Goal: Entertainment & Leisure: Browse casually

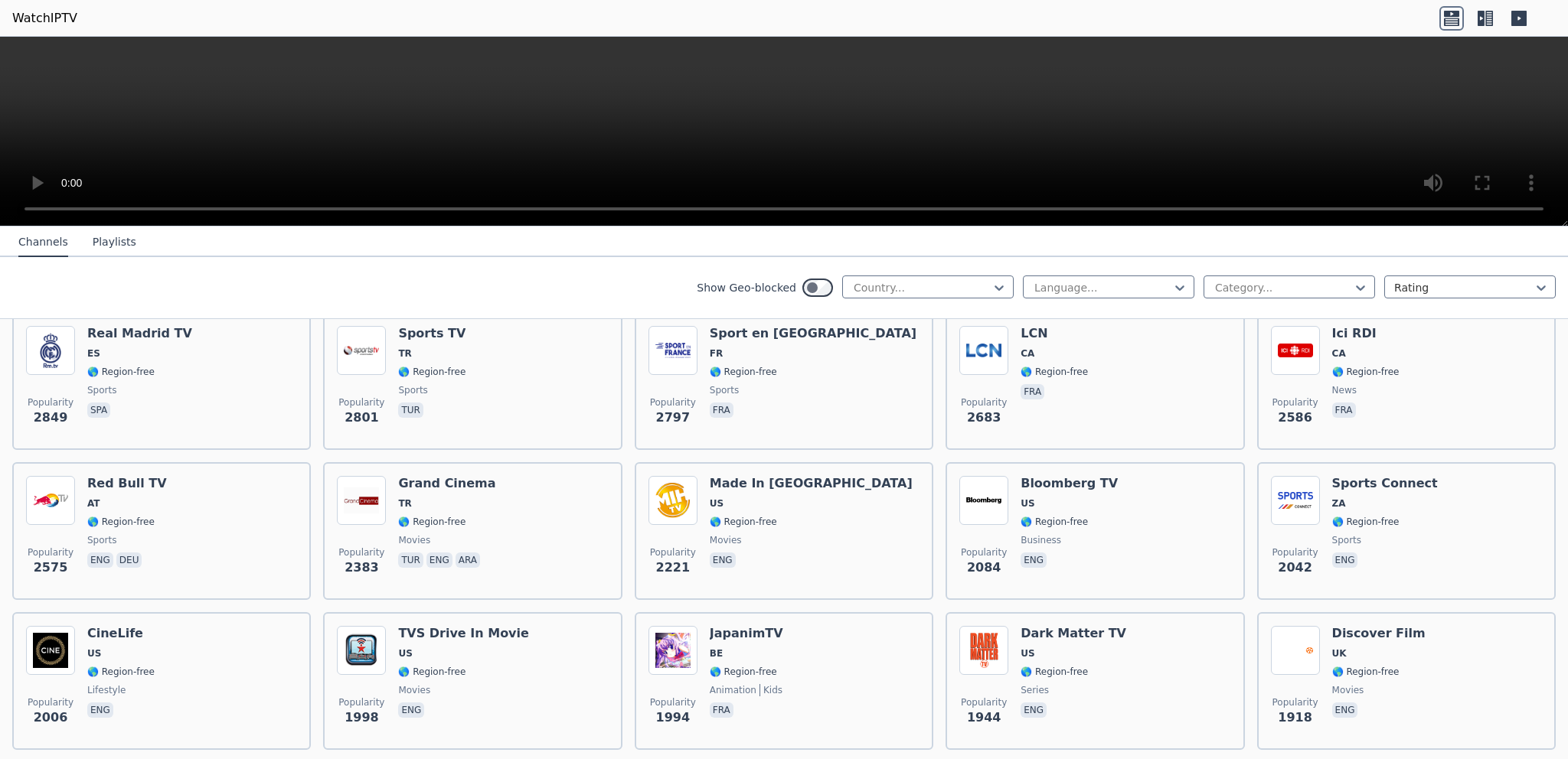
scroll to position [980, 0]
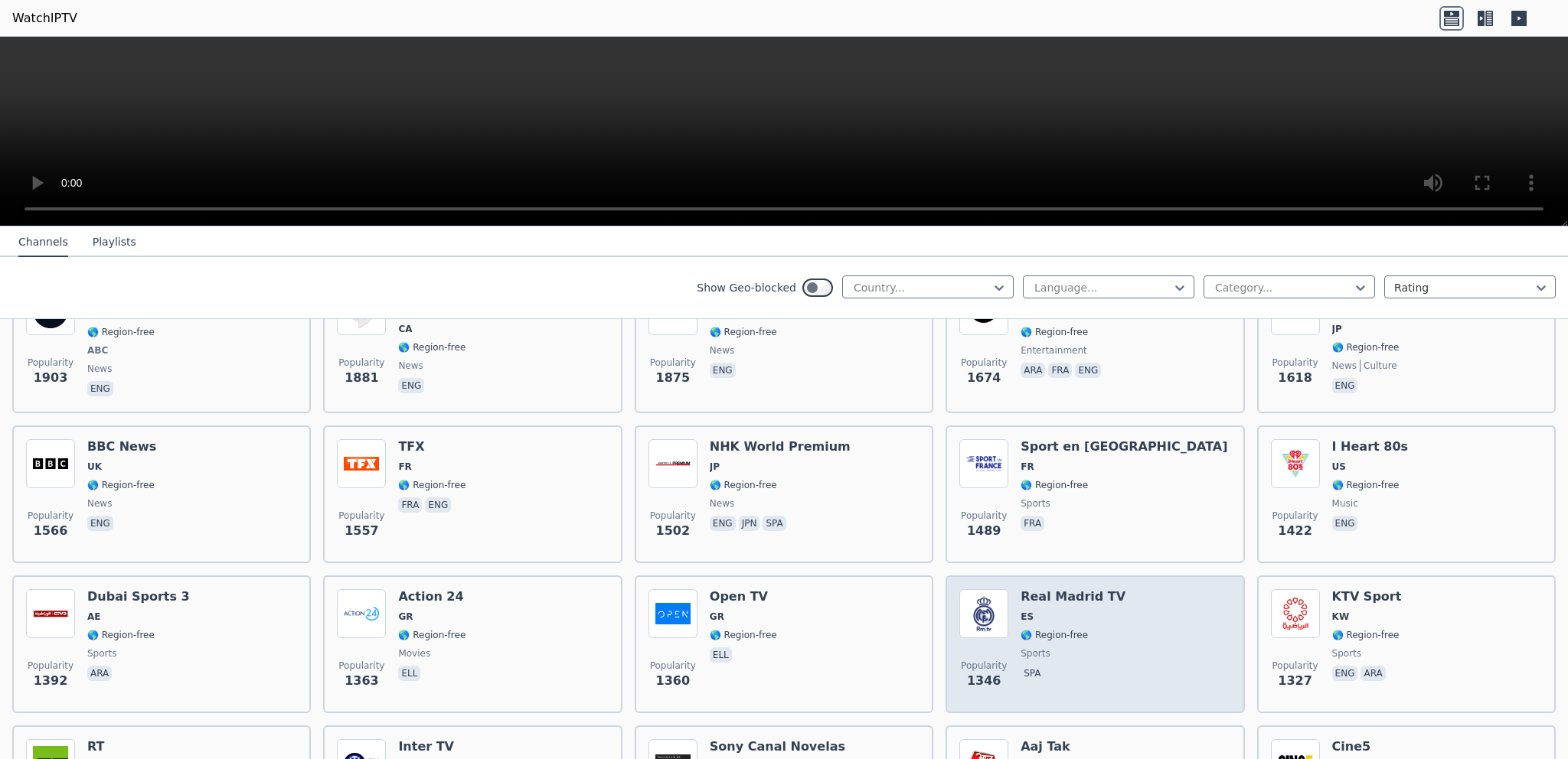
click at [1080, 589] on div "Real Madrid TV ES 🌎 Region-free sports spa" at bounding box center [1073, 644] width 105 height 110
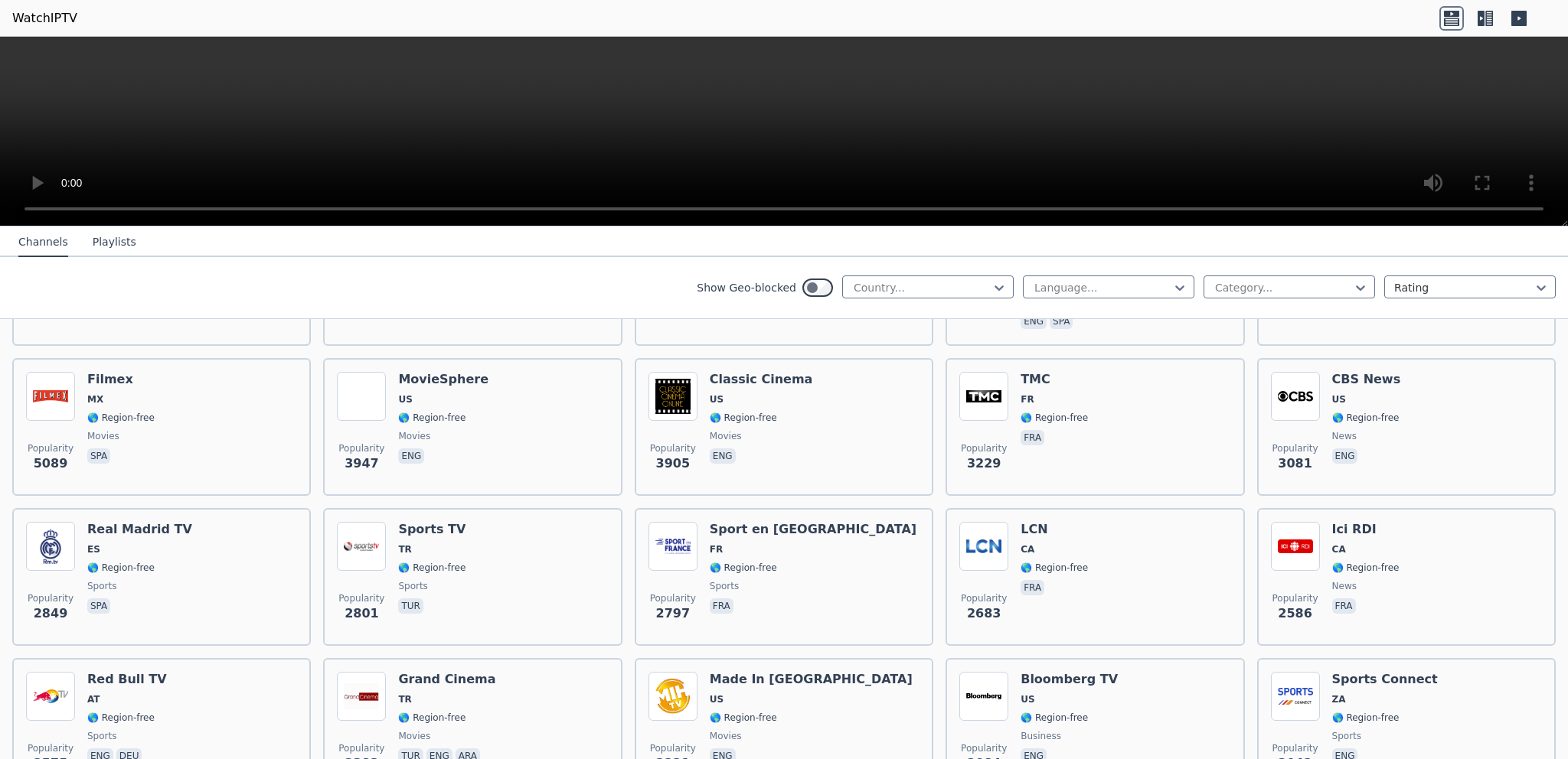
scroll to position [0, 0]
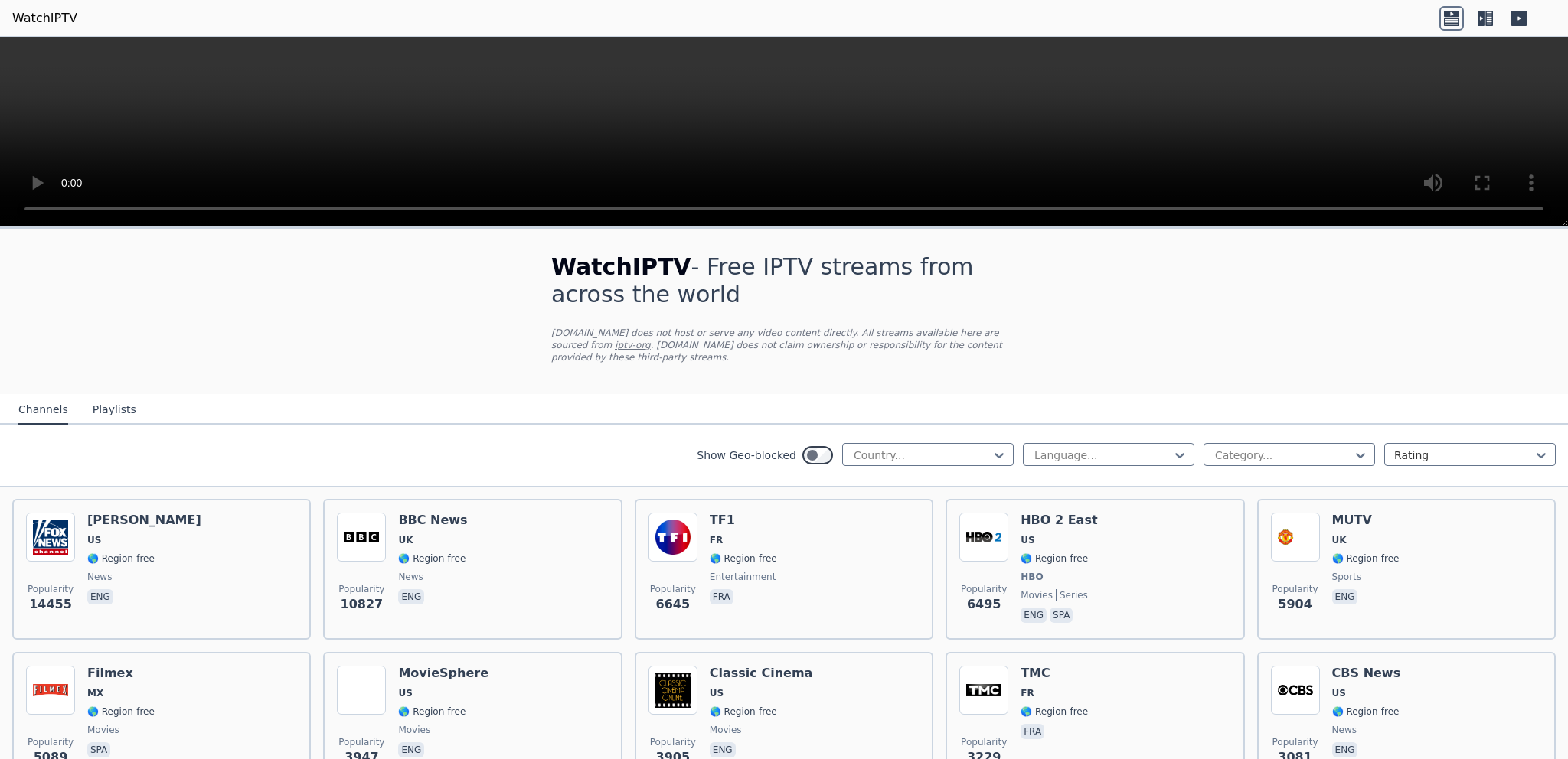
click at [96, 395] on button "Playlists" at bounding box center [114, 410] width 43 height 29
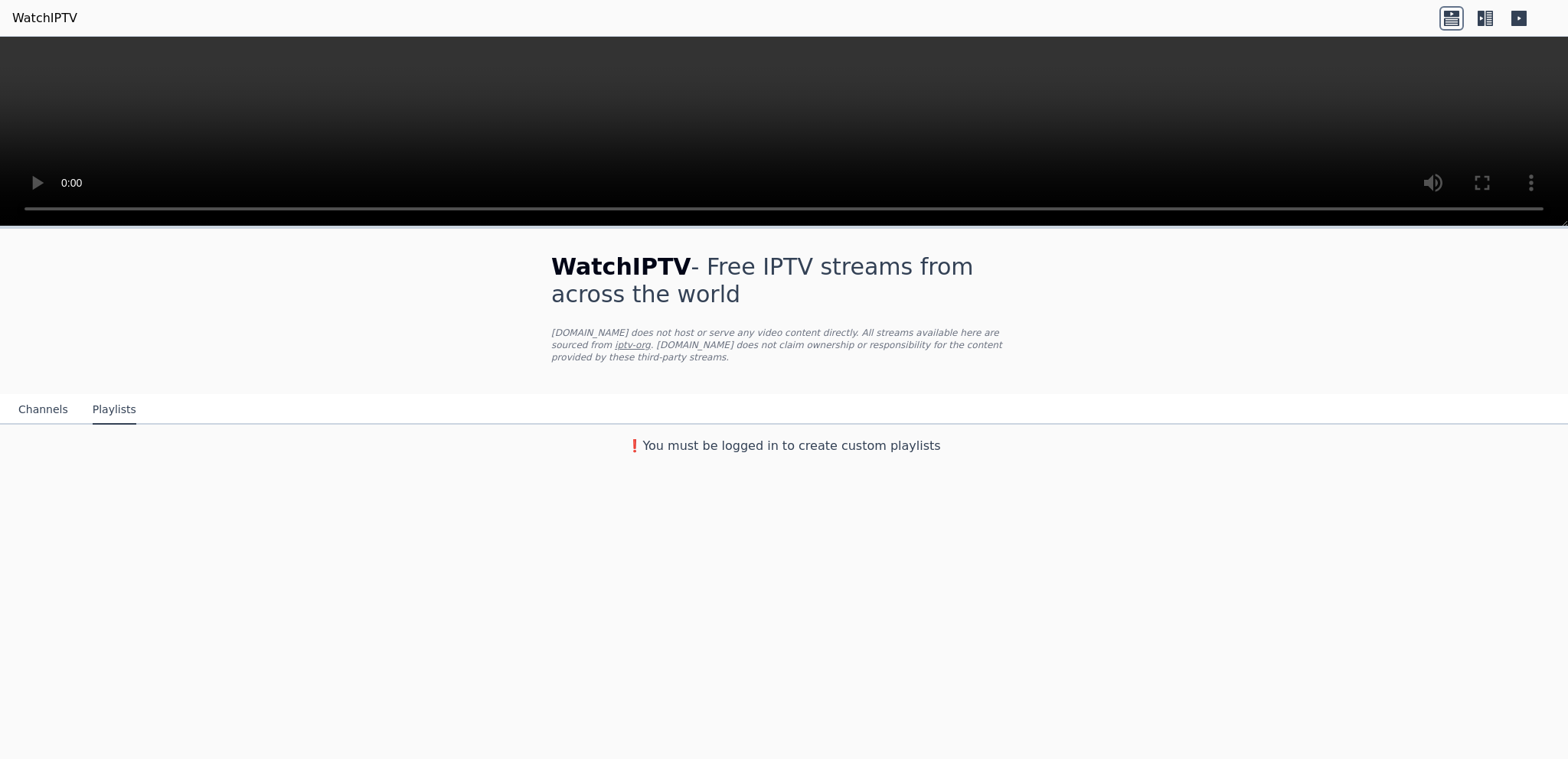
click at [40, 395] on button "Channels" at bounding box center [43, 410] width 50 height 29
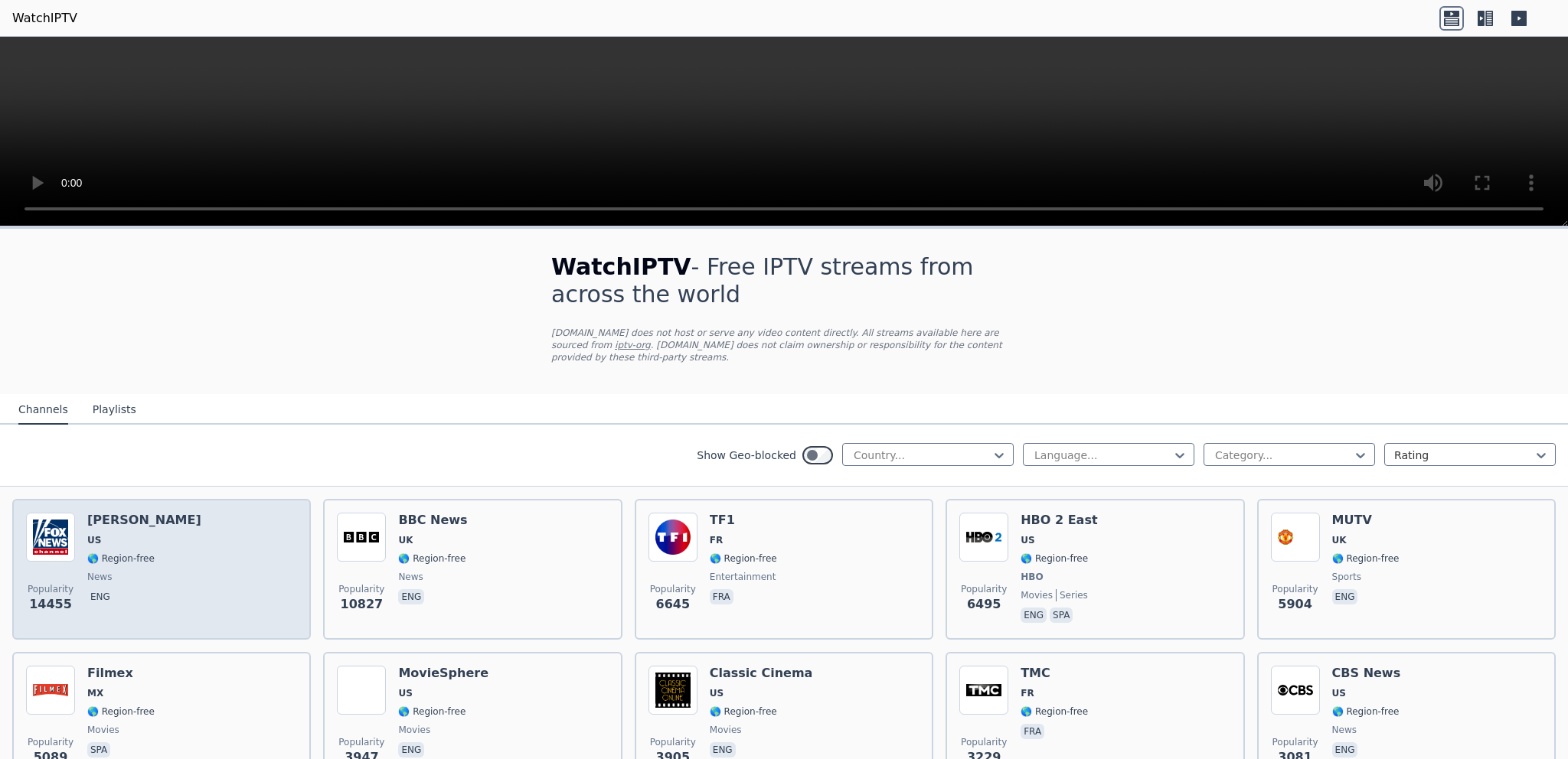
click at [106, 534] on span "US" at bounding box center [145, 540] width 114 height 12
click at [131, 512] on h6 "[PERSON_NAME]" at bounding box center [145, 520] width 114 height 16
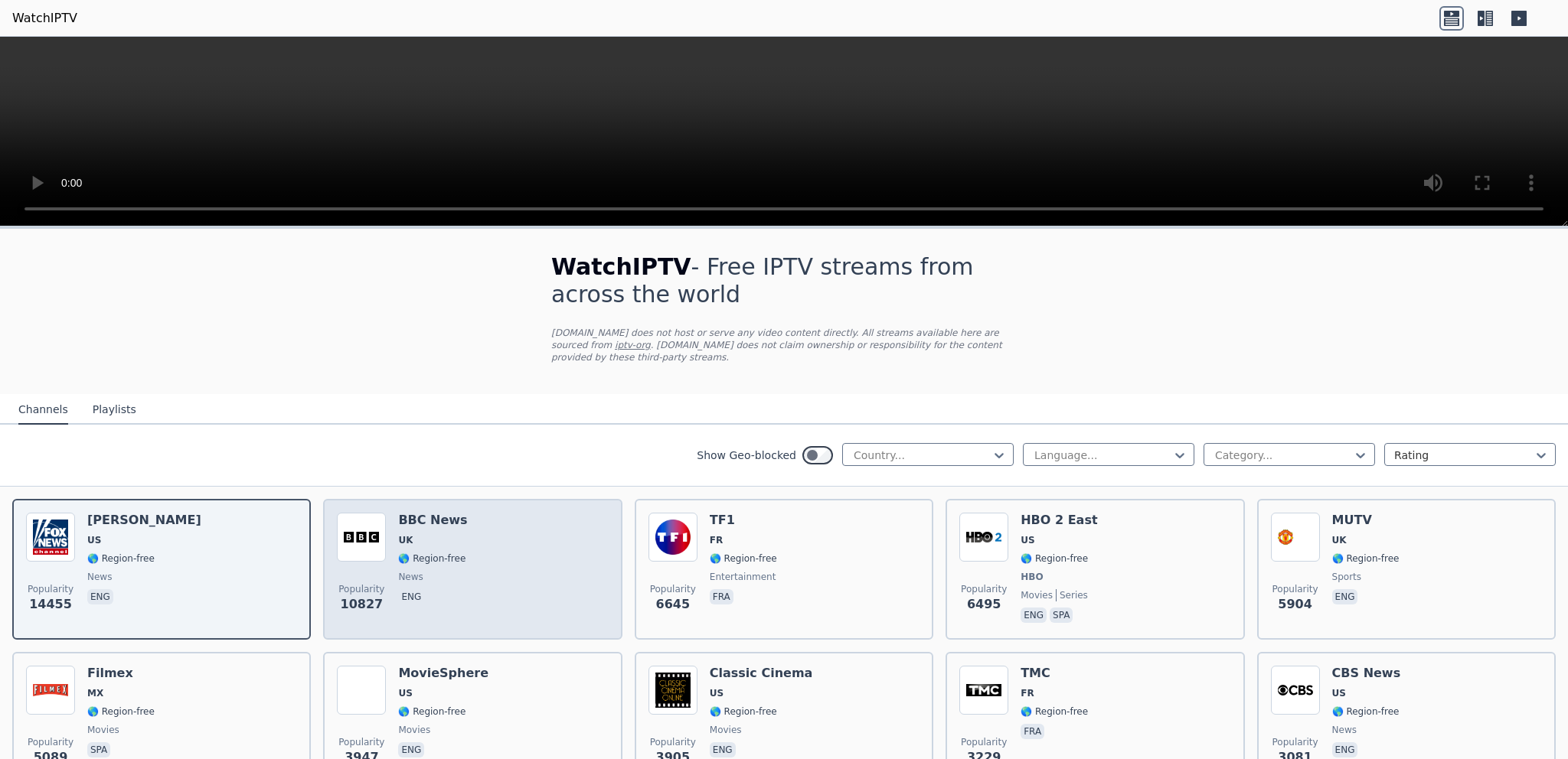
click at [450, 571] on span "news" at bounding box center [432, 577] width 69 height 12
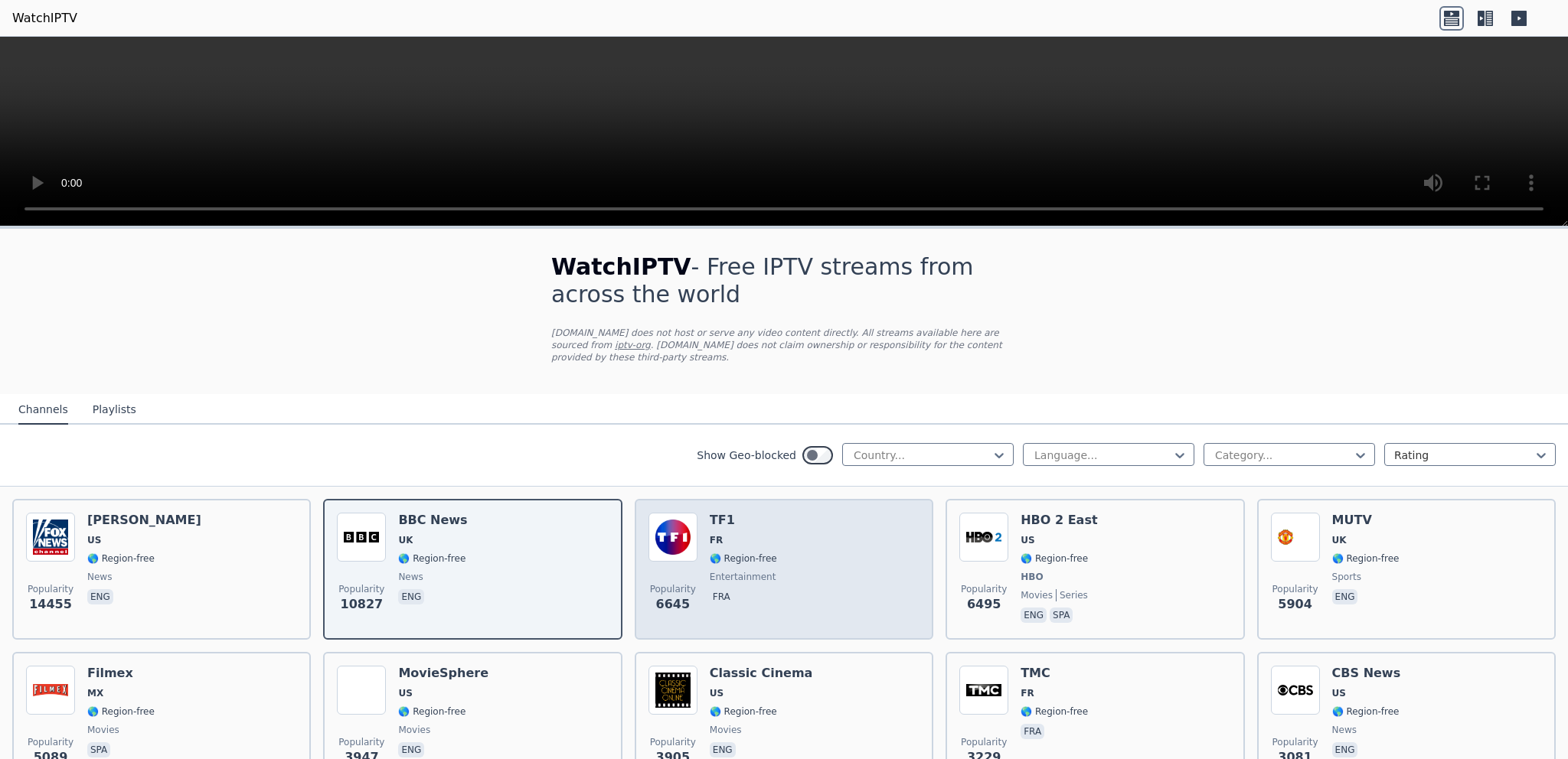
click at [751, 533] on div "TF1 FR 🌎 Region-free entertainment fra" at bounding box center [743, 569] width 67 height 114
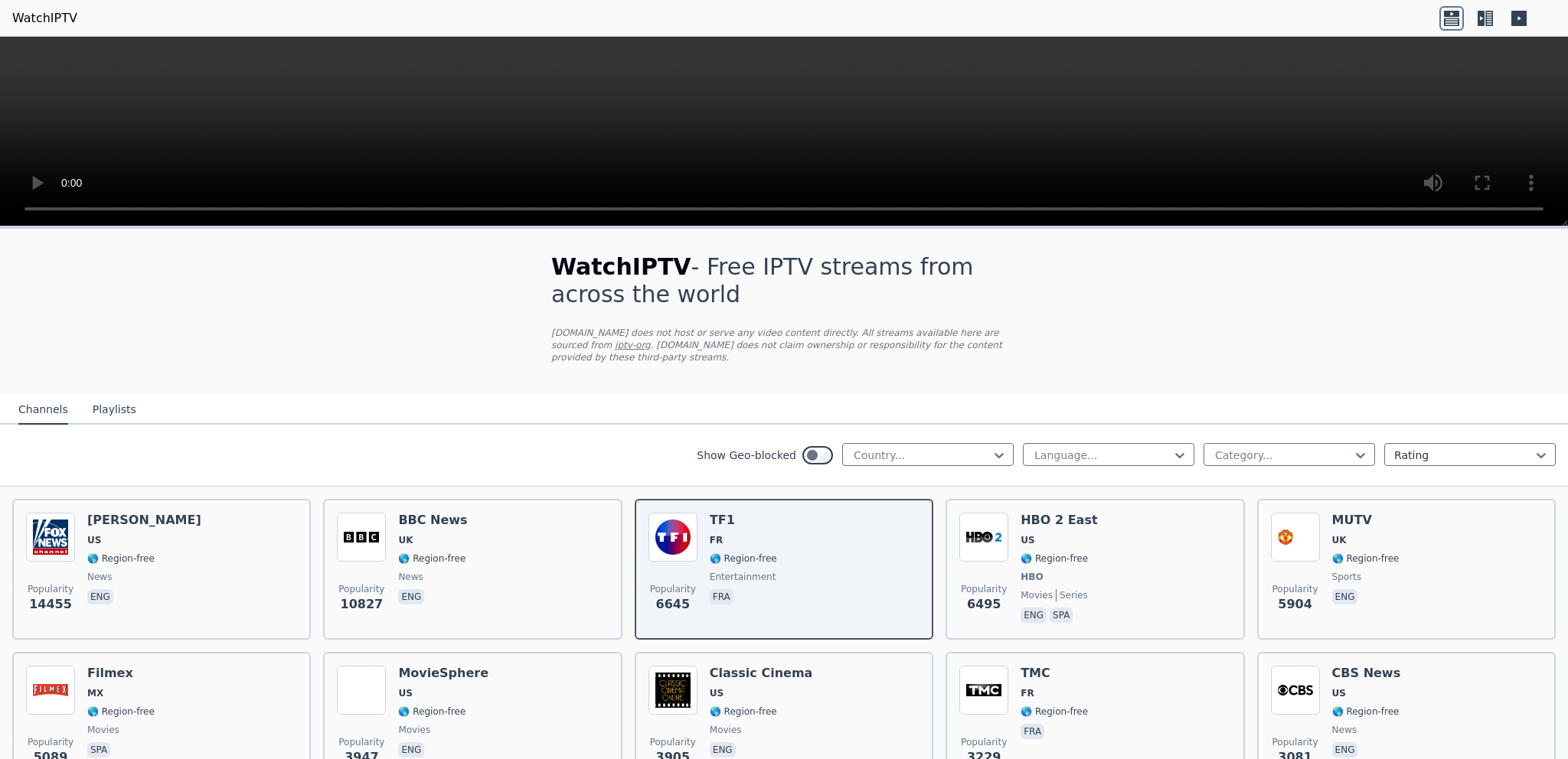
click at [1478, 11] on icon at bounding box center [1481, 18] width 7 height 16
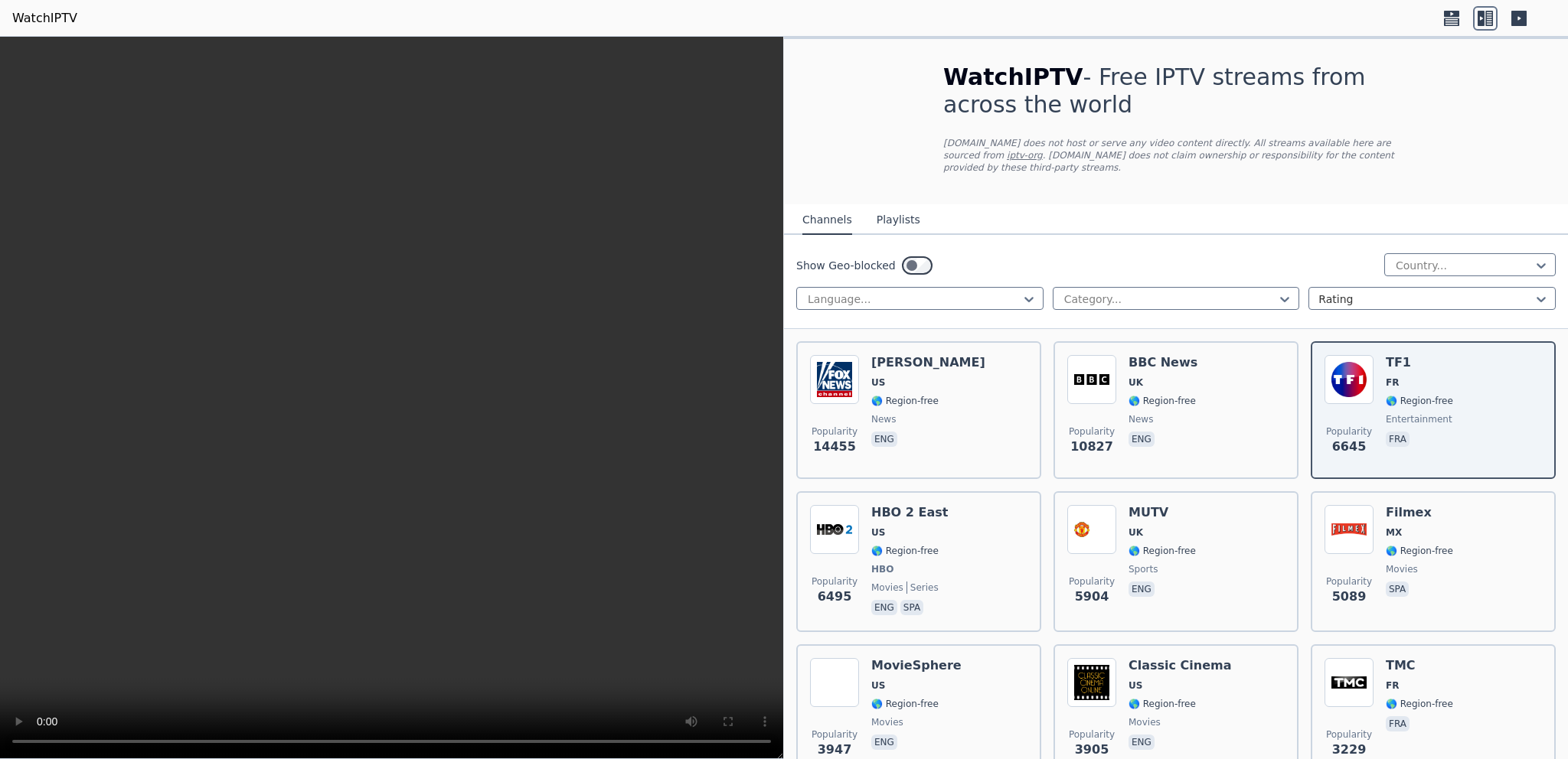
click at [1509, 24] on icon at bounding box center [1519, 18] width 25 height 25
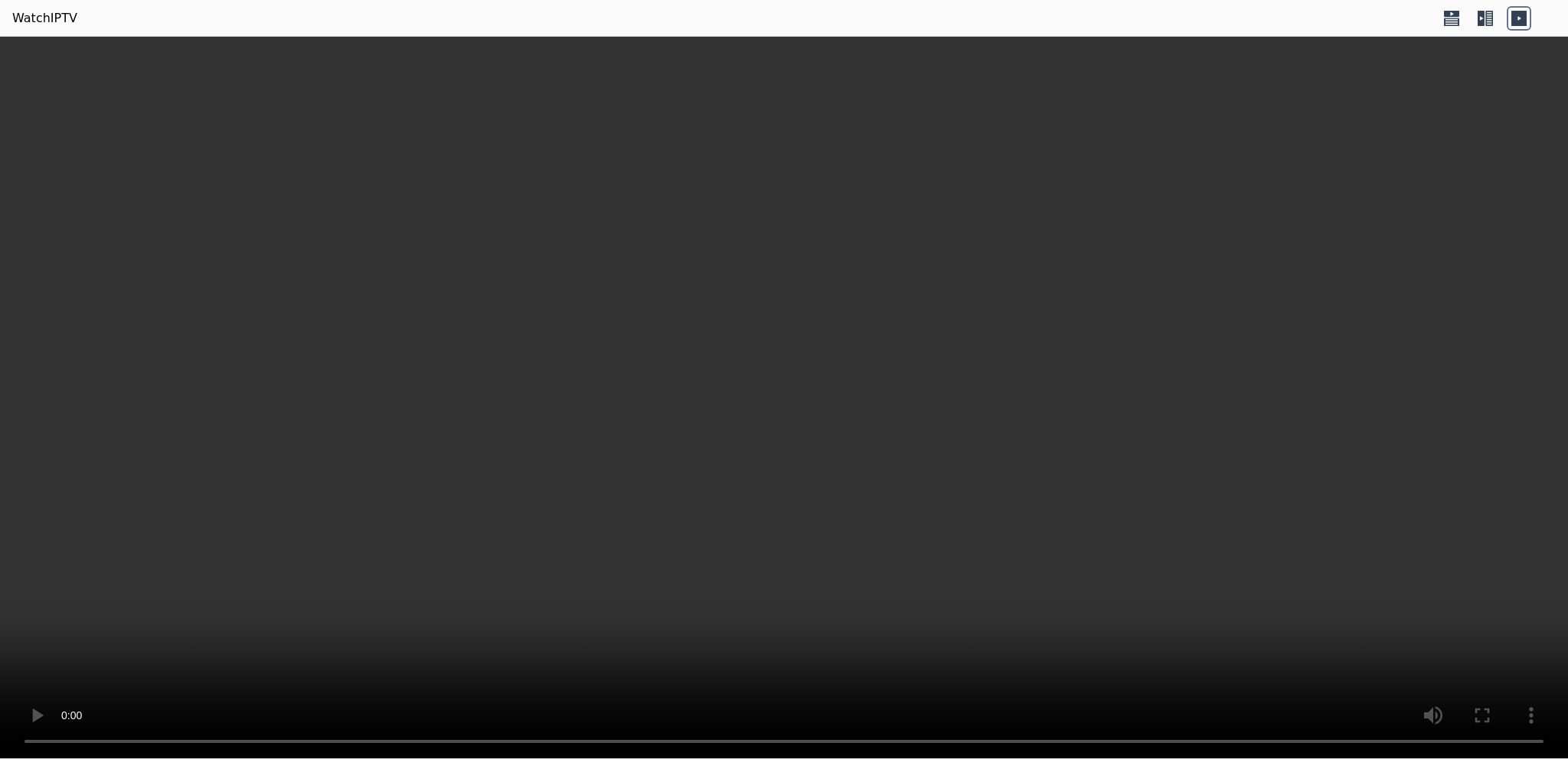
click at [1484, 21] on icon at bounding box center [1481, 18] width 7 height 16
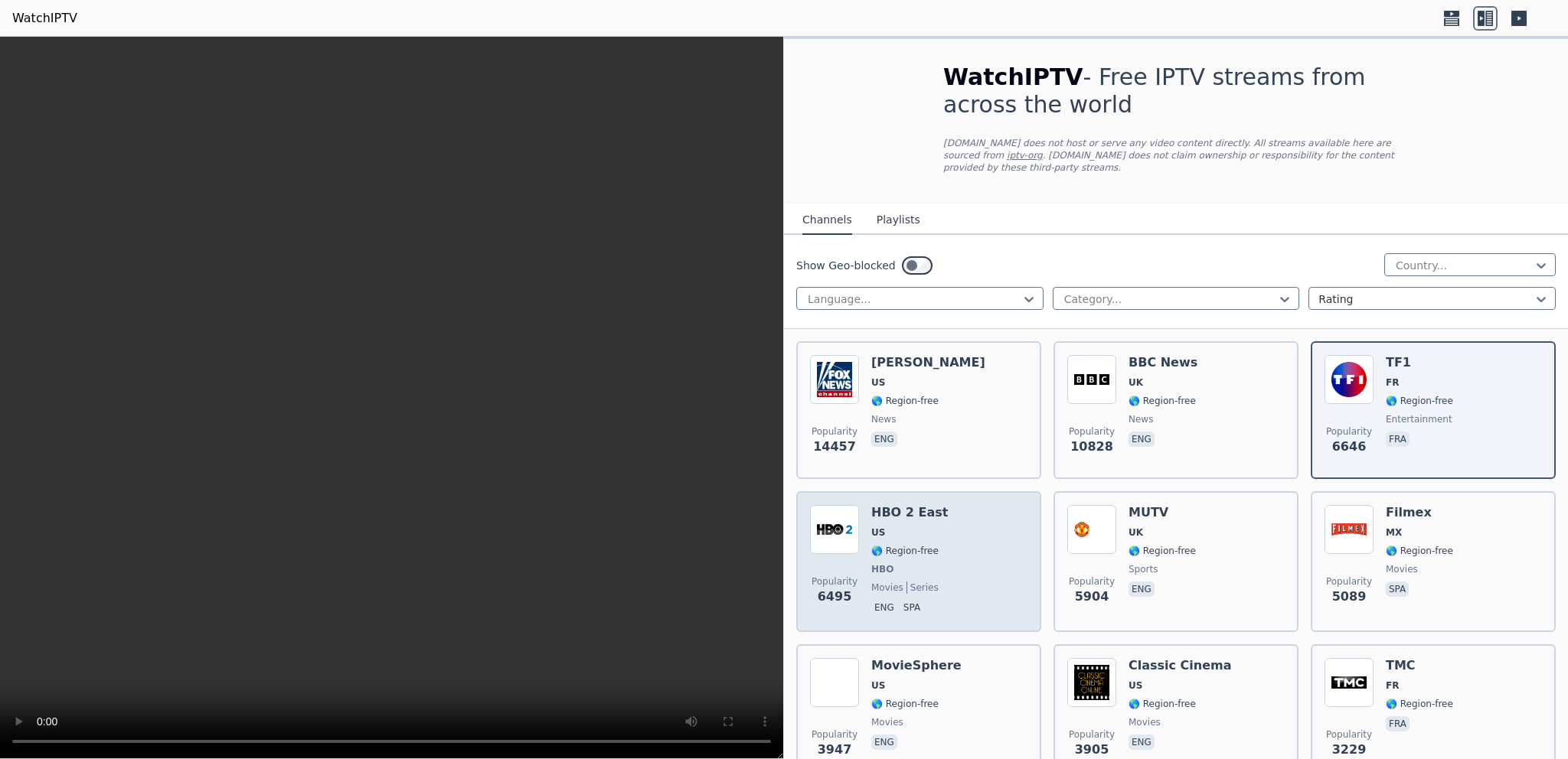
click at [884, 545] on span "🌎 Region-free" at bounding box center [905, 551] width 67 height 12
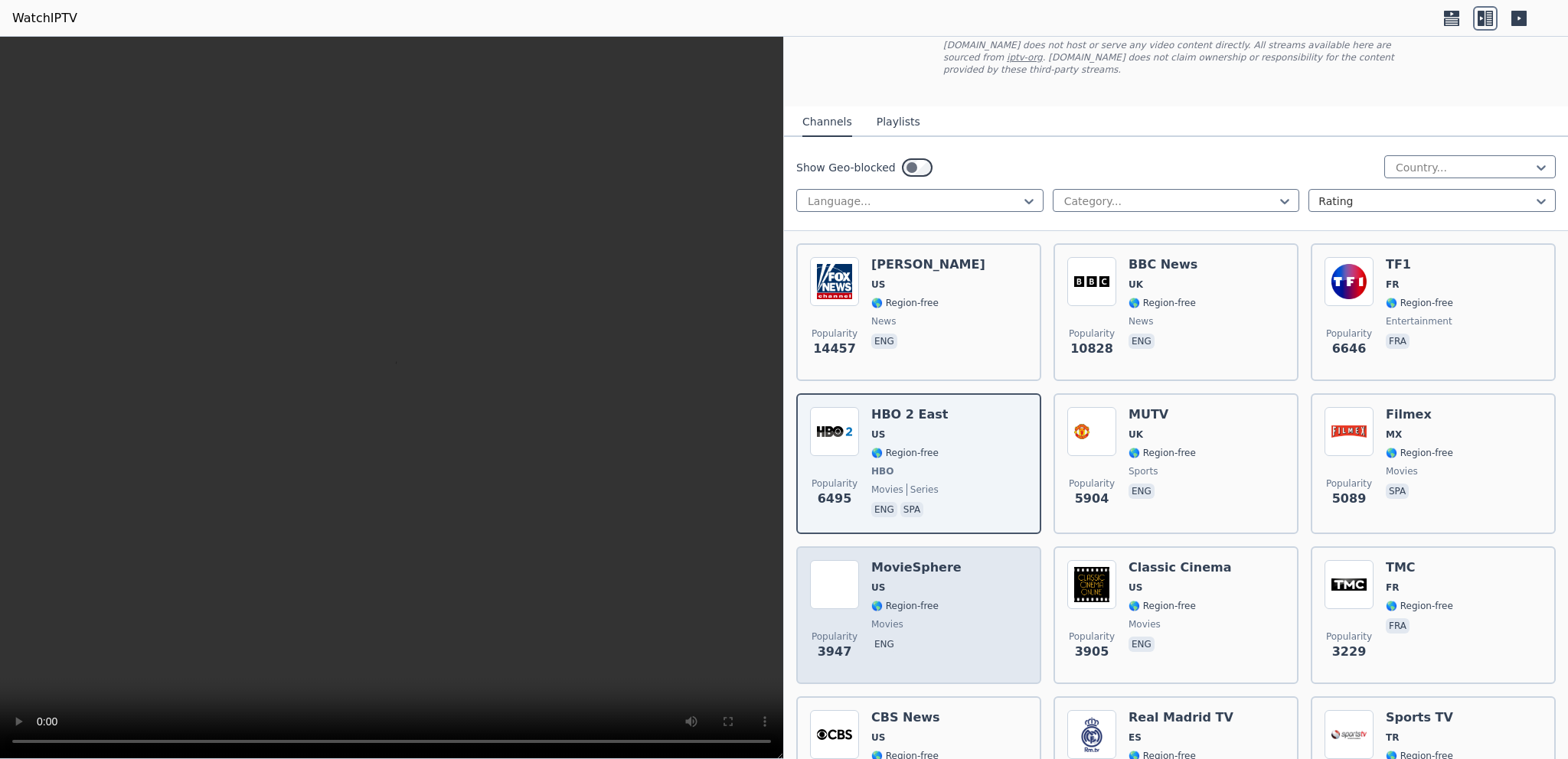
scroll to position [196, 0]
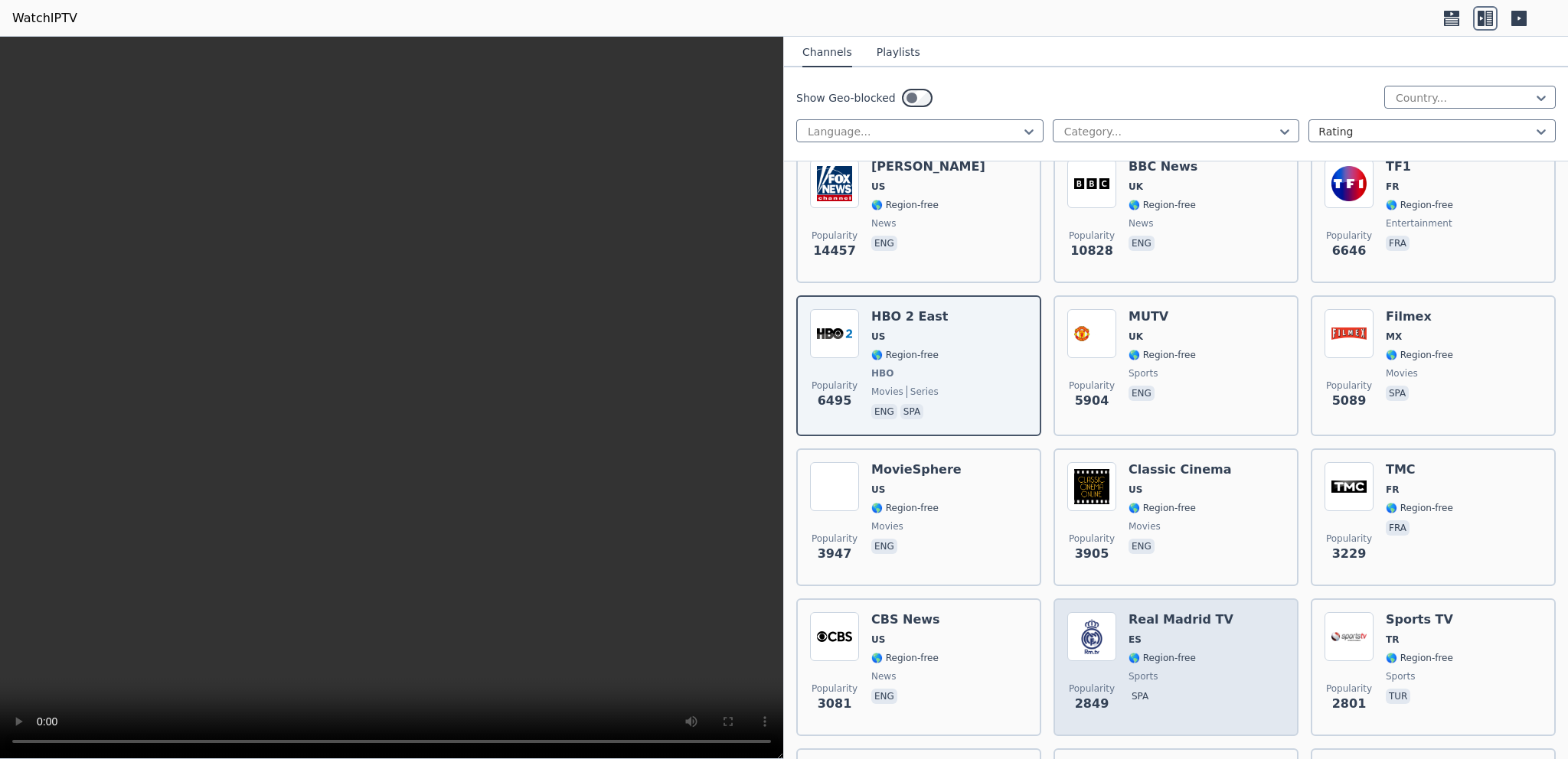
click at [1156, 612] on h6 "Real Madrid TV" at bounding box center [1180, 619] width 105 height 16
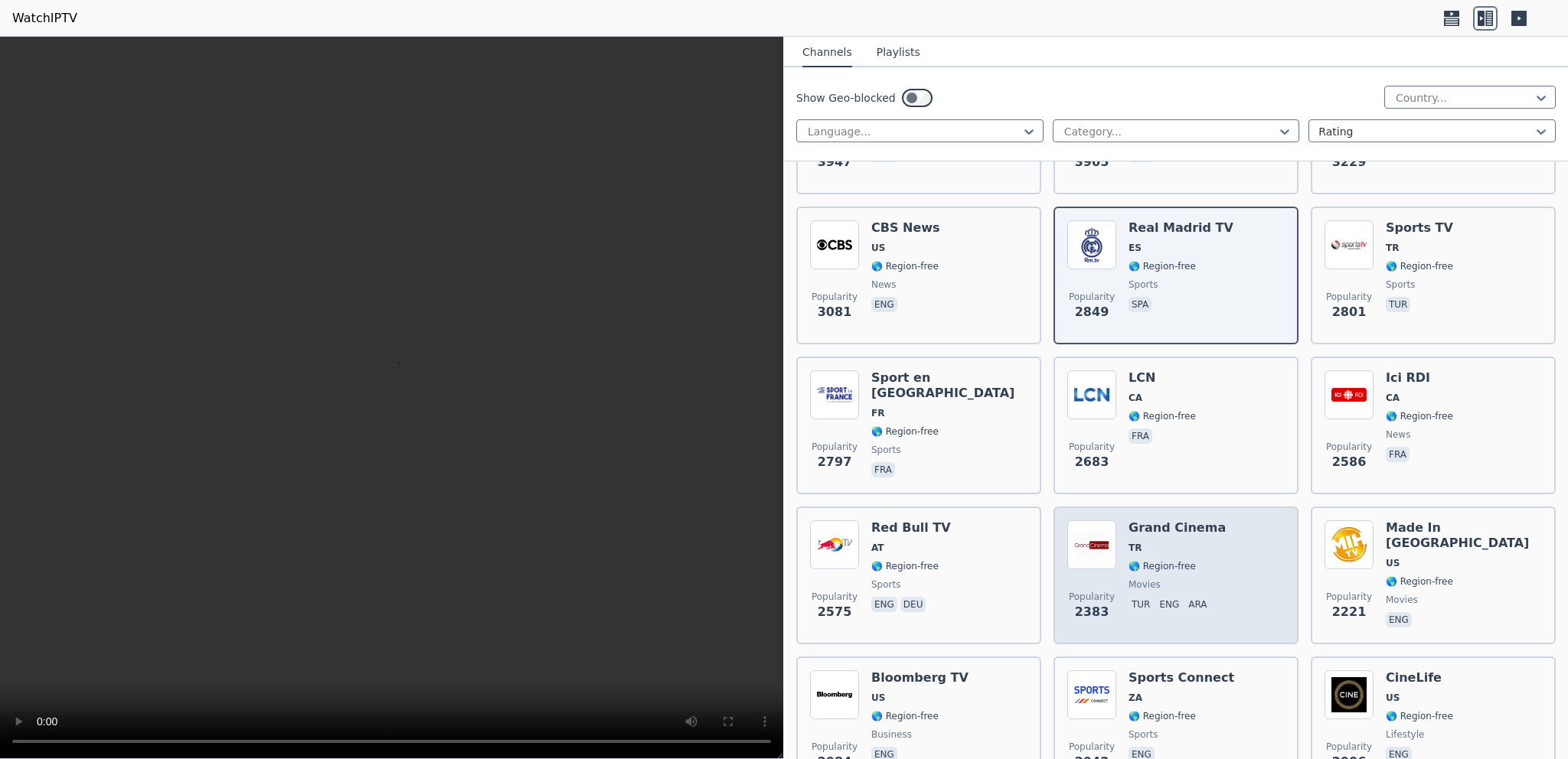
scroll to position [685, 0]
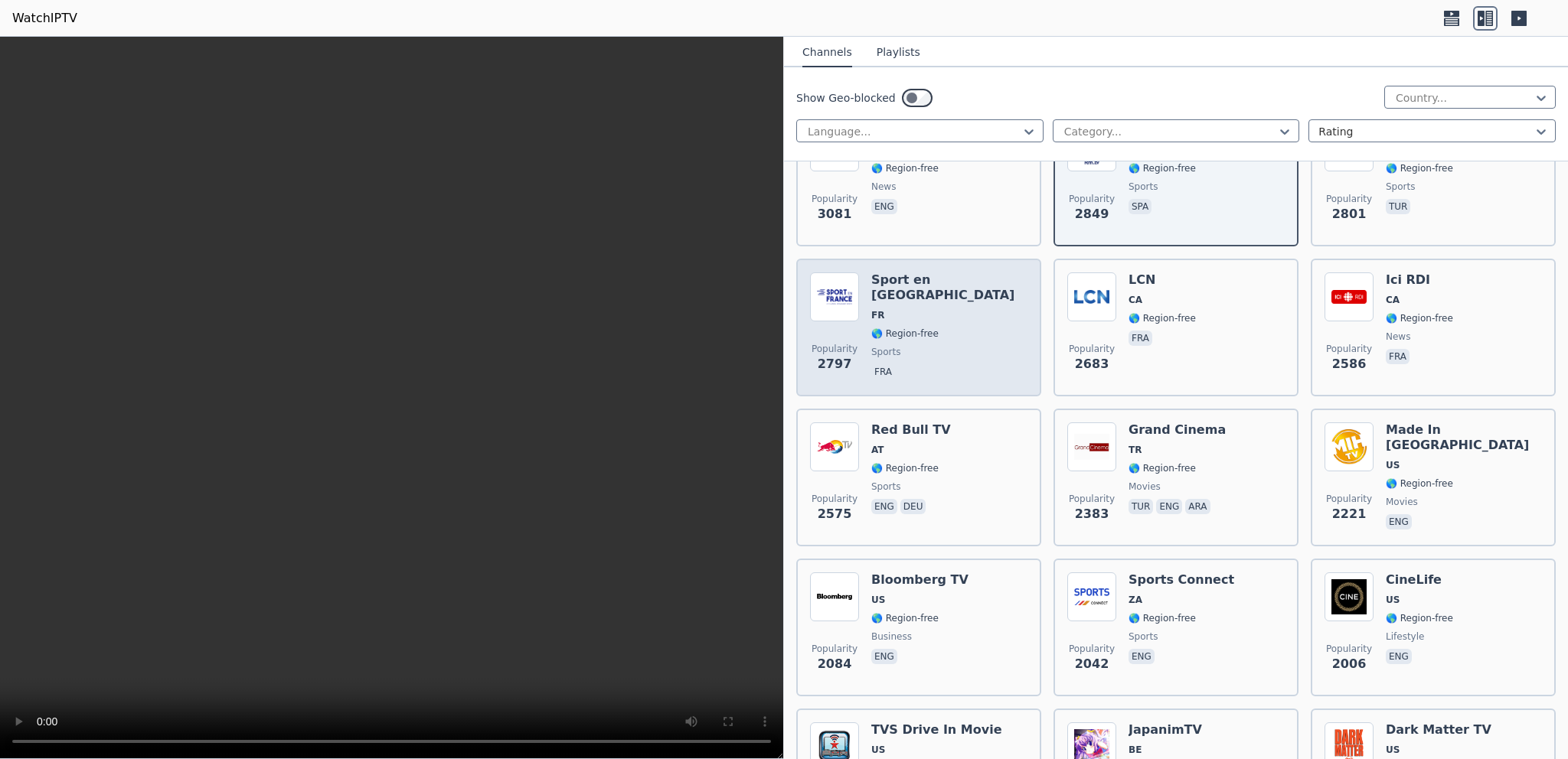
click at [921, 330] on div "Sport en [GEOGRAPHIC_DATA] FR 🌎 Region-free sports fra" at bounding box center [949, 327] width 156 height 110
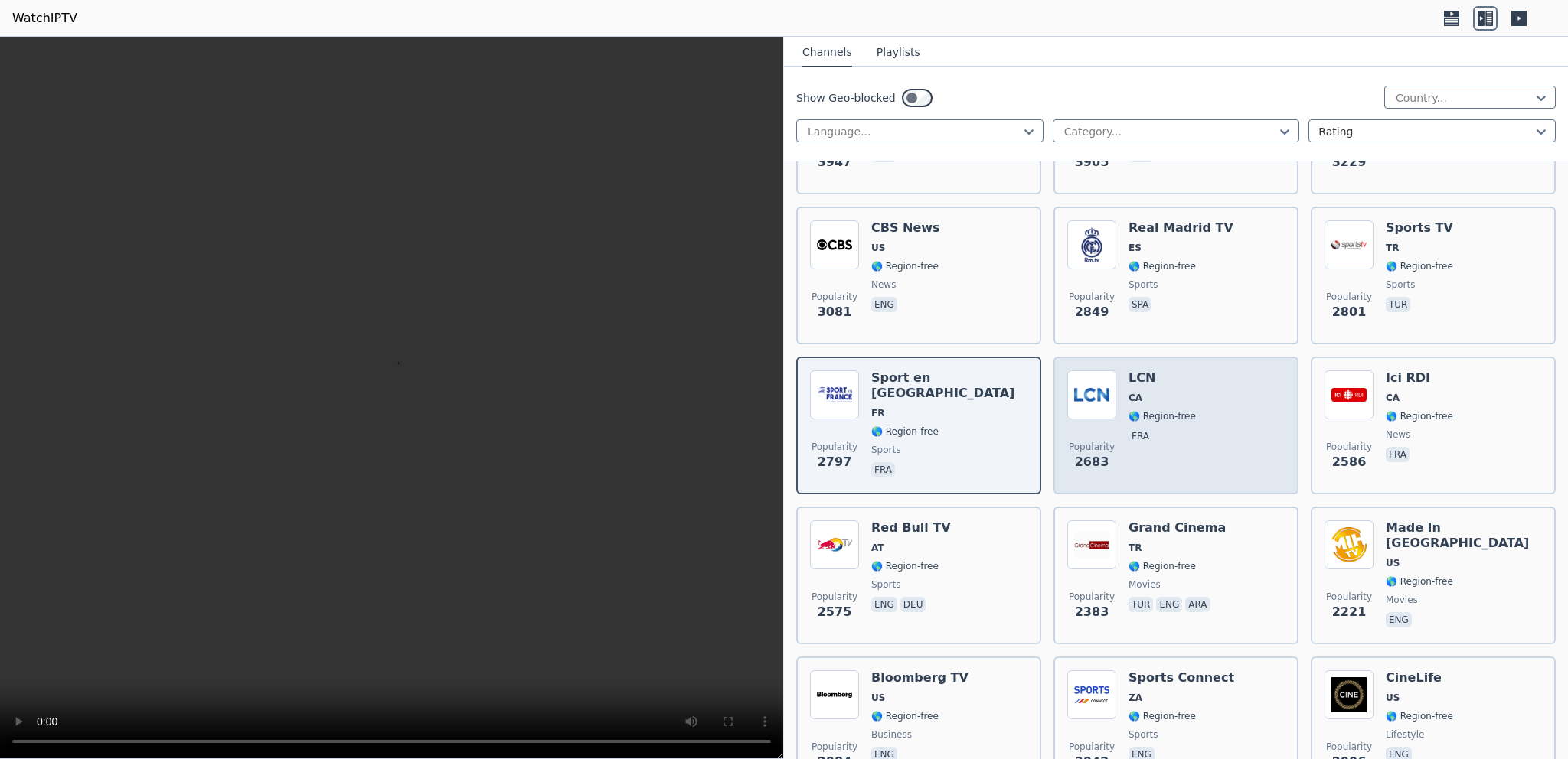
scroll to position [391, 0]
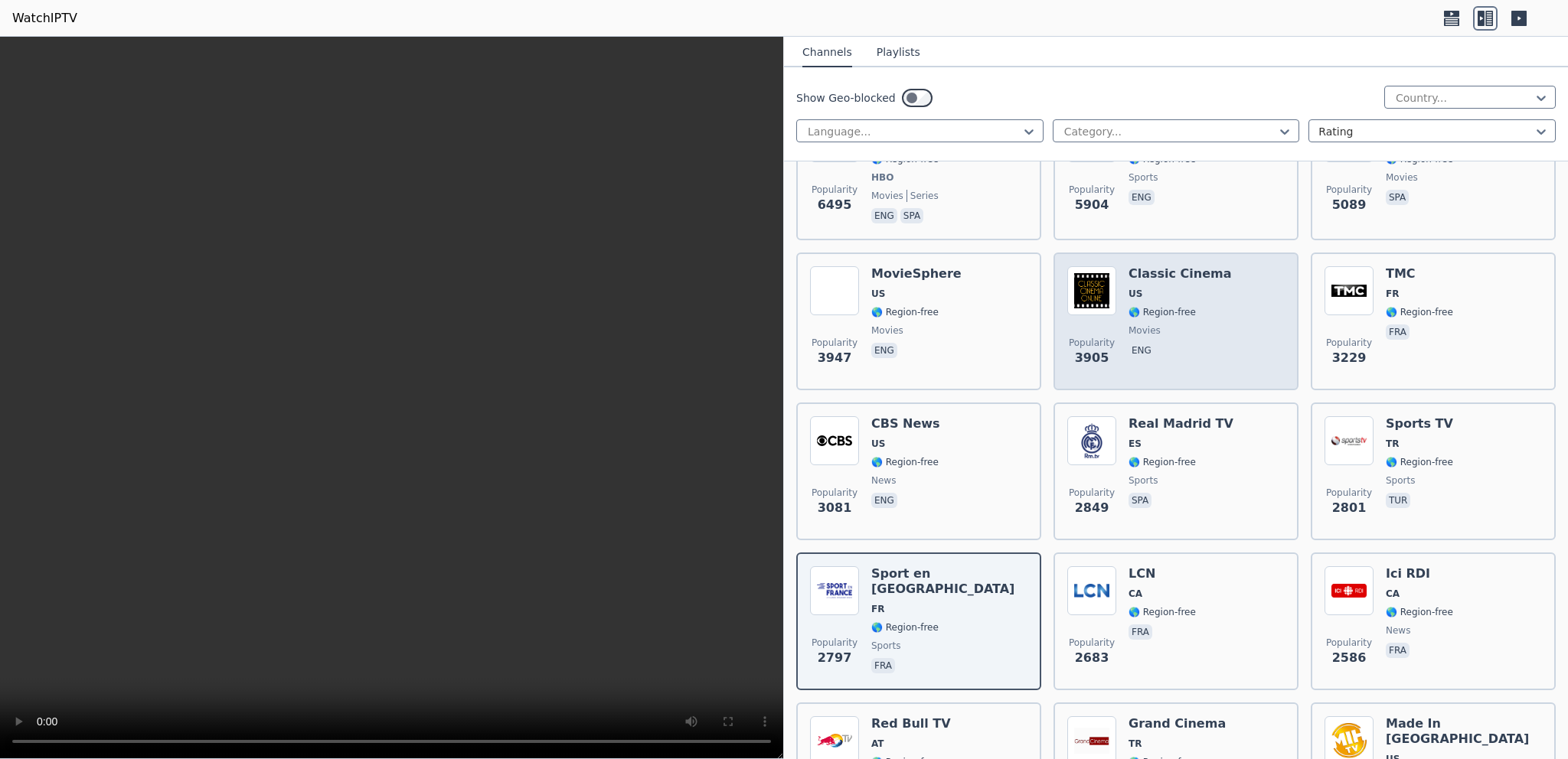
click at [1106, 363] on div "Popularity 3905 Classic Cinema US 🌎 Region-free movies eng" at bounding box center [1176, 321] width 245 height 138
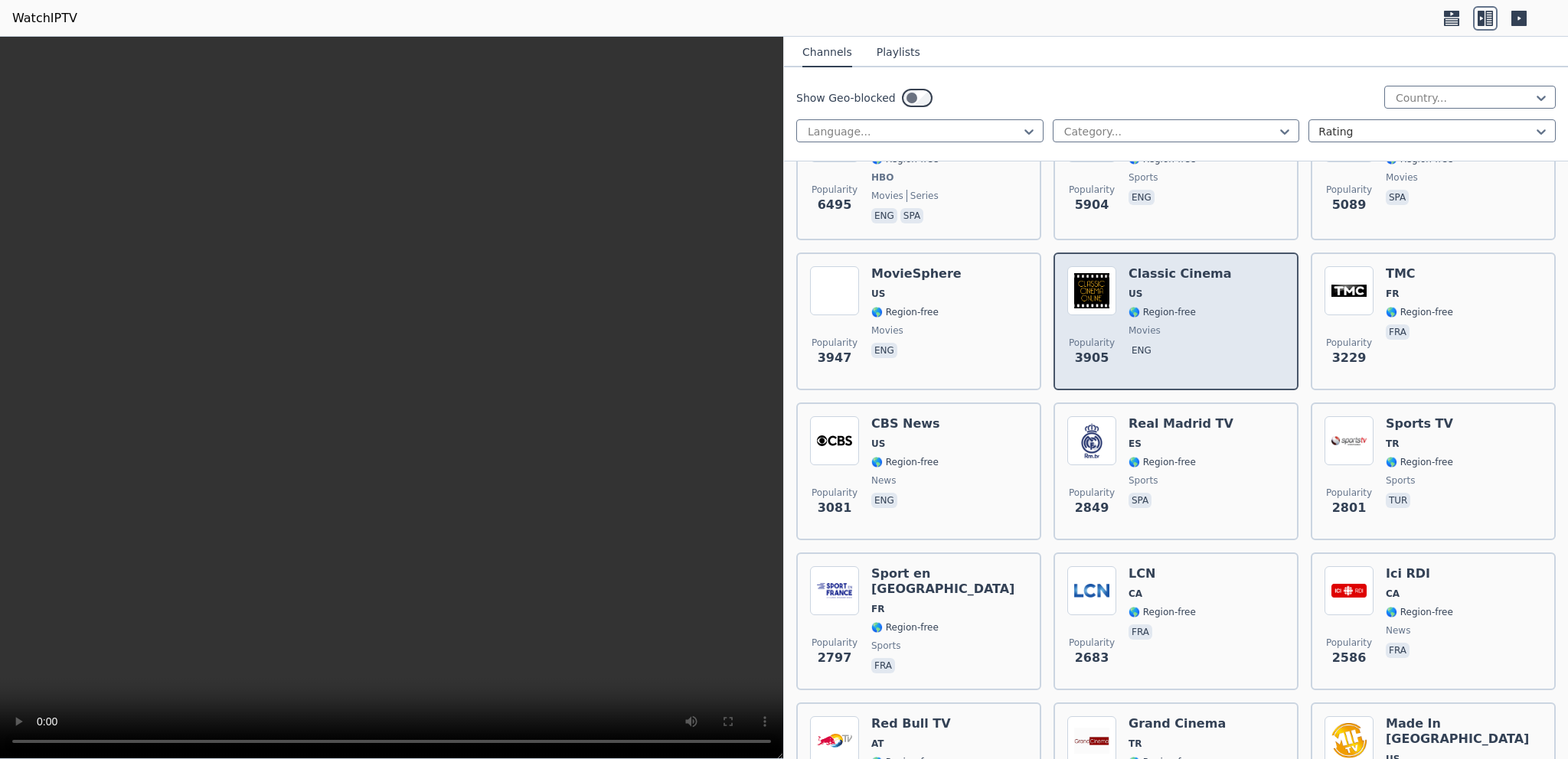
click at [1094, 310] on div "Popularity 3905" at bounding box center [1091, 321] width 49 height 110
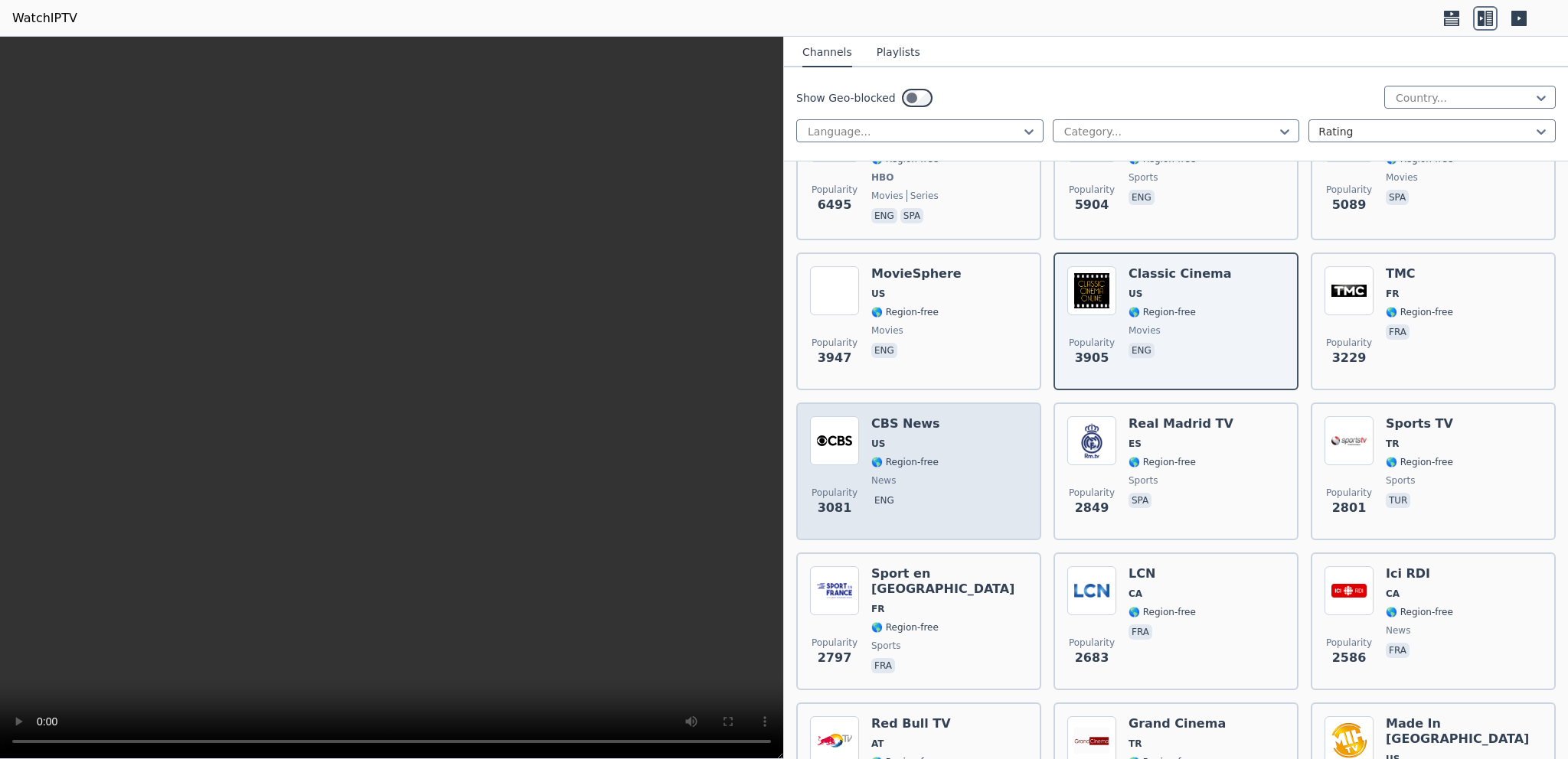
scroll to position [0, 0]
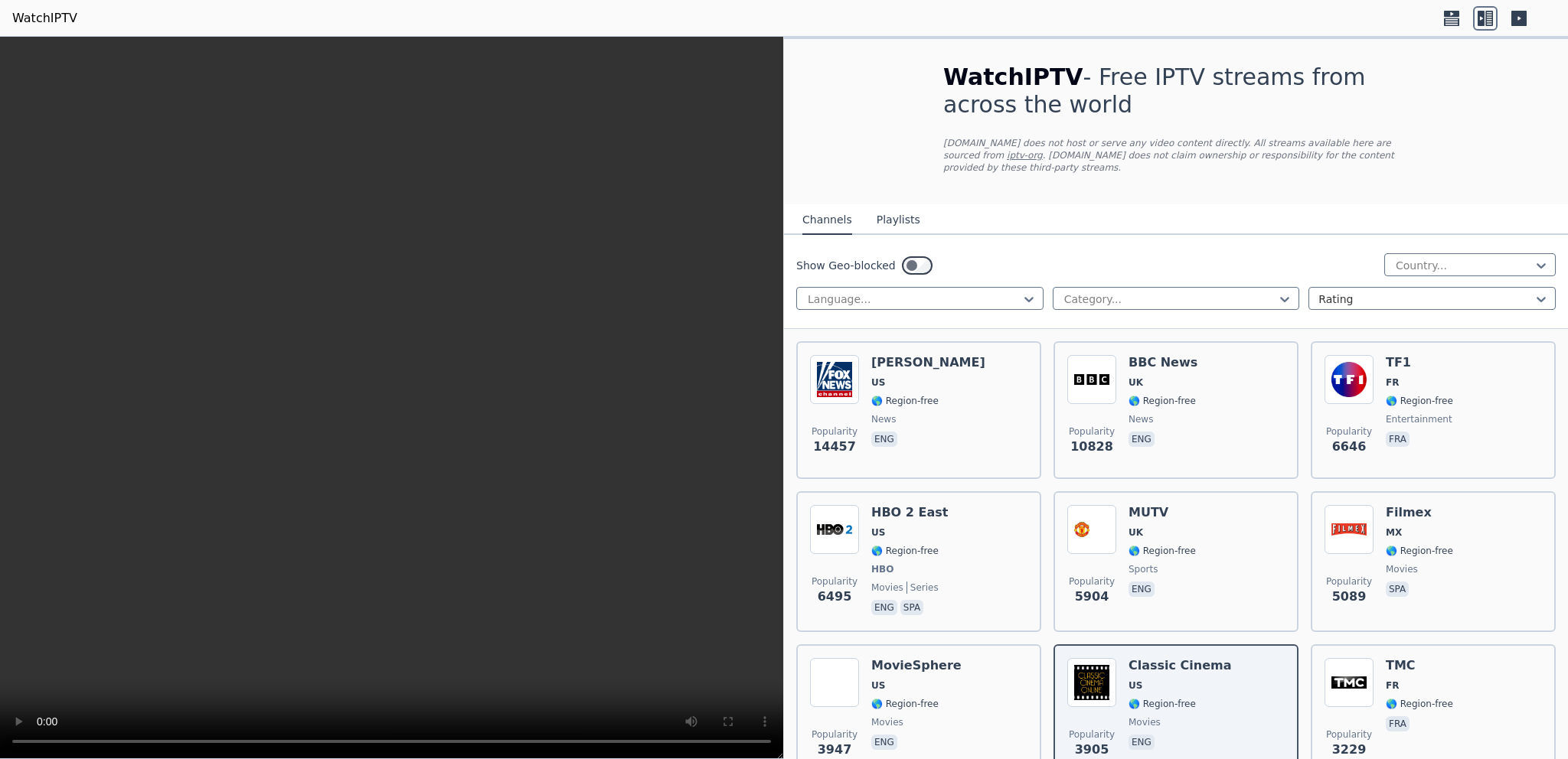
click at [887, 207] on button "Playlists" at bounding box center [898, 221] width 43 height 29
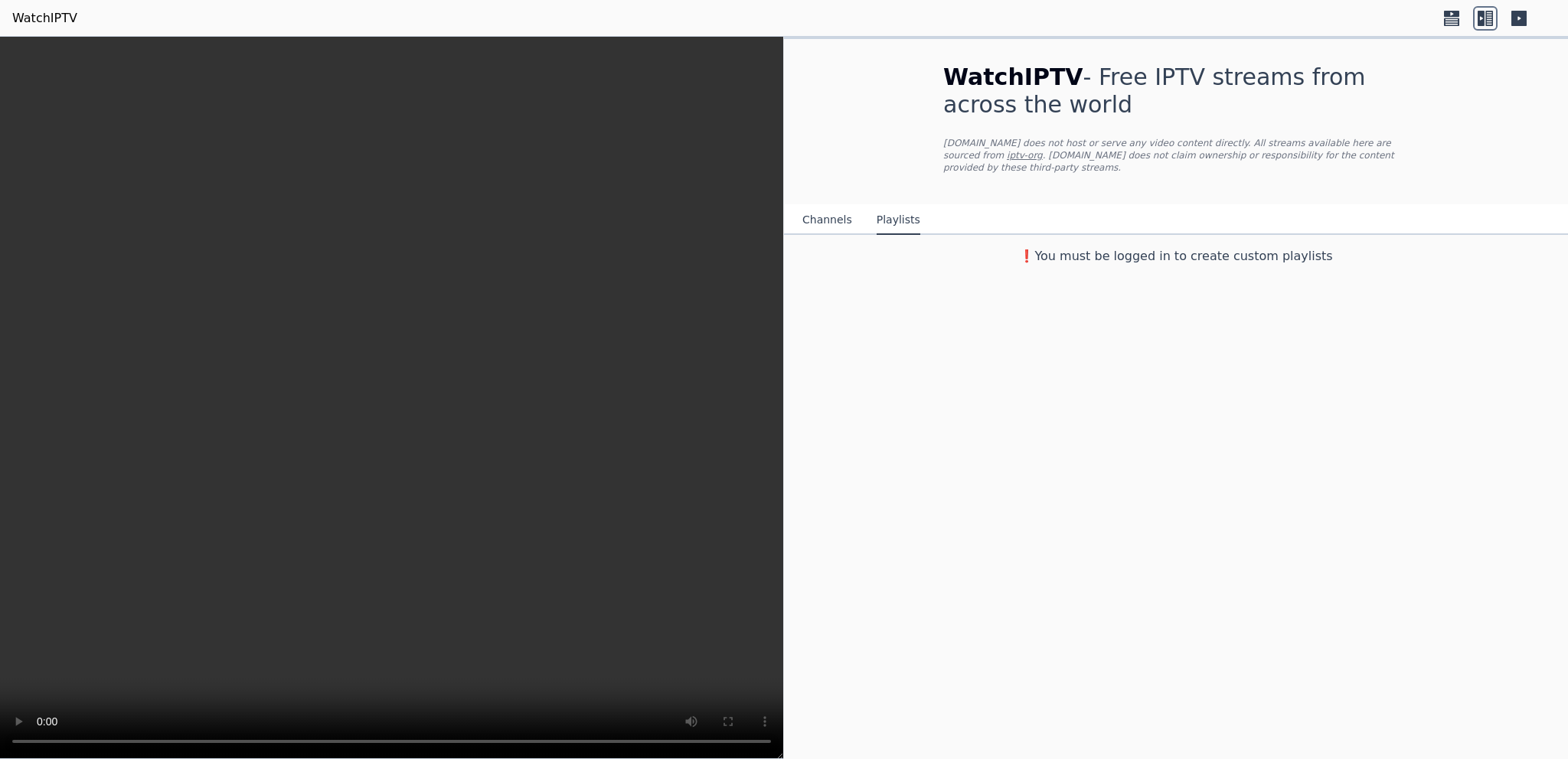
click at [841, 209] on button "Channels" at bounding box center [827, 221] width 50 height 29
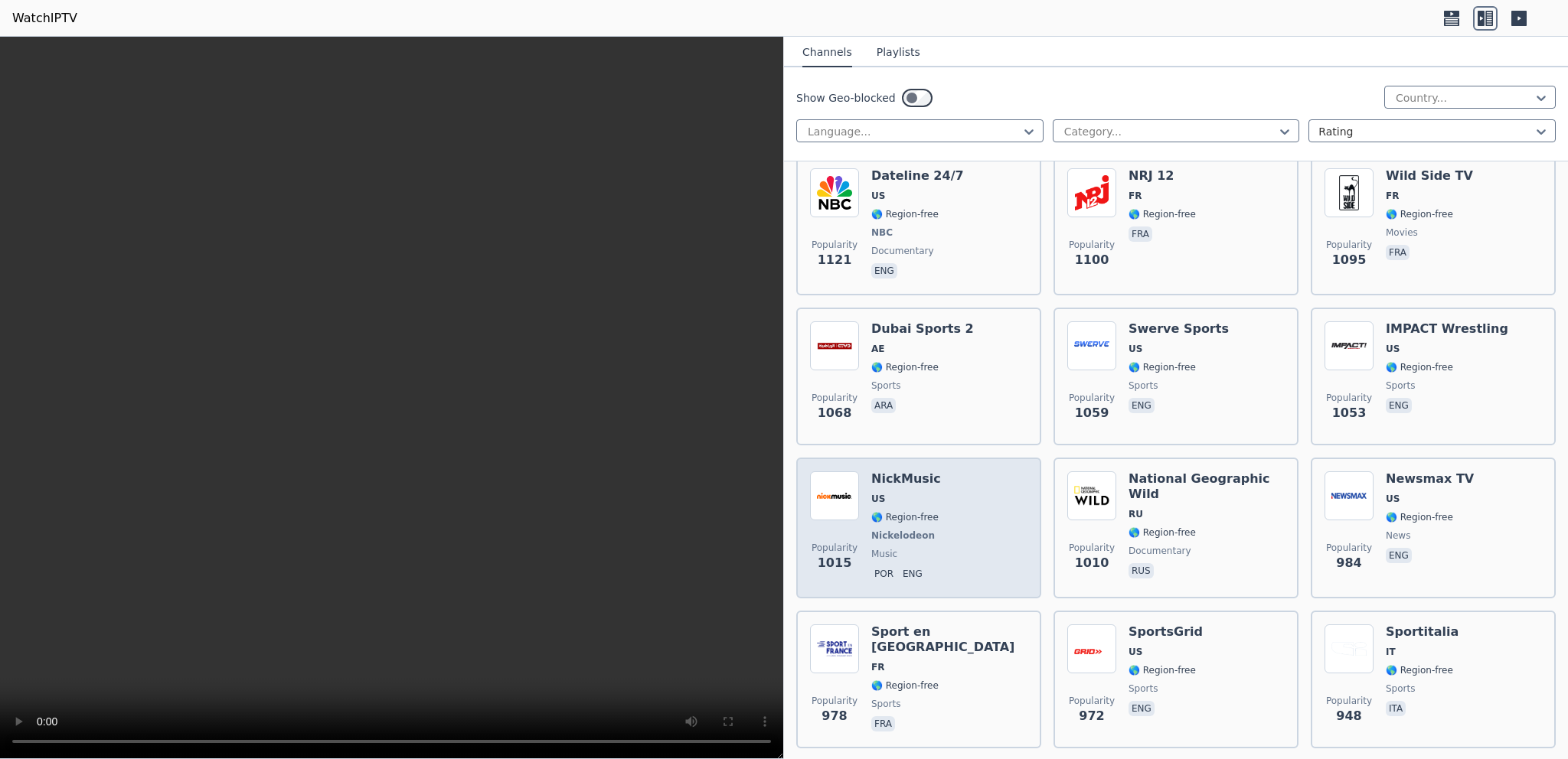
scroll to position [2546, 0]
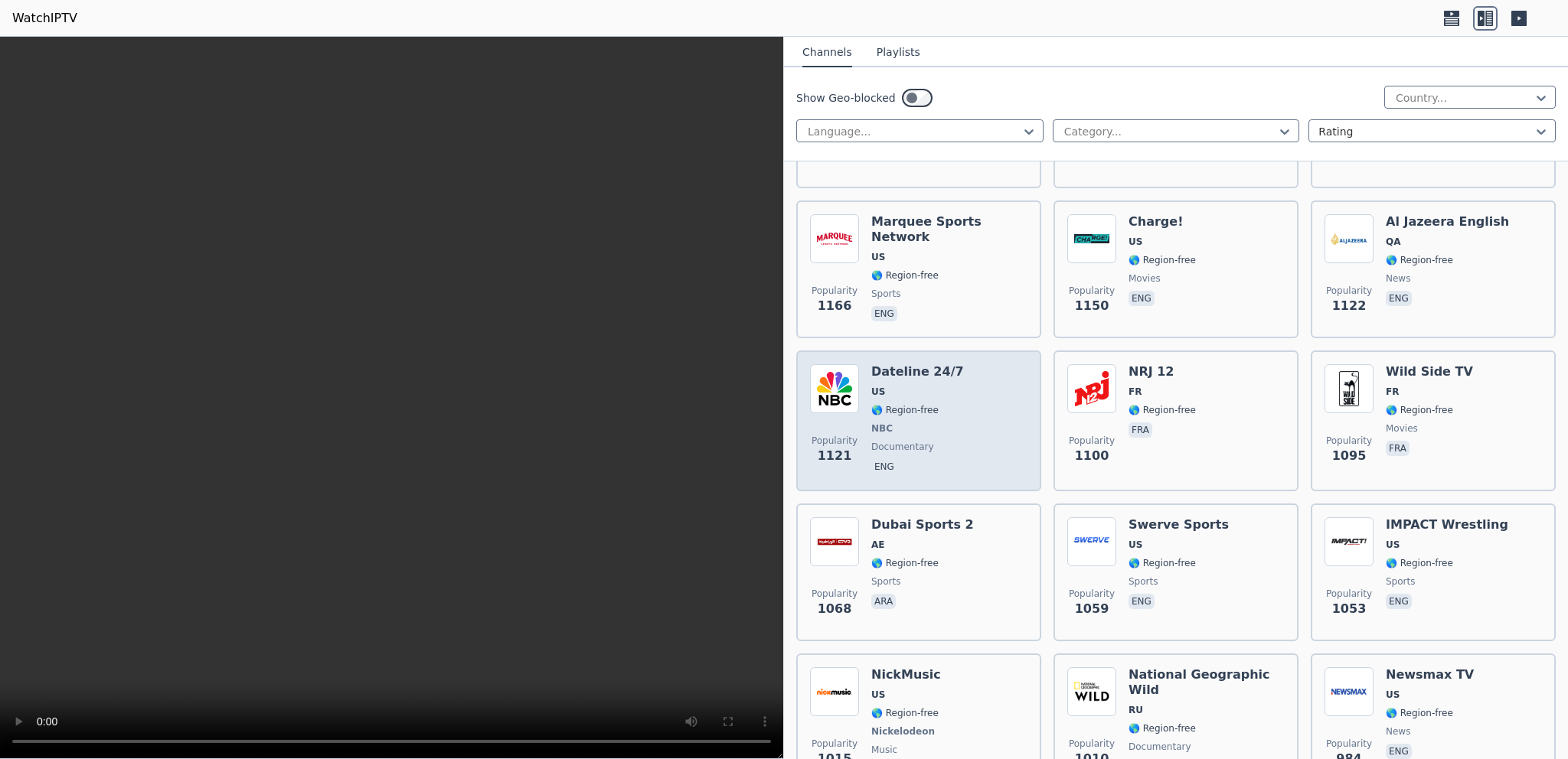
click at [919, 404] on span "🌎 Region-free" at bounding box center [905, 409] width 67 height 12
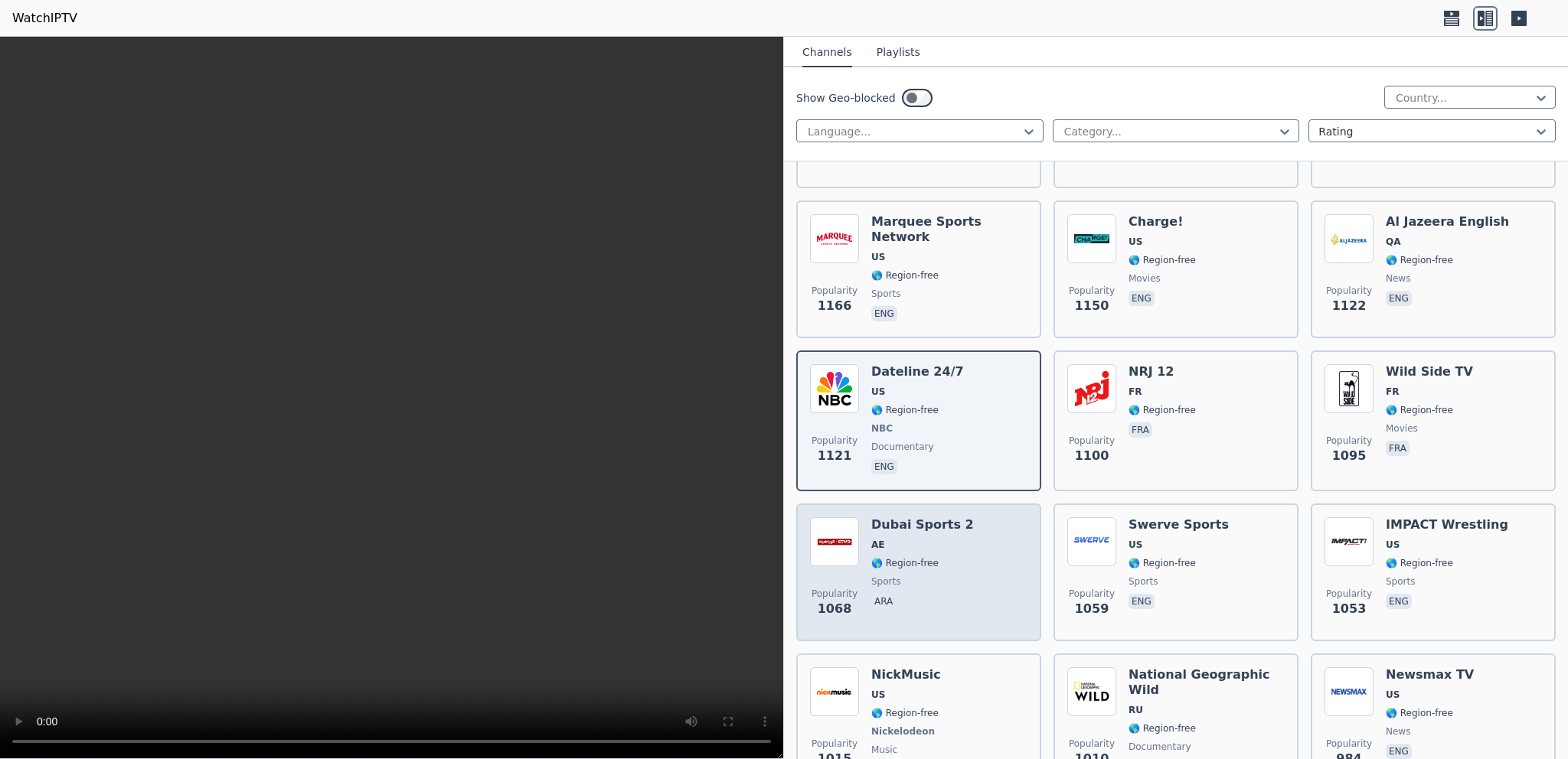
click at [955, 536] on div "Popularity 1068 Dubai Sports 2 AE 🌎 Region-free sports ara" at bounding box center [919, 572] width 217 height 110
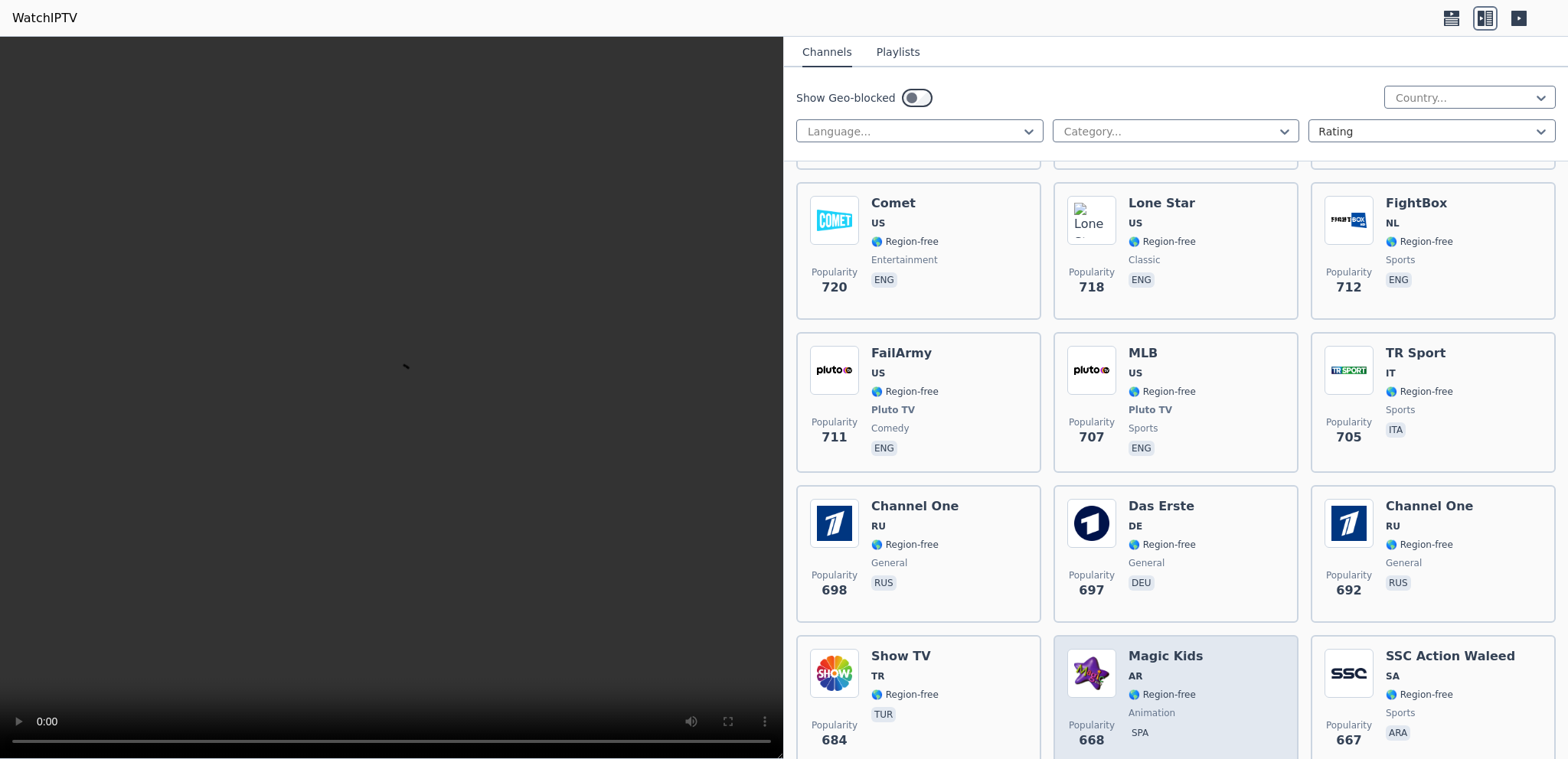
scroll to position [5092, 0]
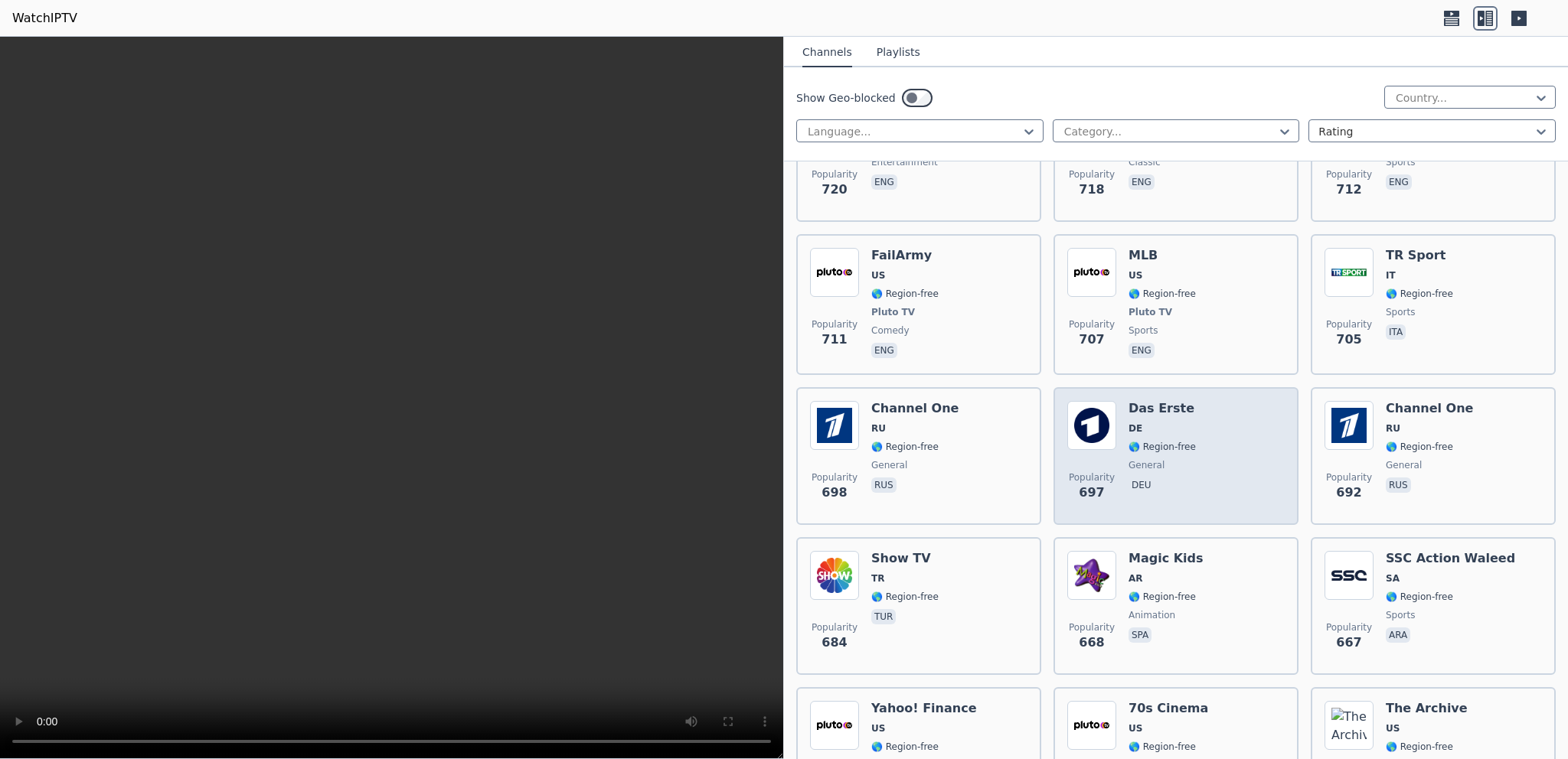
click at [1189, 423] on div "Popularity 697 Das Erste DE 🌎 Region-free general deu" at bounding box center [1176, 456] width 217 height 110
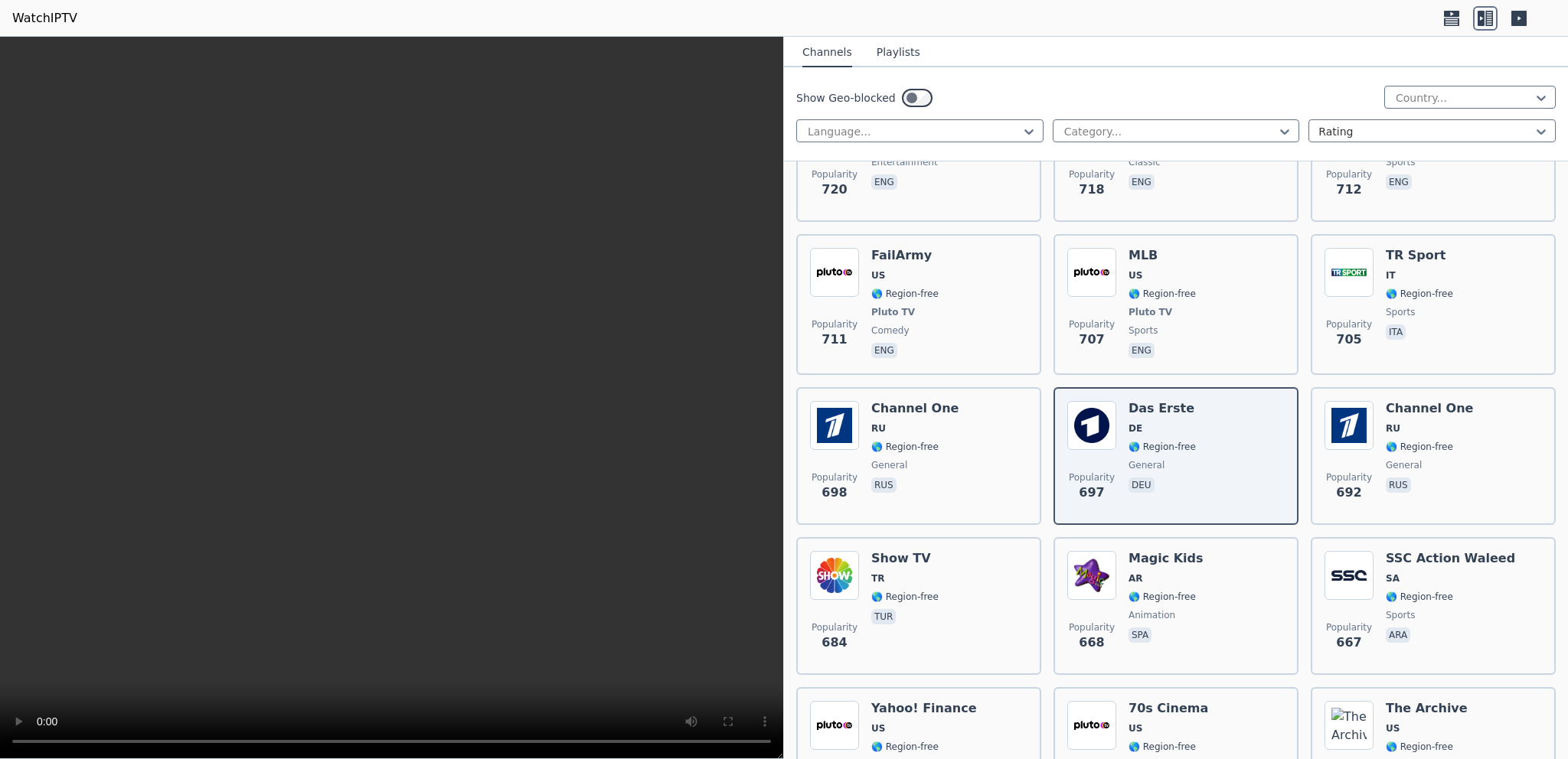
click at [1349, 99] on div "Show Geo-blocked Country..." at bounding box center [1176, 98] width 759 height 25
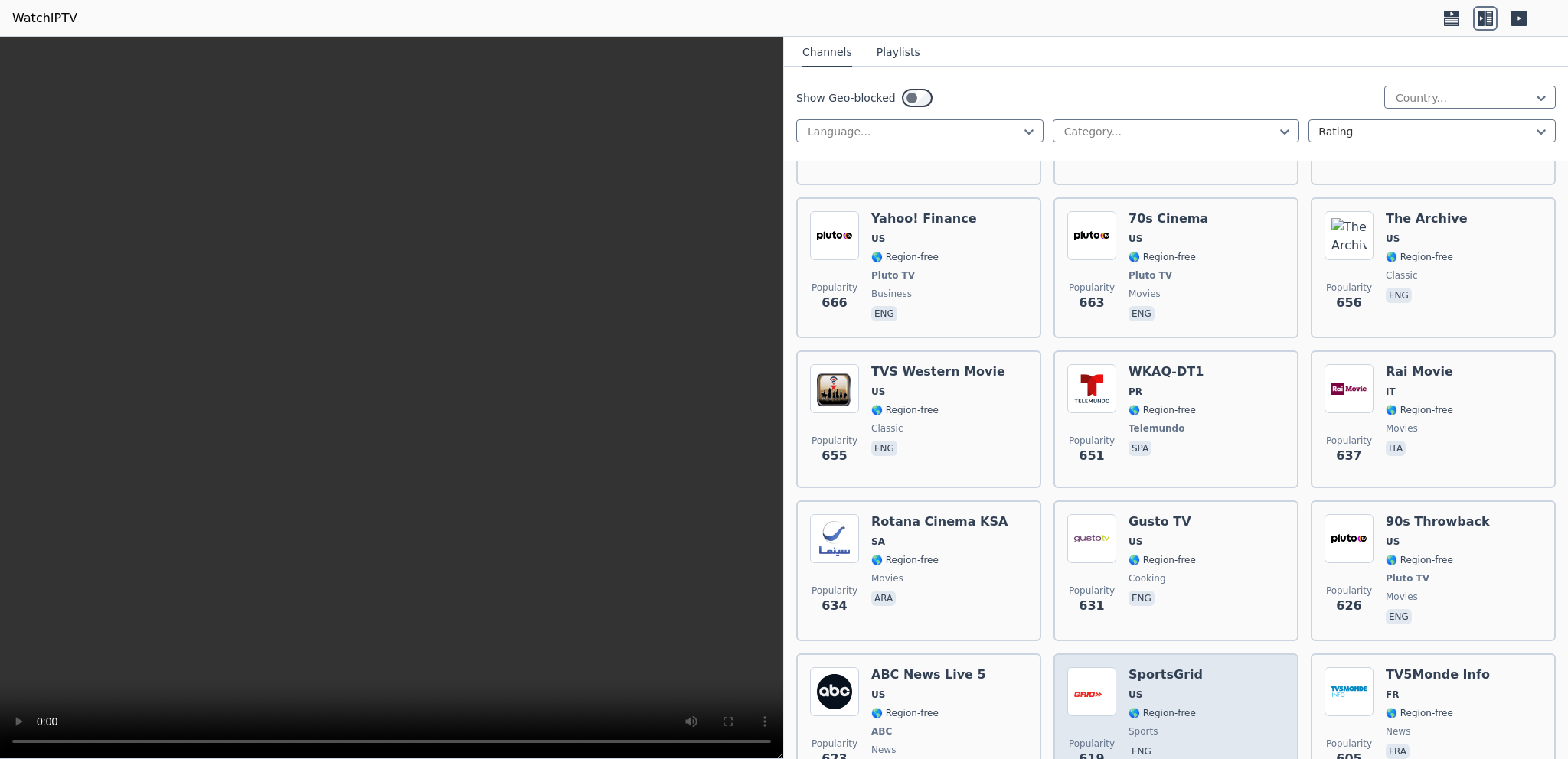
scroll to position [5778, 0]
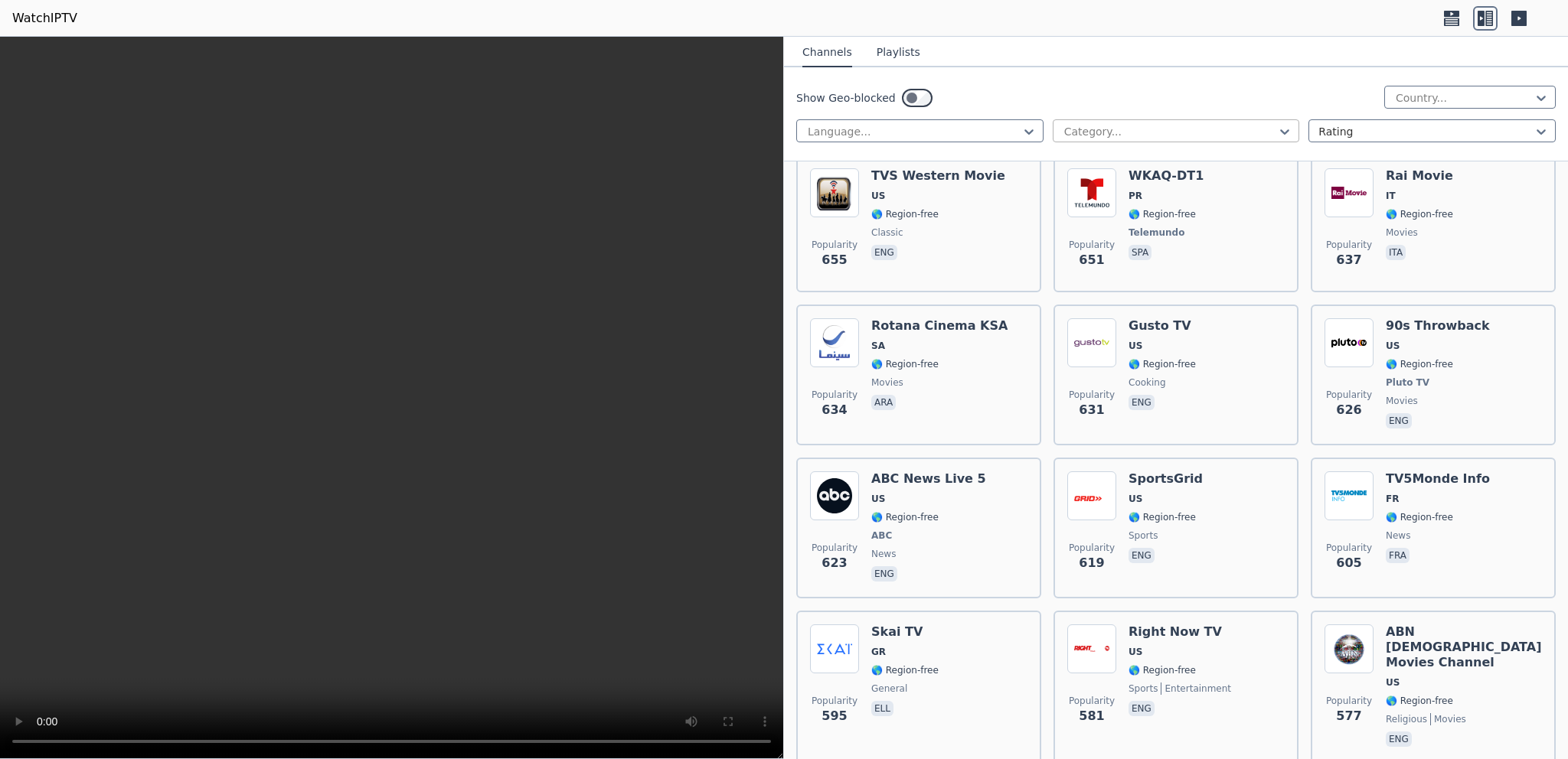
click at [1266, 139] on div "Category..." at bounding box center [1176, 131] width 247 height 23
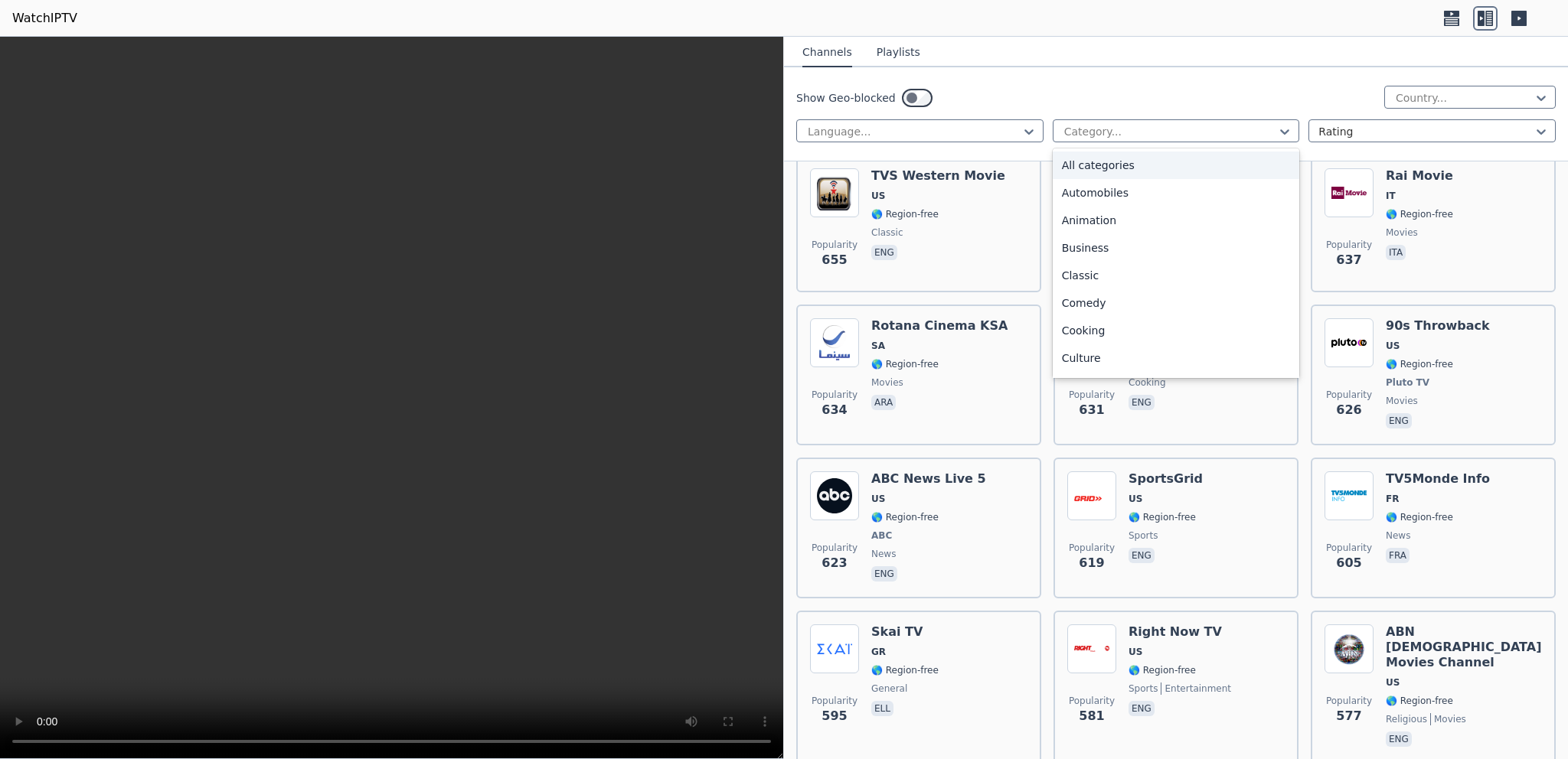
click at [1176, 109] on div "Show Geo-blocked Country..." at bounding box center [1176, 98] width 759 height 25
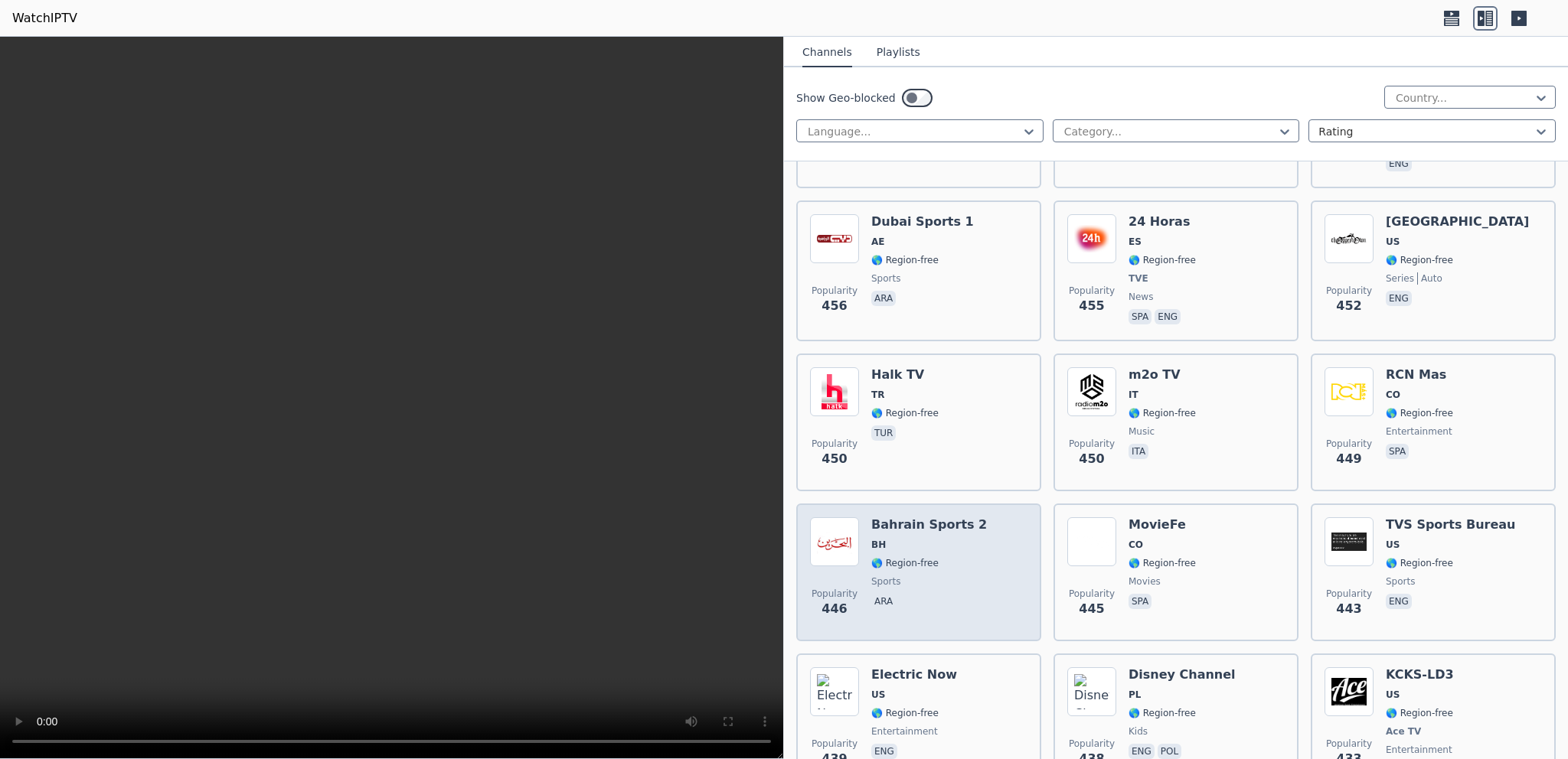
scroll to position [8324, 0]
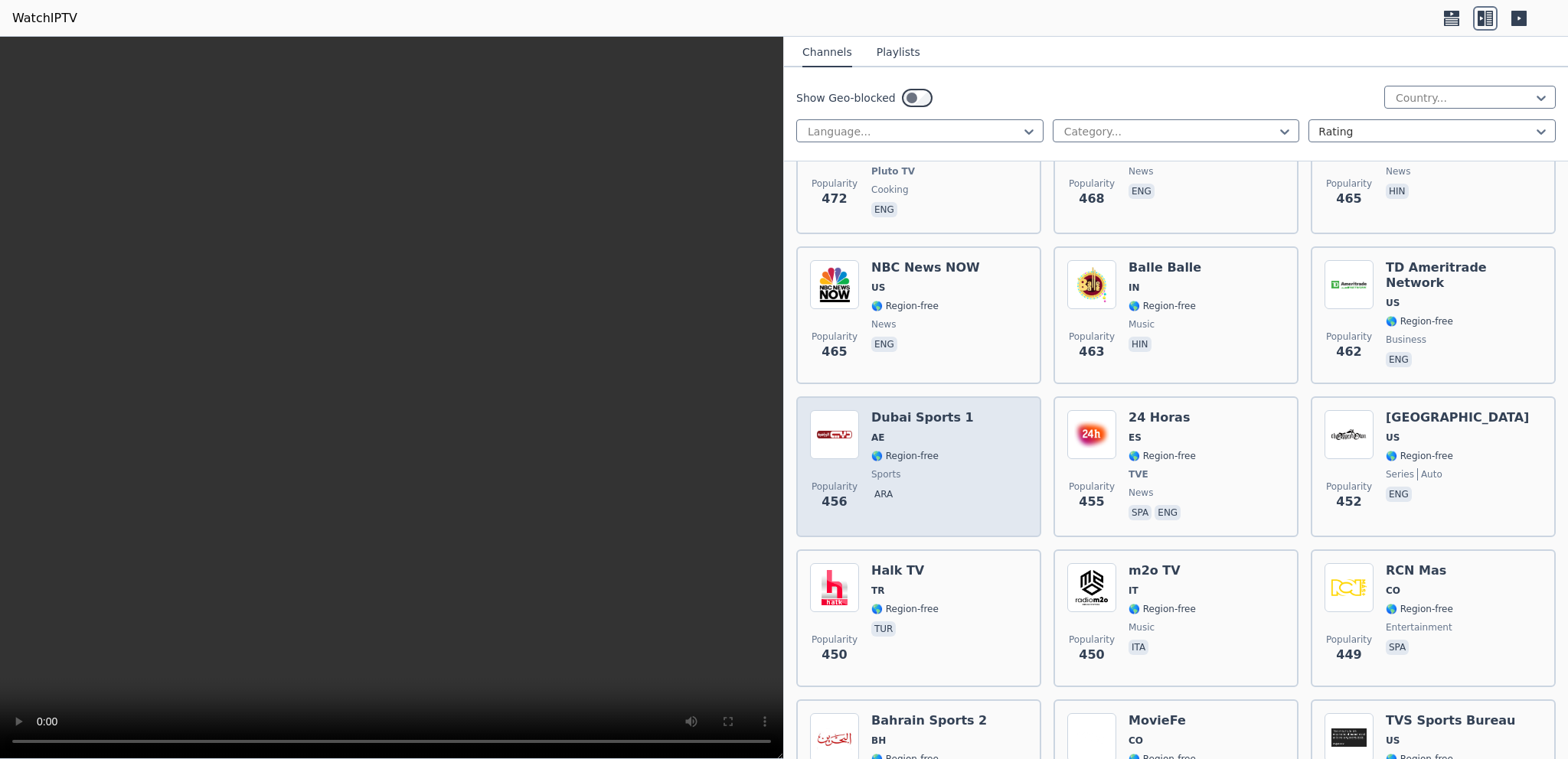
click at [922, 410] on h6 "Dubai Sports 1" at bounding box center [922, 417] width 102 height 16
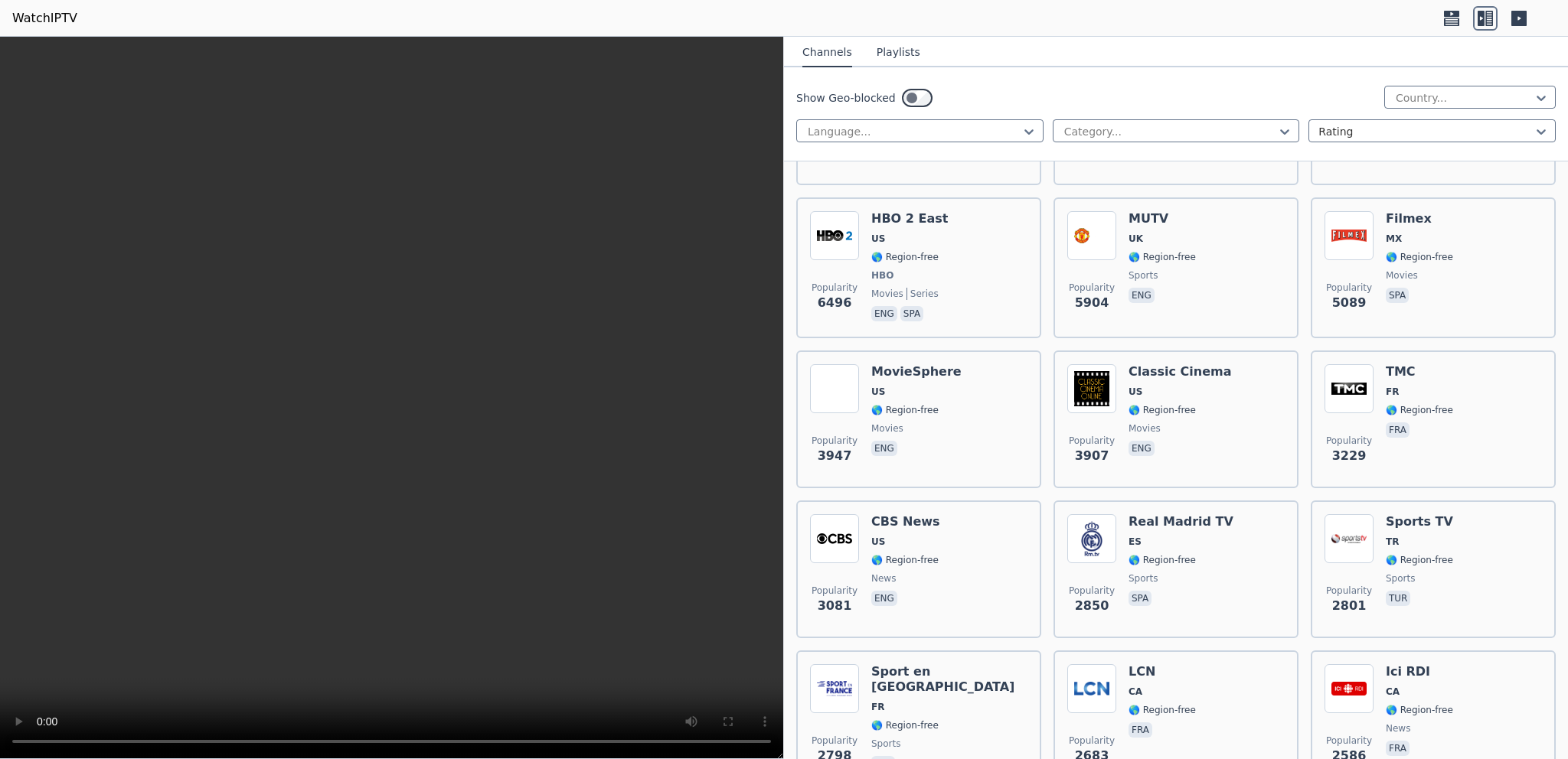
scroll to position [0, 0]
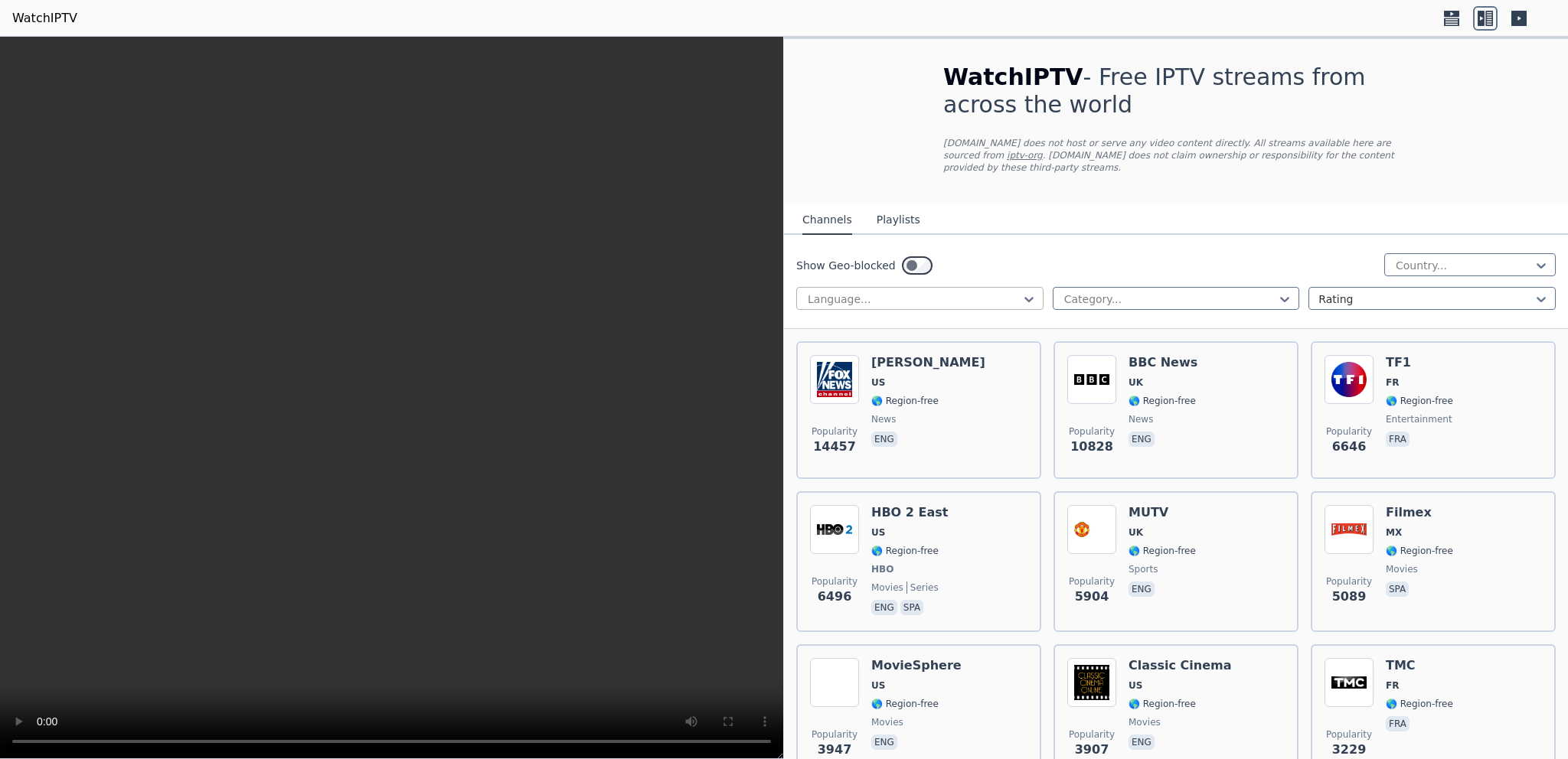
click at [914, 292] on div at bounding box center [913, 299] width 215 height 16
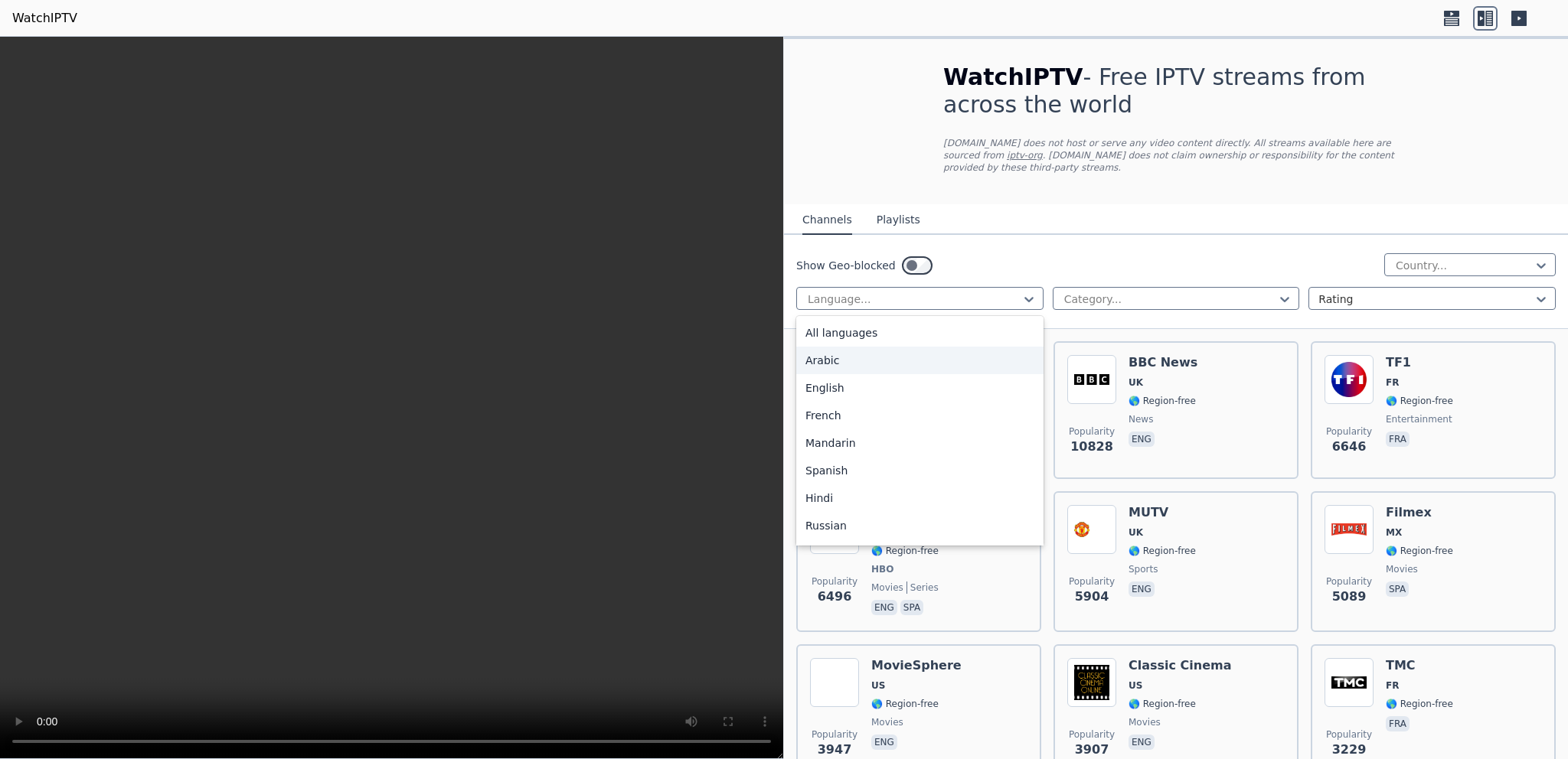
type input "*"
click at [903, 429] on div "German" at bounding box center [920, 443] width 247 height 28
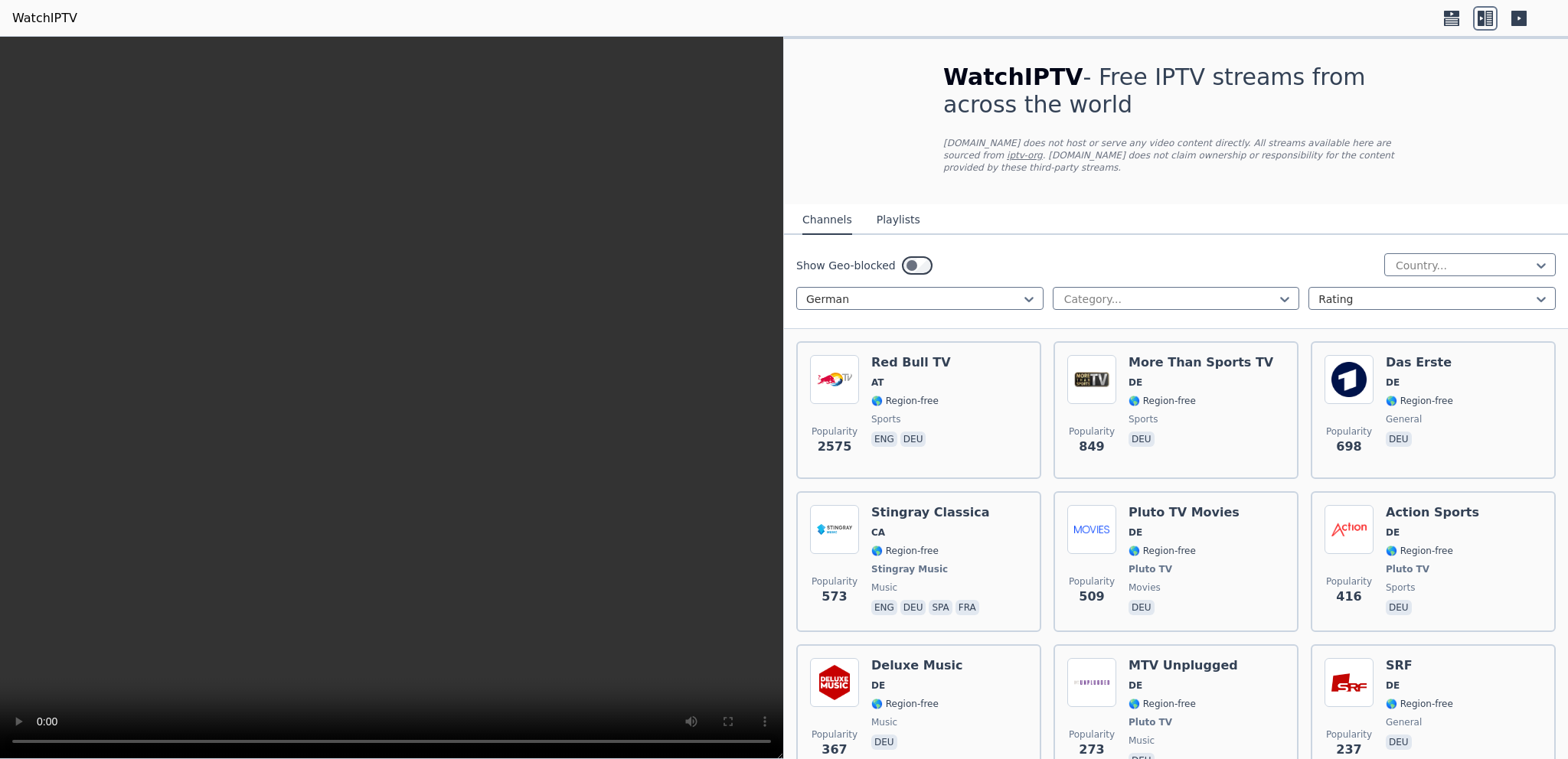
scroll to position [489, 0]
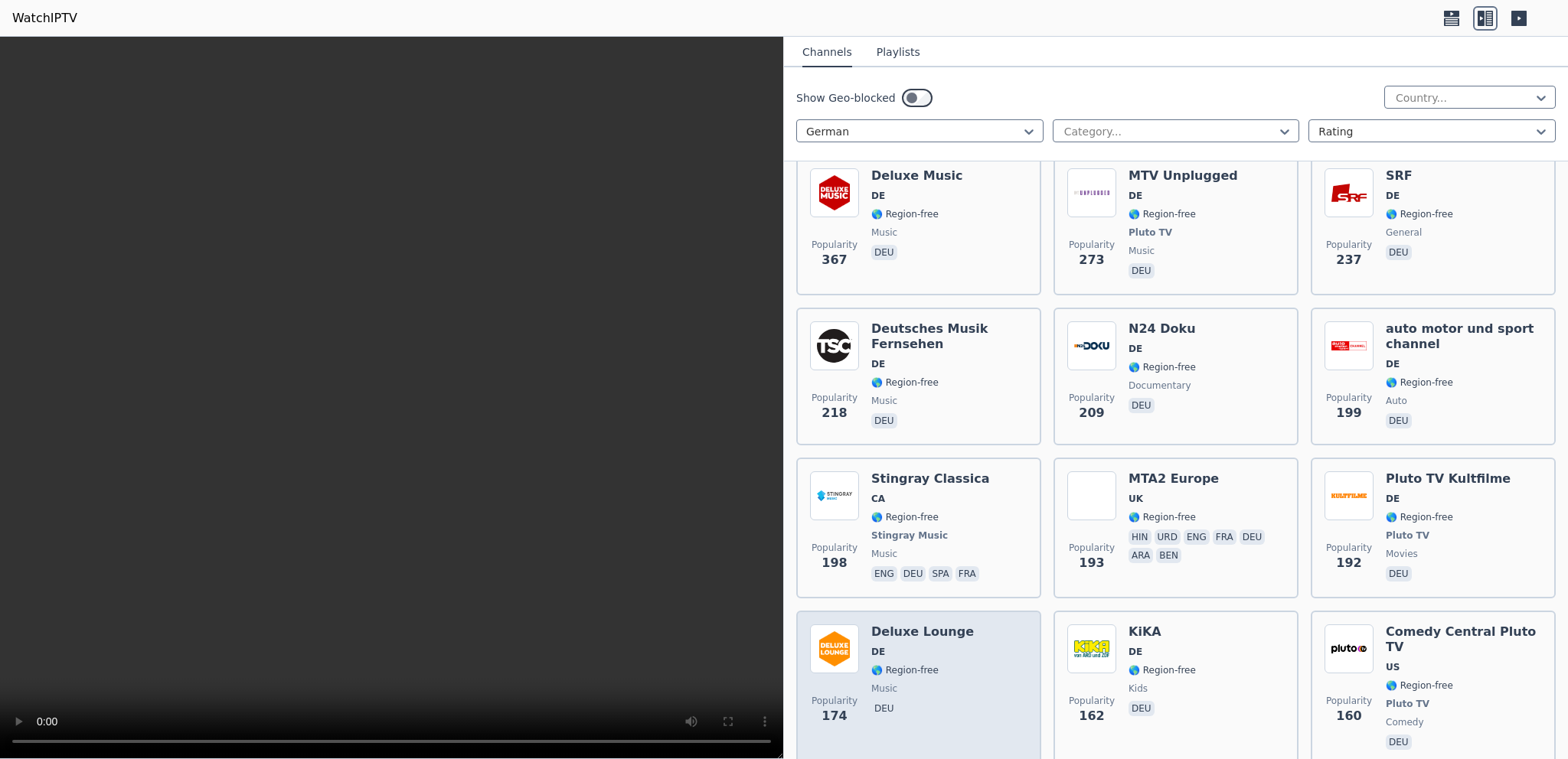
click at [964, 640] on div "Popularity 174 Deluxe Lounge DE 🌎 Region-free music deu" at bounding box center [919, 688] width 217 height 128
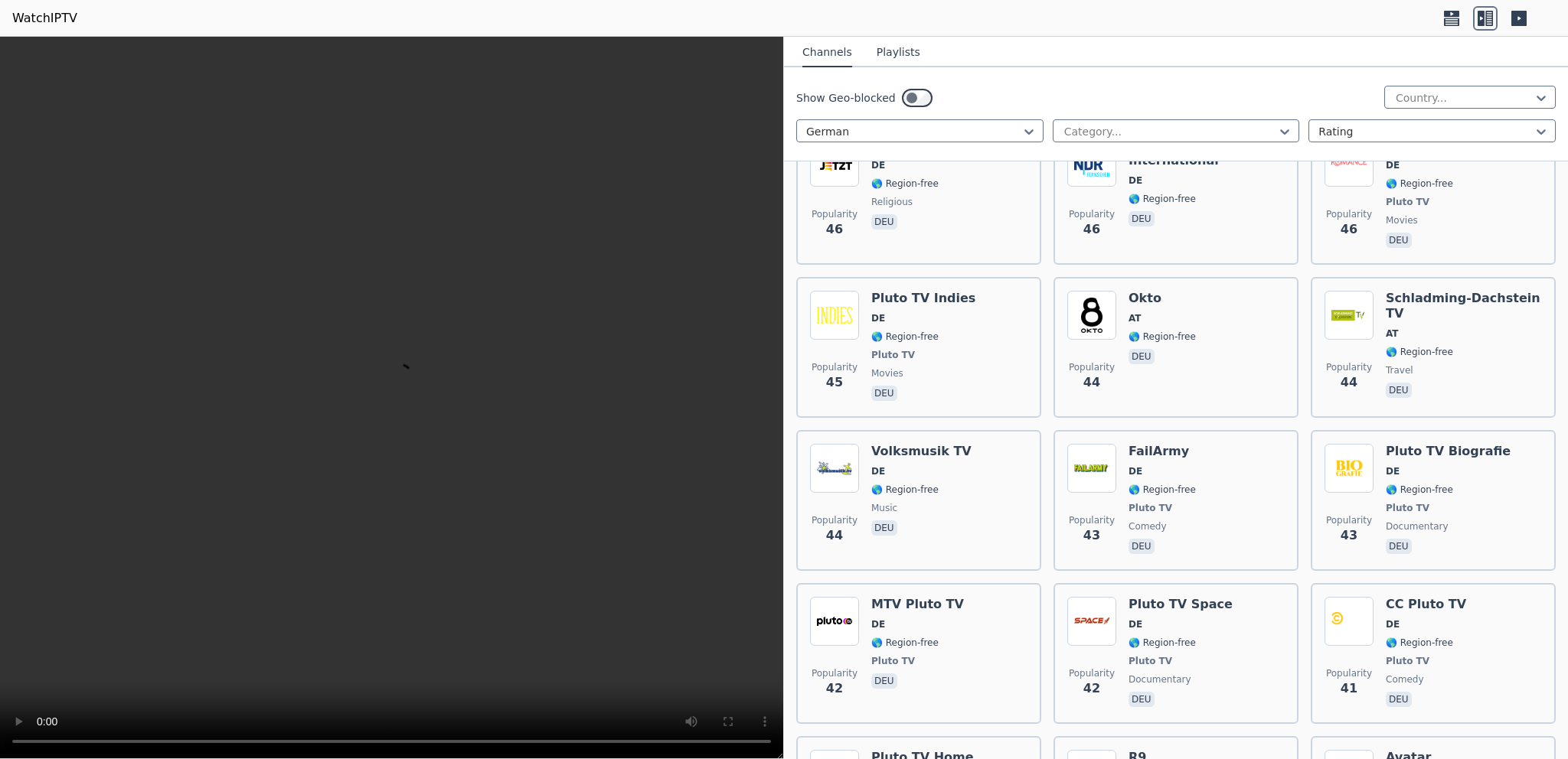
scroll to position [4798, 0]
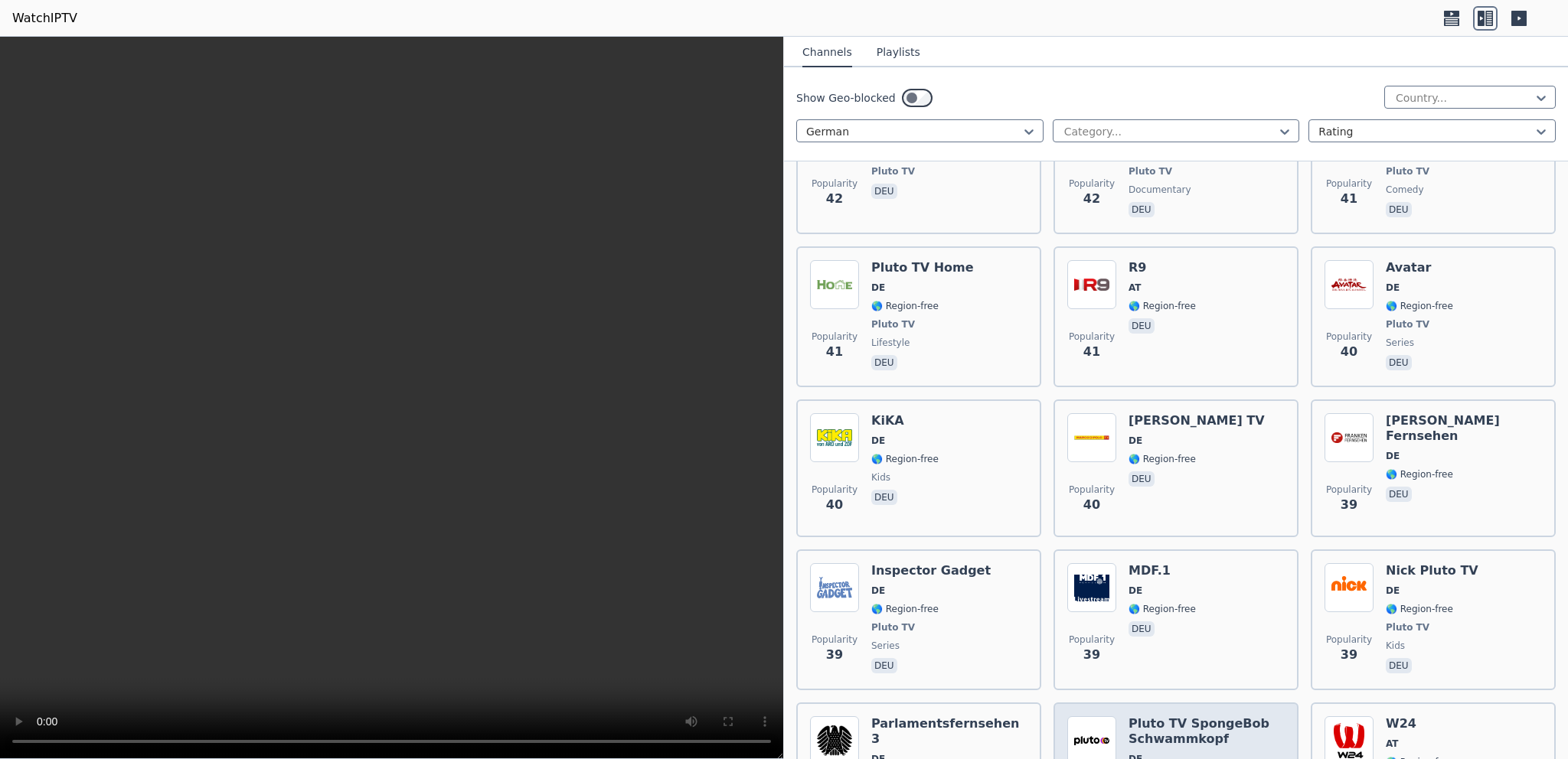
click at [1138, 717] on h6 "Pluto TV SpongeBob Schwammkopf" at bounding box center [1206, 731] width 156 height 30
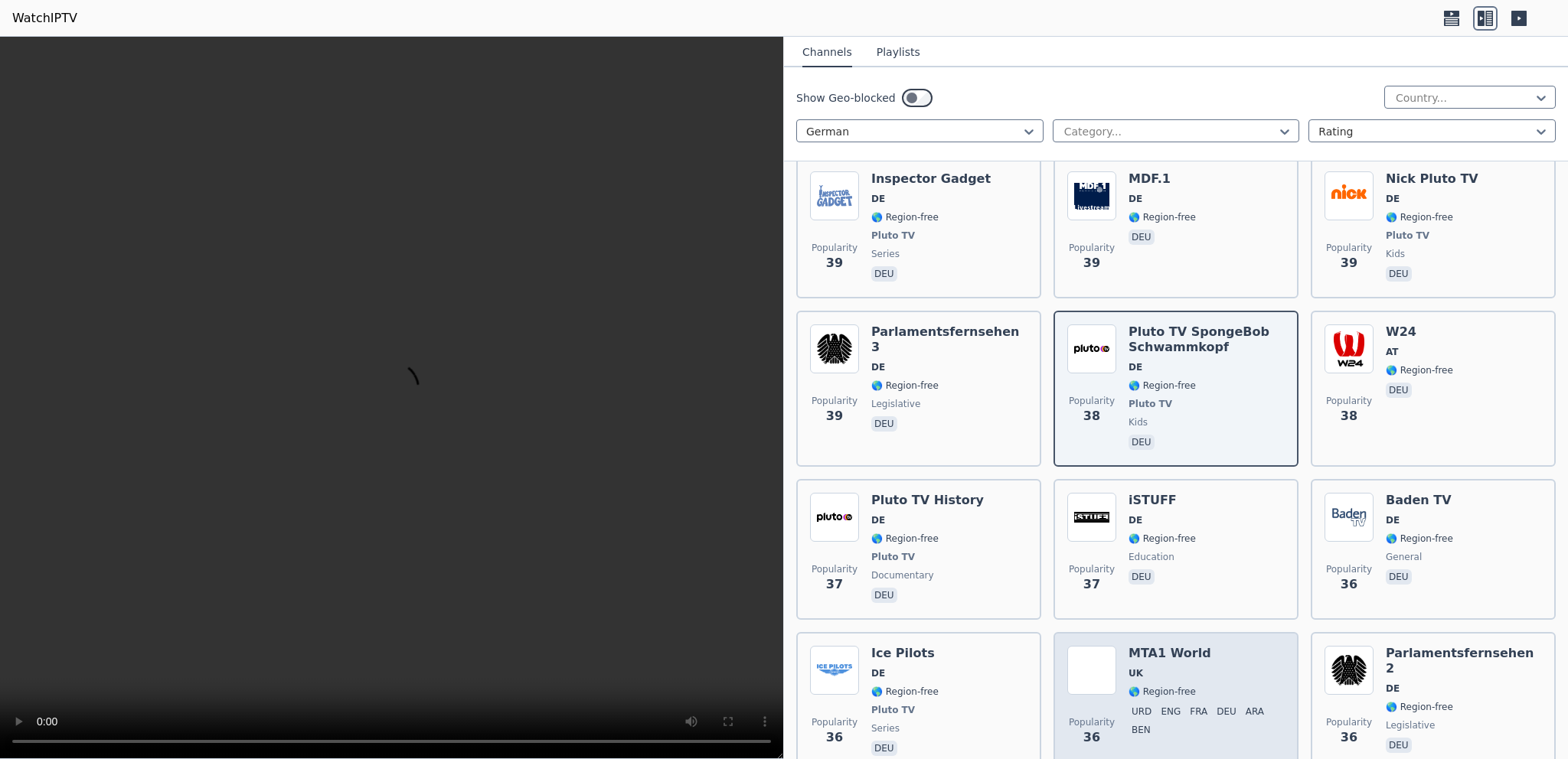
scroll to position [5288, 0]
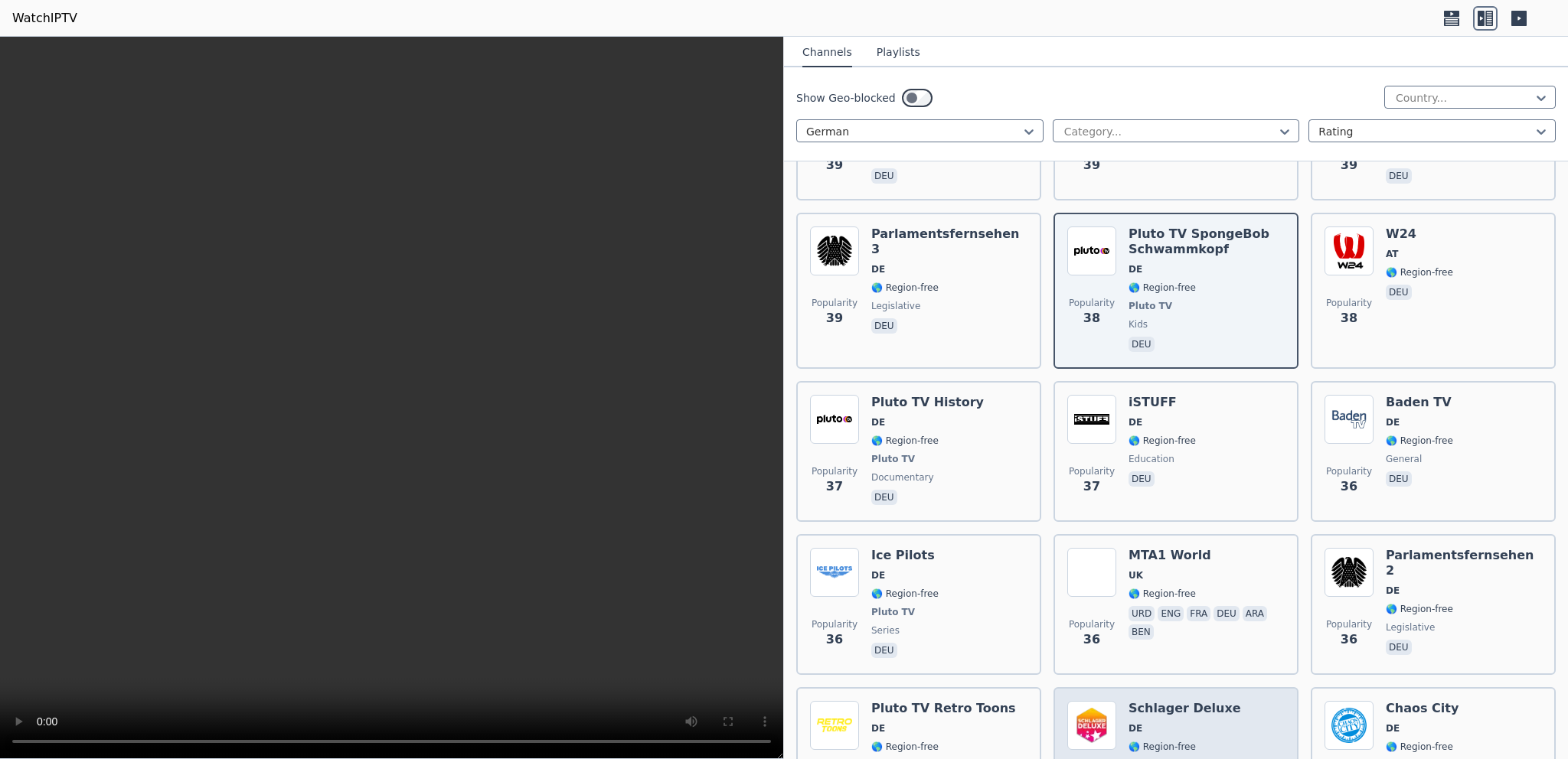
click at [1177, 701] on h6 "Schlager Deluxe" at bounding box center [1185, 708] width 113 height 16
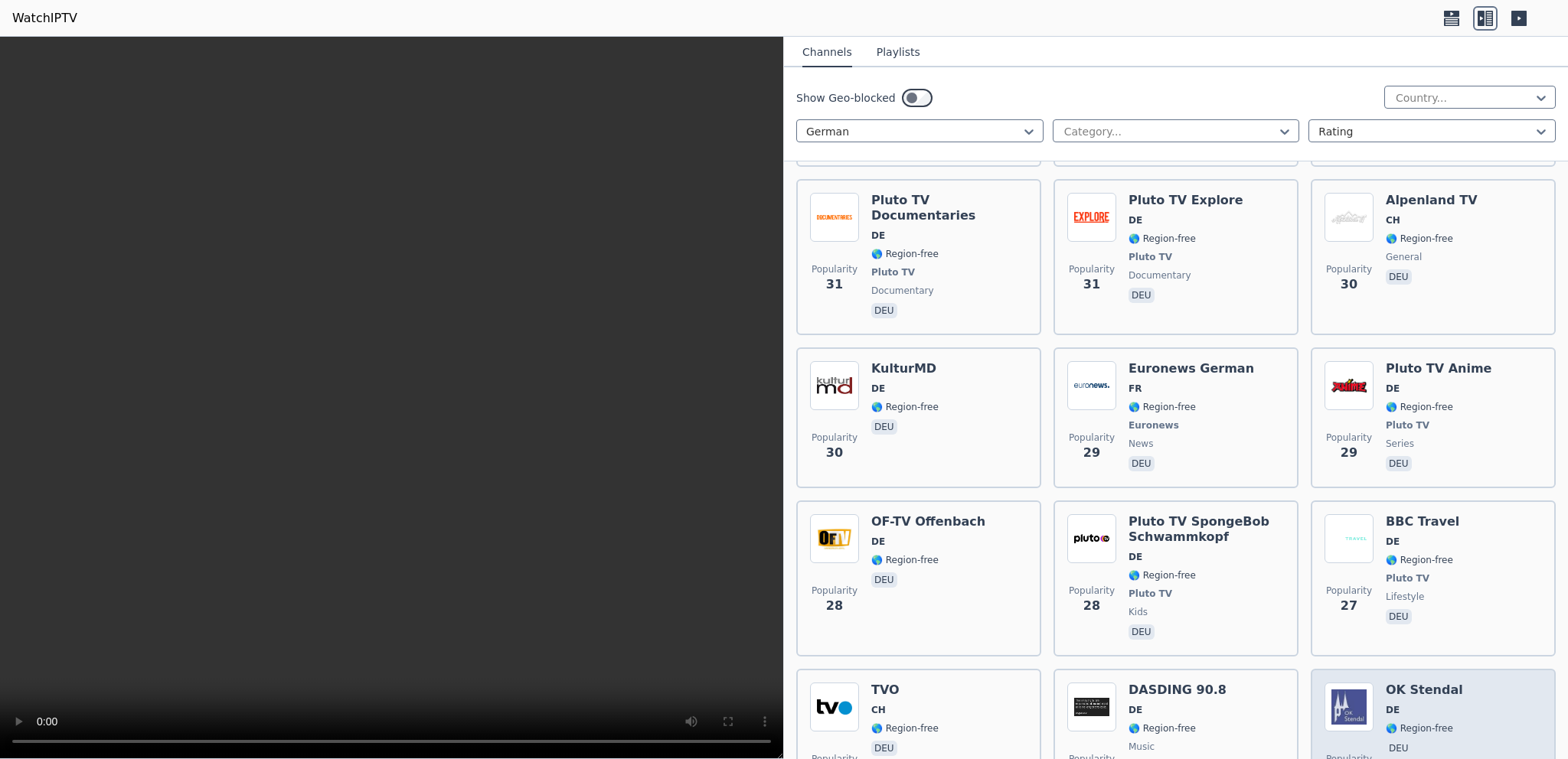
scroll to position [7443, 0]
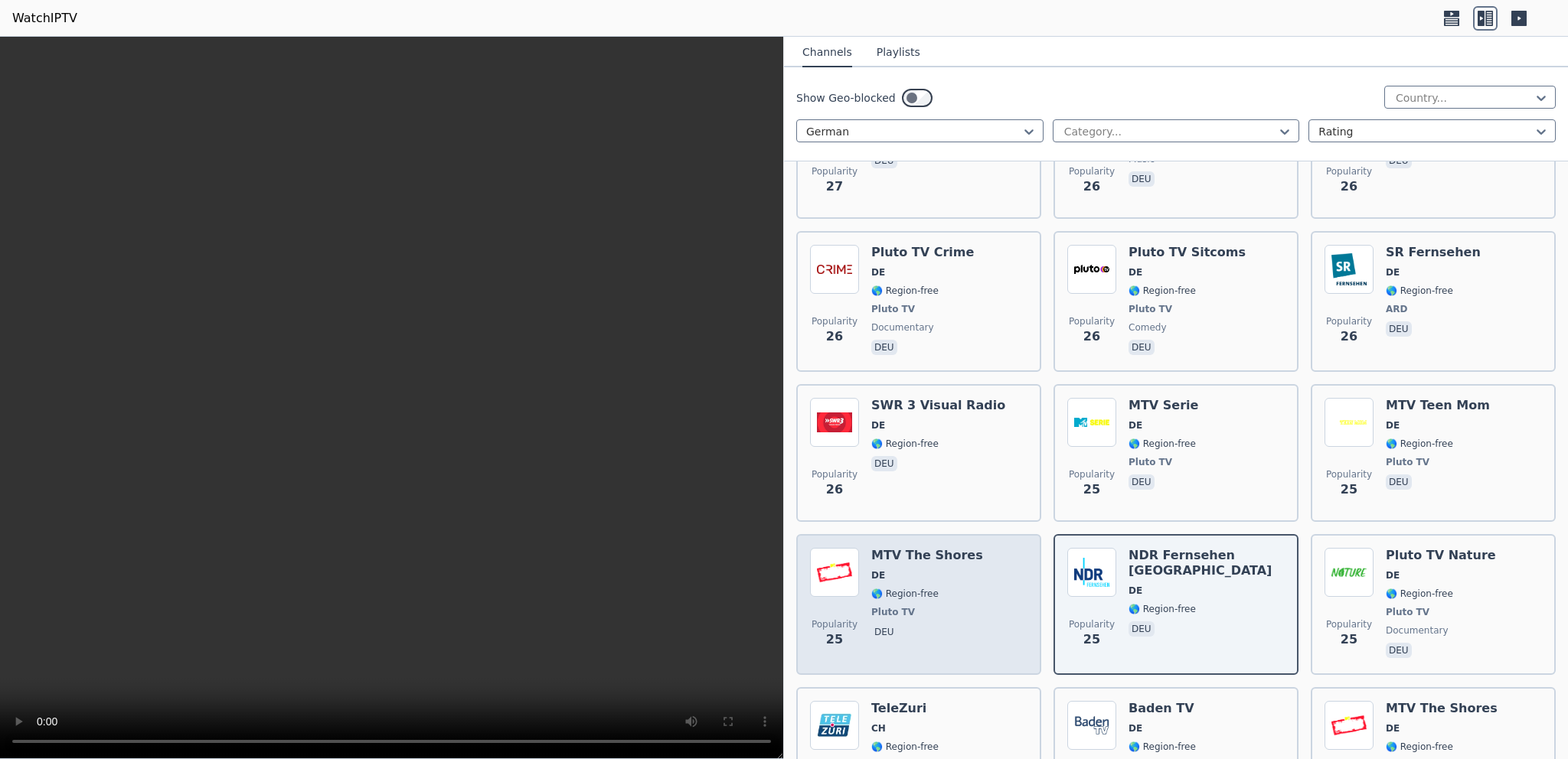
click at [930, 624] on span "deu" at bounding box center [927, 633] width 112 height 18
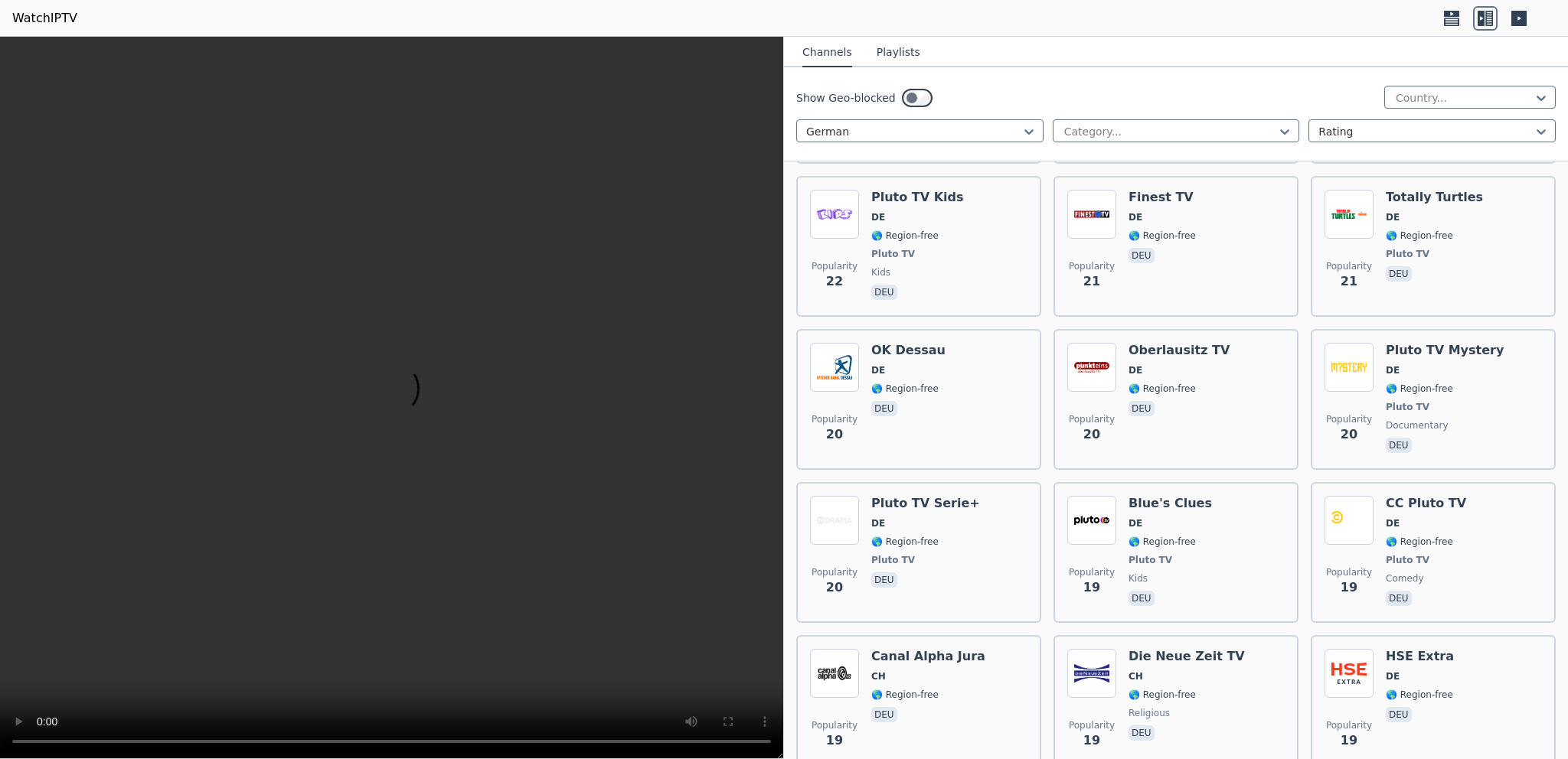
scroll to position [9107, 0]
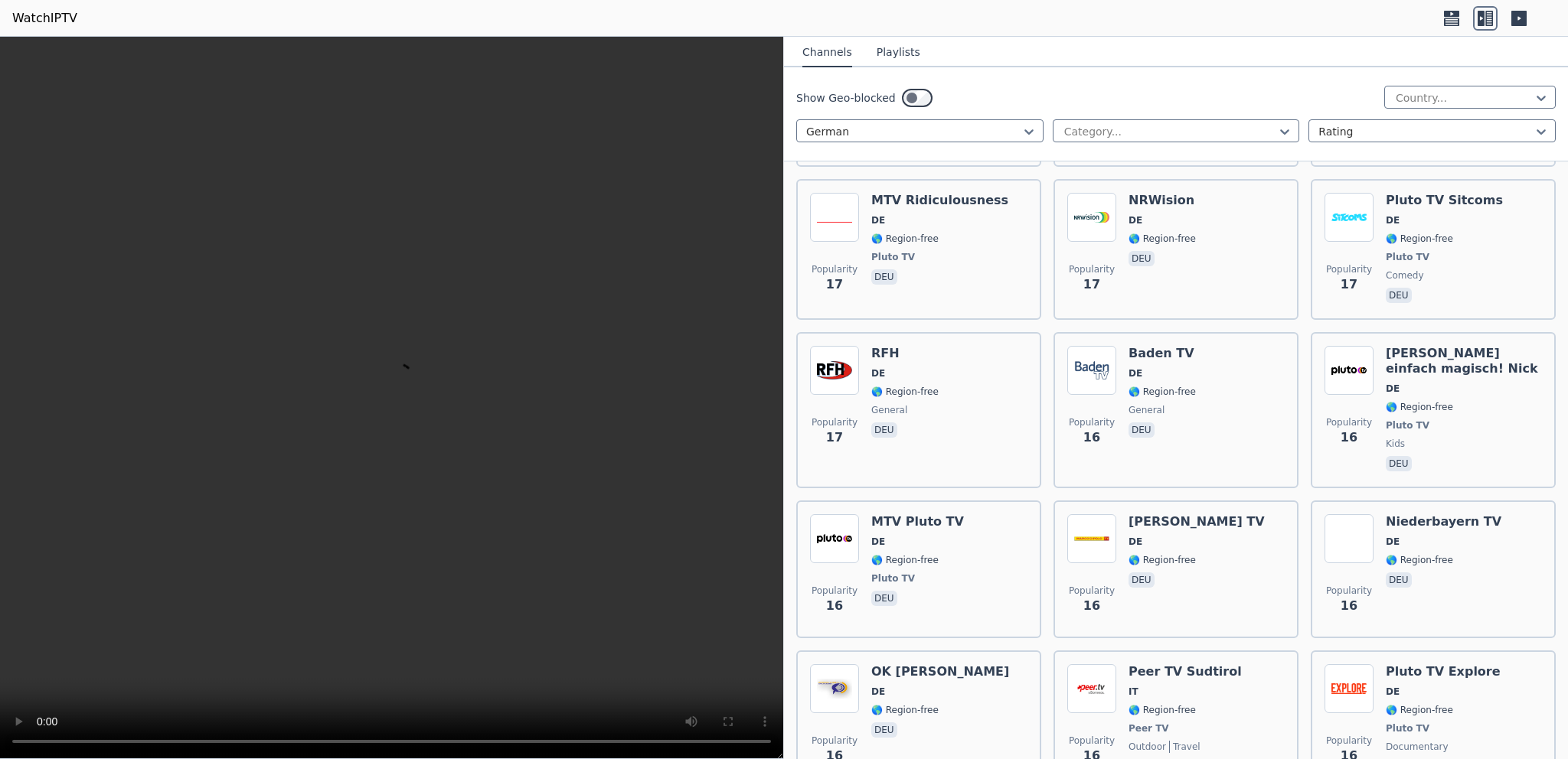
scroll to position [10381, 0]
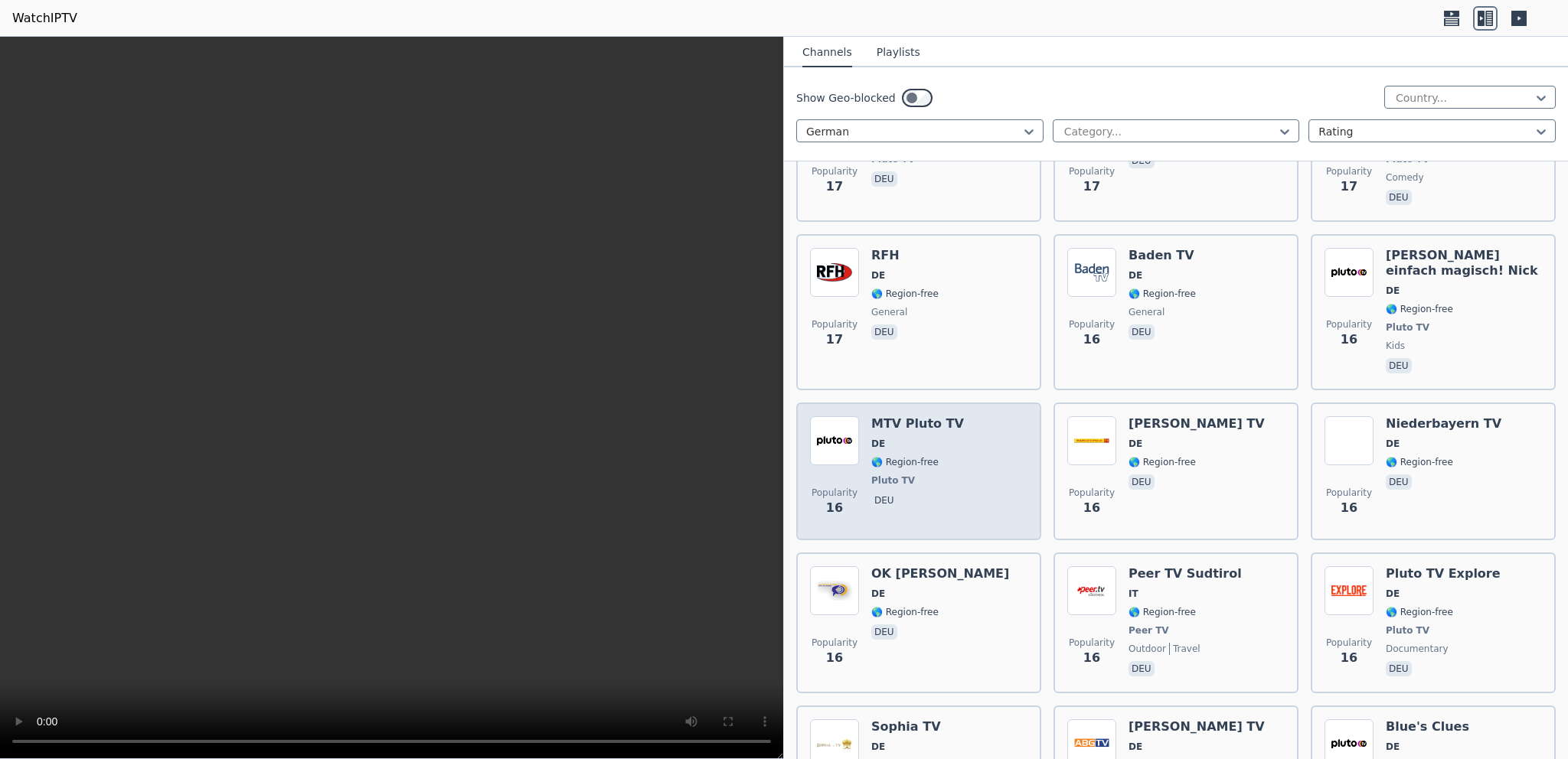
click at [977, 416] on div "Popularity 16 MTV Pluto TV DE 🌎 Region-free Pluto TV deu" at bounding box center [919, 471] width 217 height 110
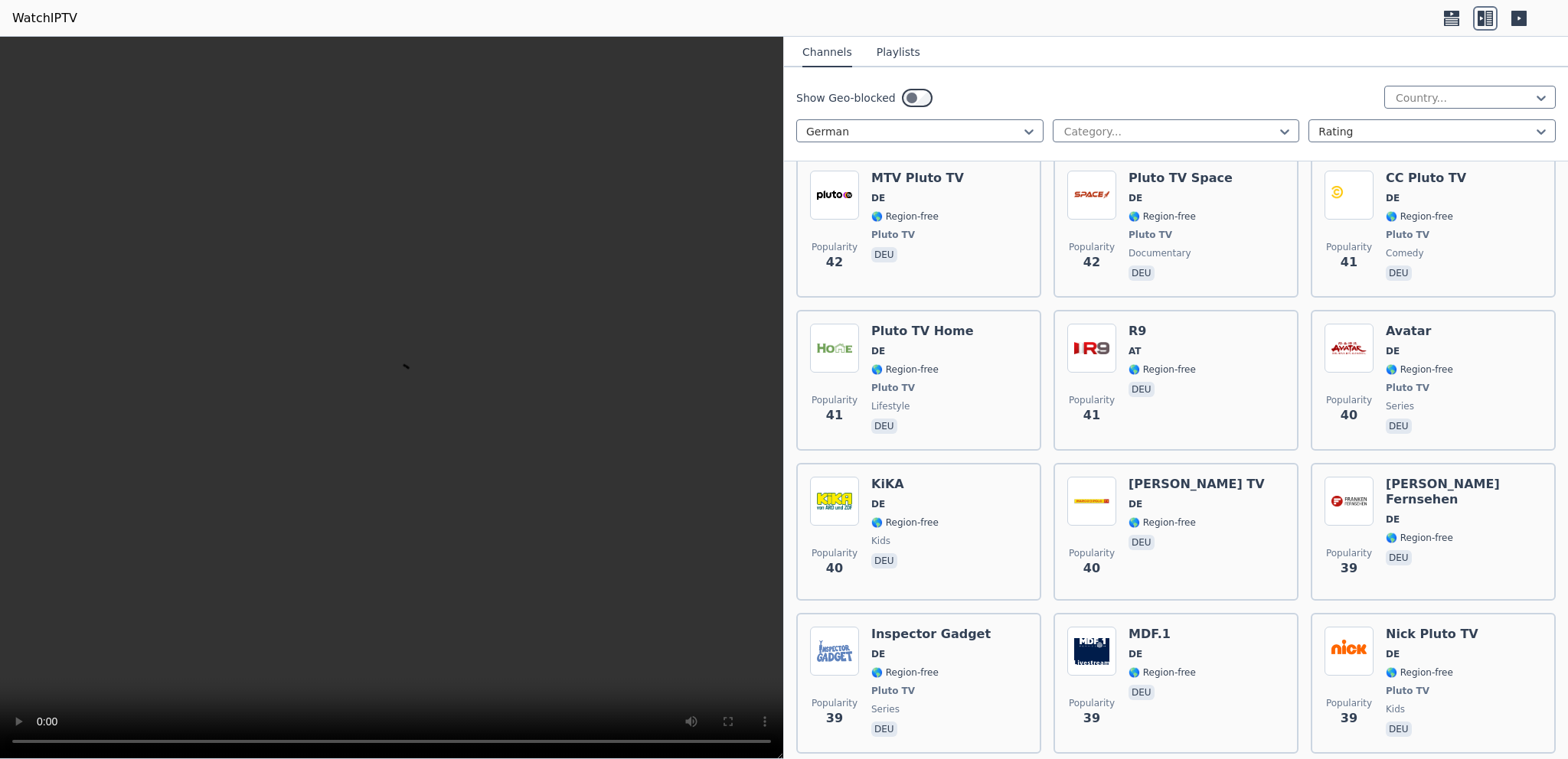
scroll to position [5225, 0]
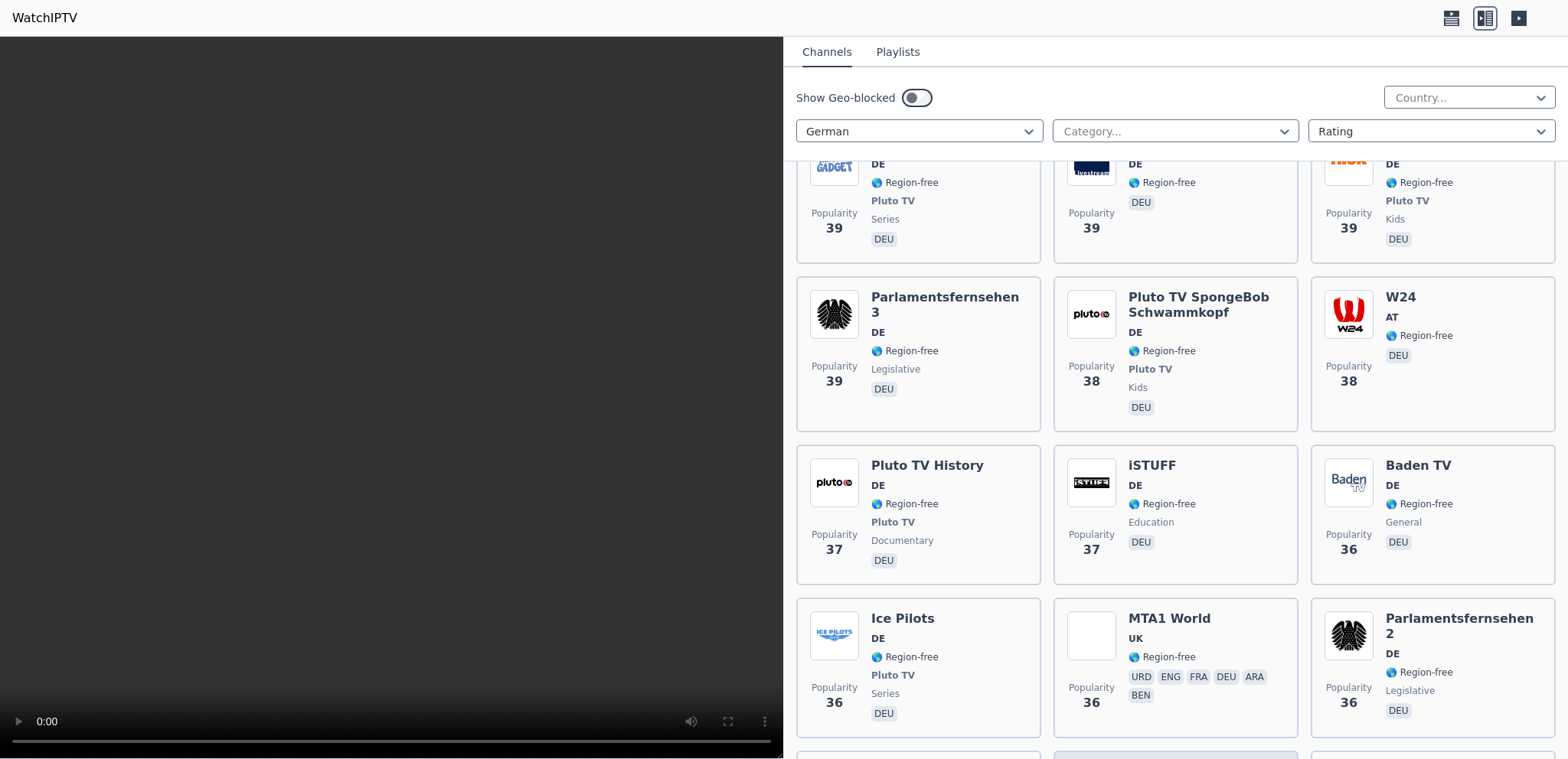
click at [1160, 758] on h6 "Schlager Deluxe" at bounding box center [1185, 772] width 113 height 16
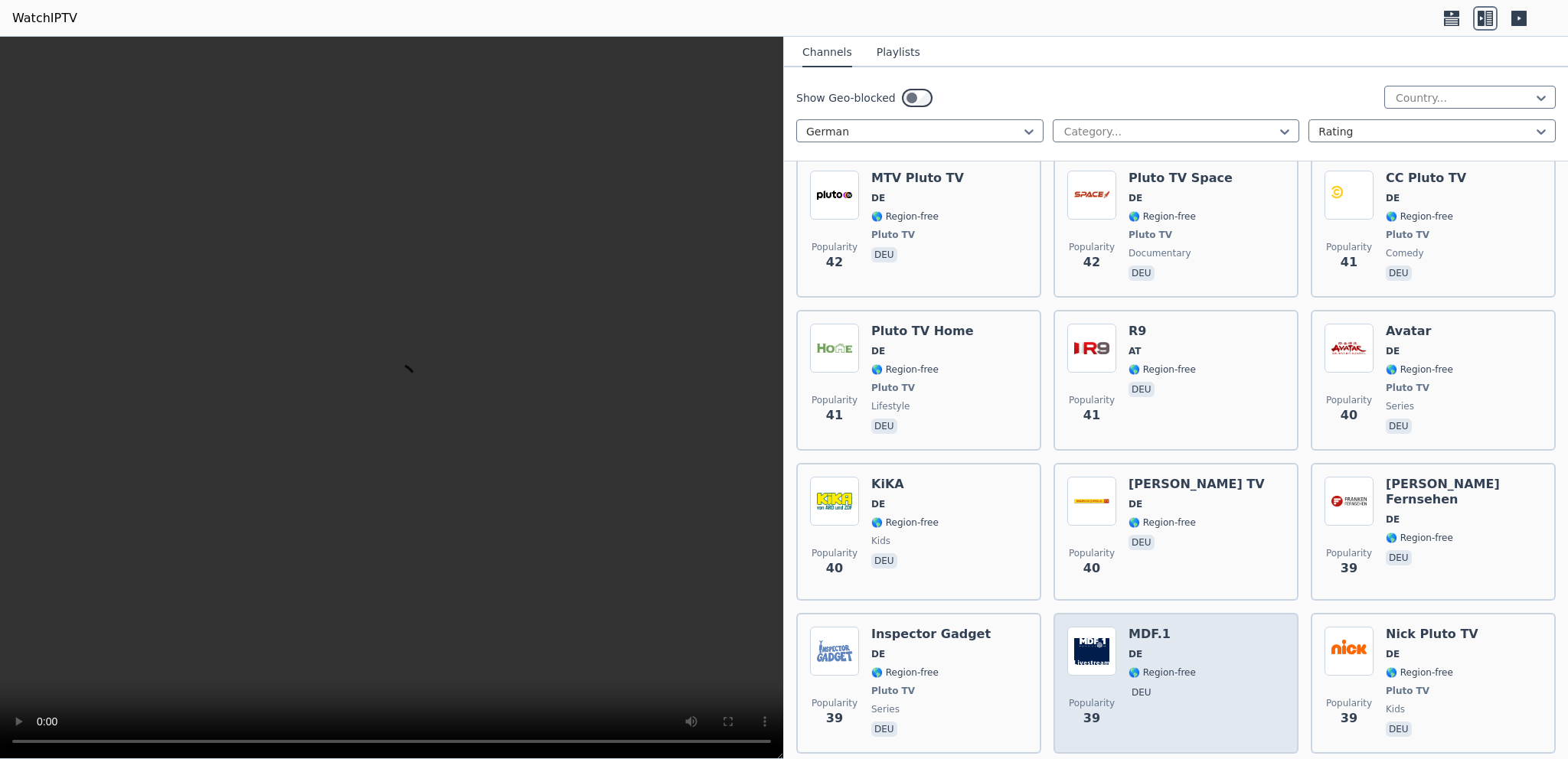
scroll to position [4245, 0]
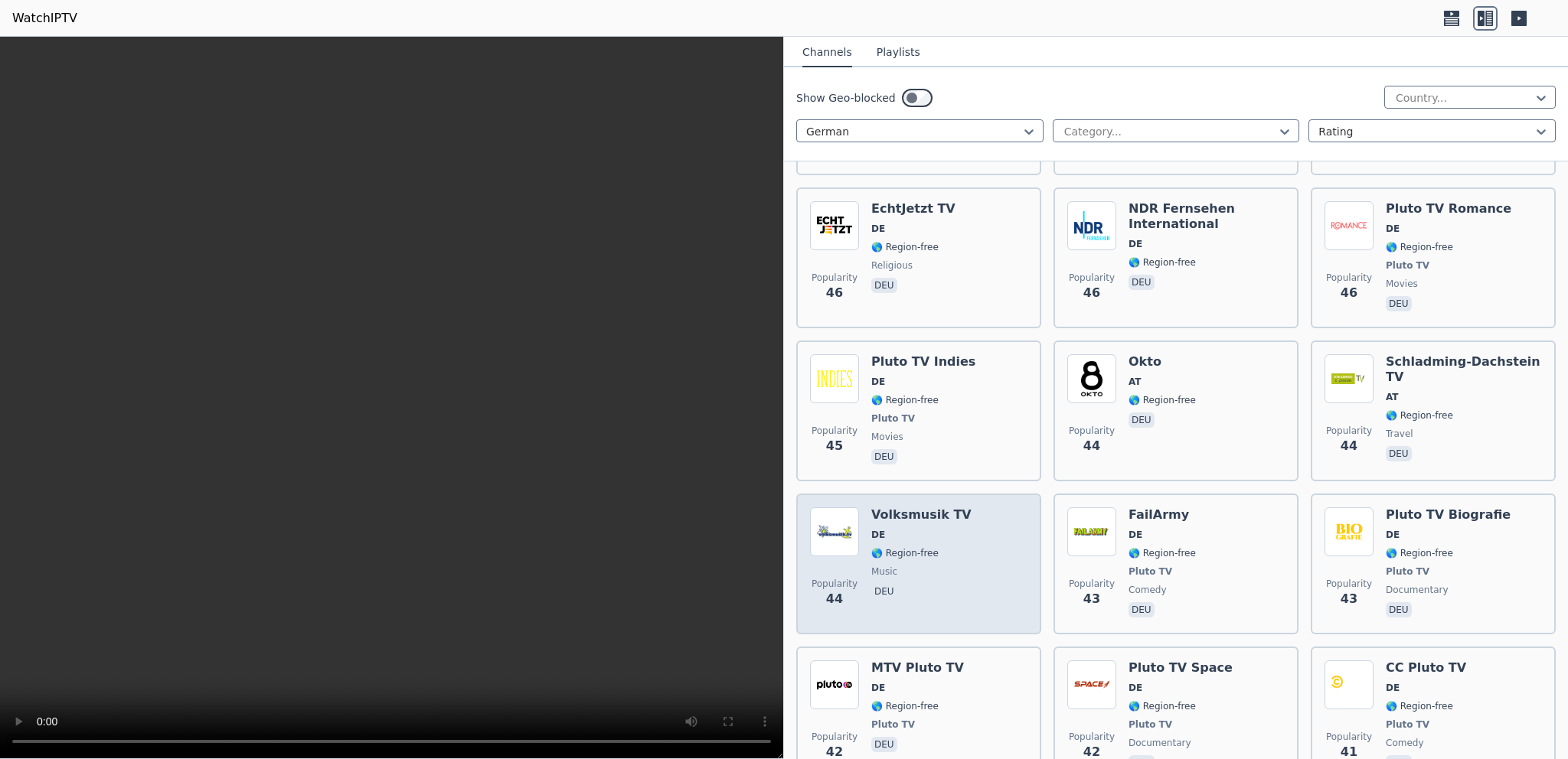
click at [978, 507] on div "Popularity 44 Volksmusik TV DE 🌎 Region-free music deu" at bounding box center [919, 564] width 217 height 114
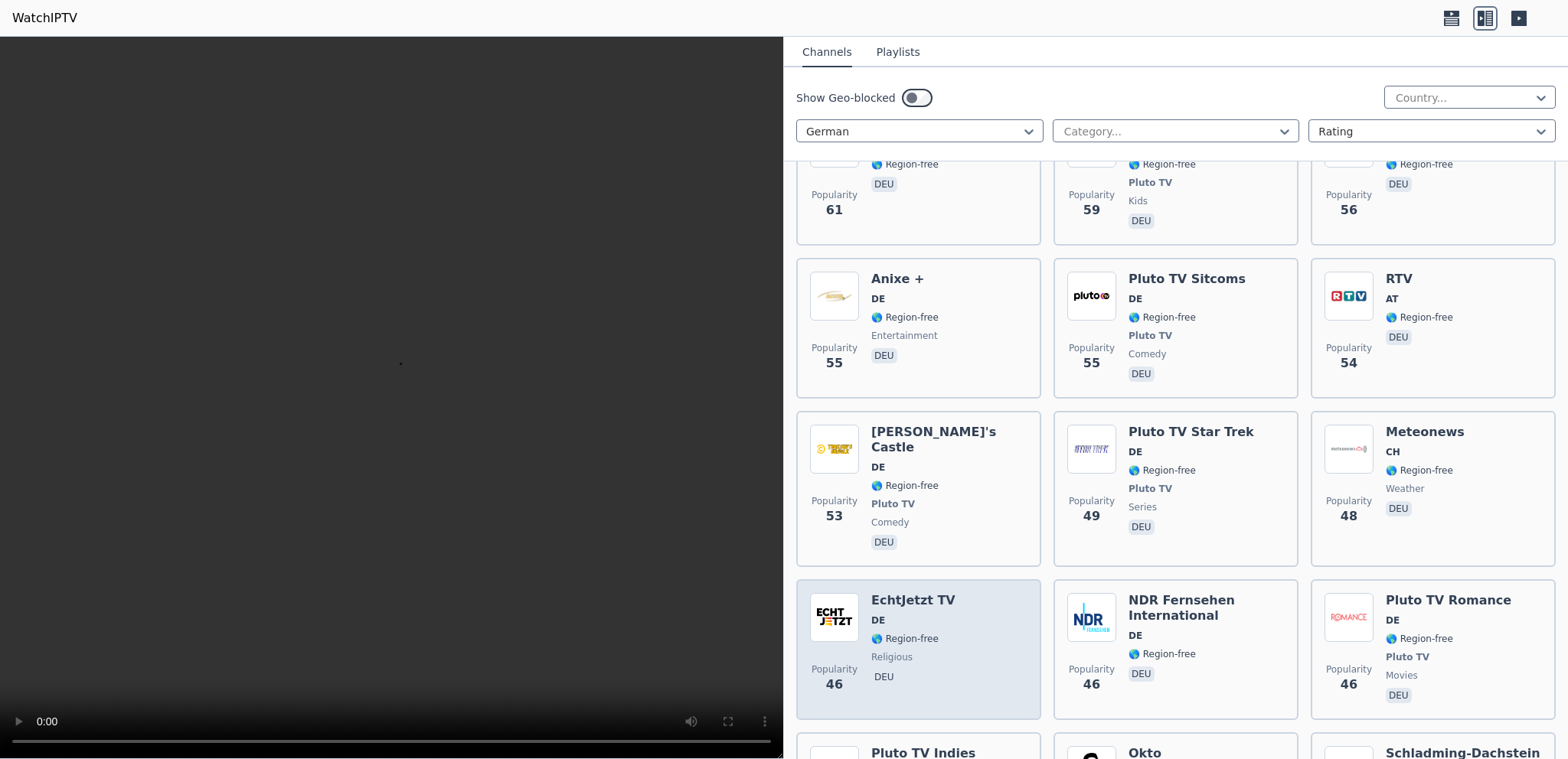
scroll to position [3364, 0]
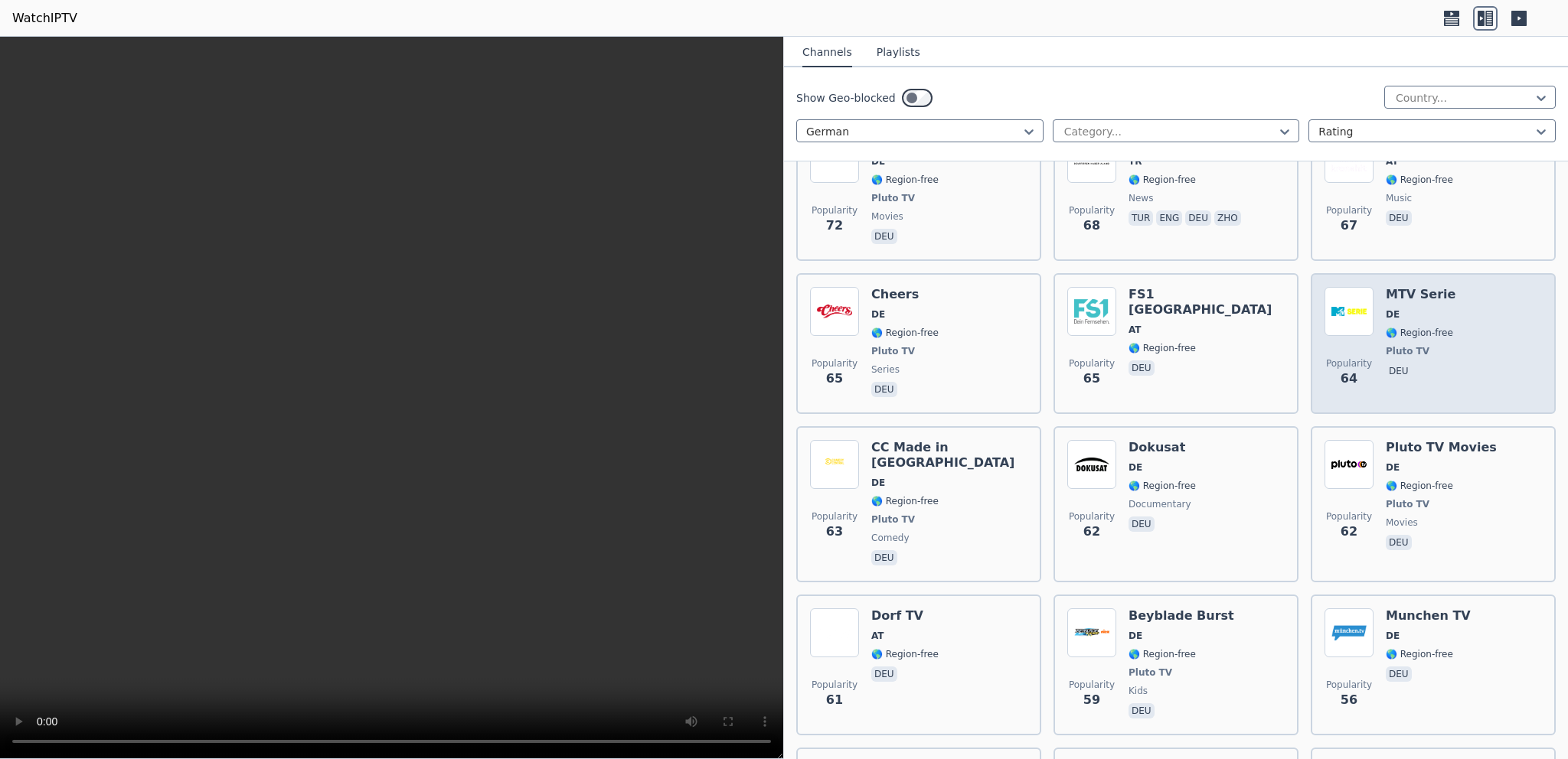
click at [1416, 287] on div "MTV Serie DE 🌎 Region-free Pluto TV deu" at bounding box center [1420, 343] width 69 height 114
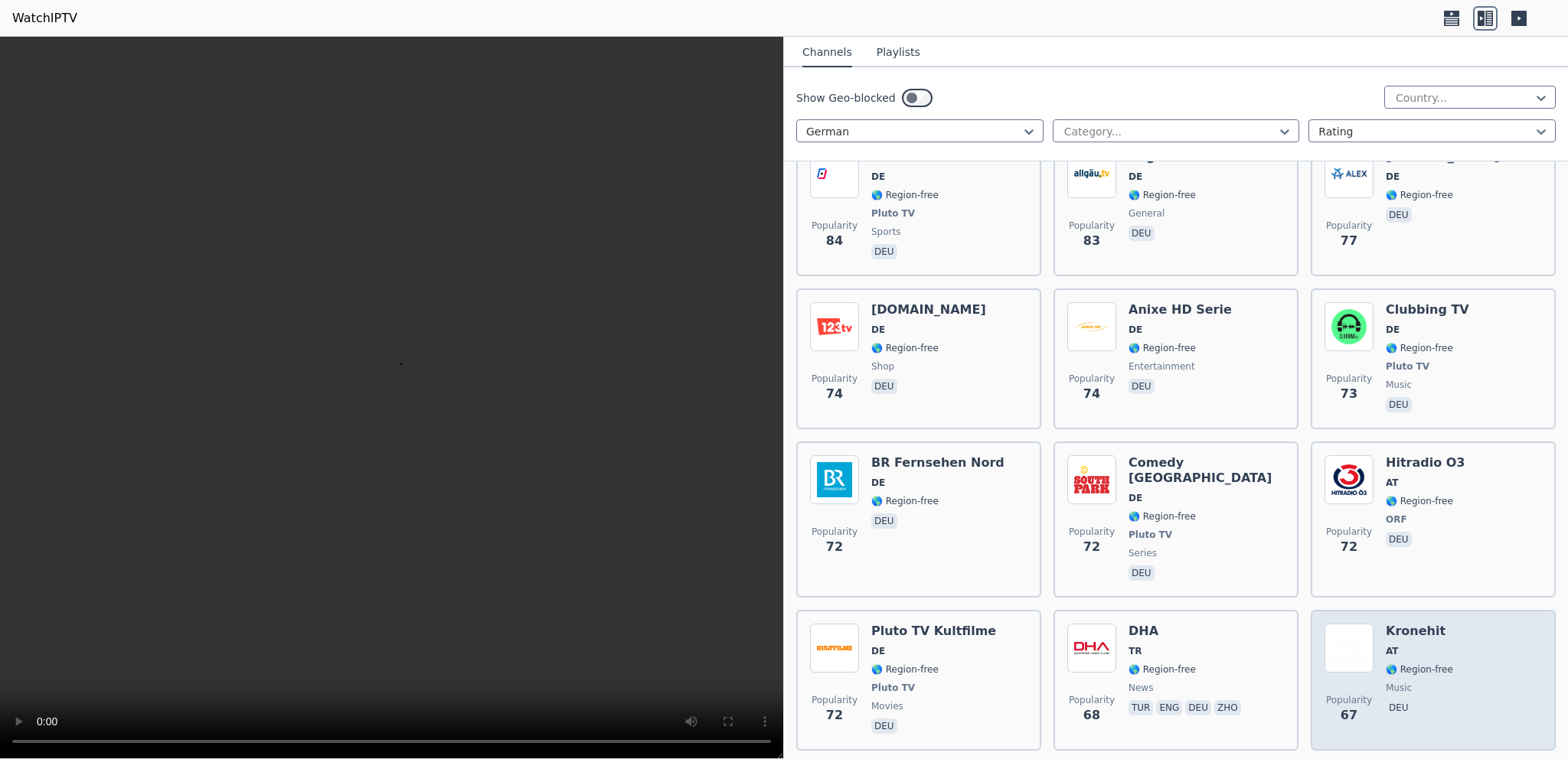
scroll to position [2581, 0]
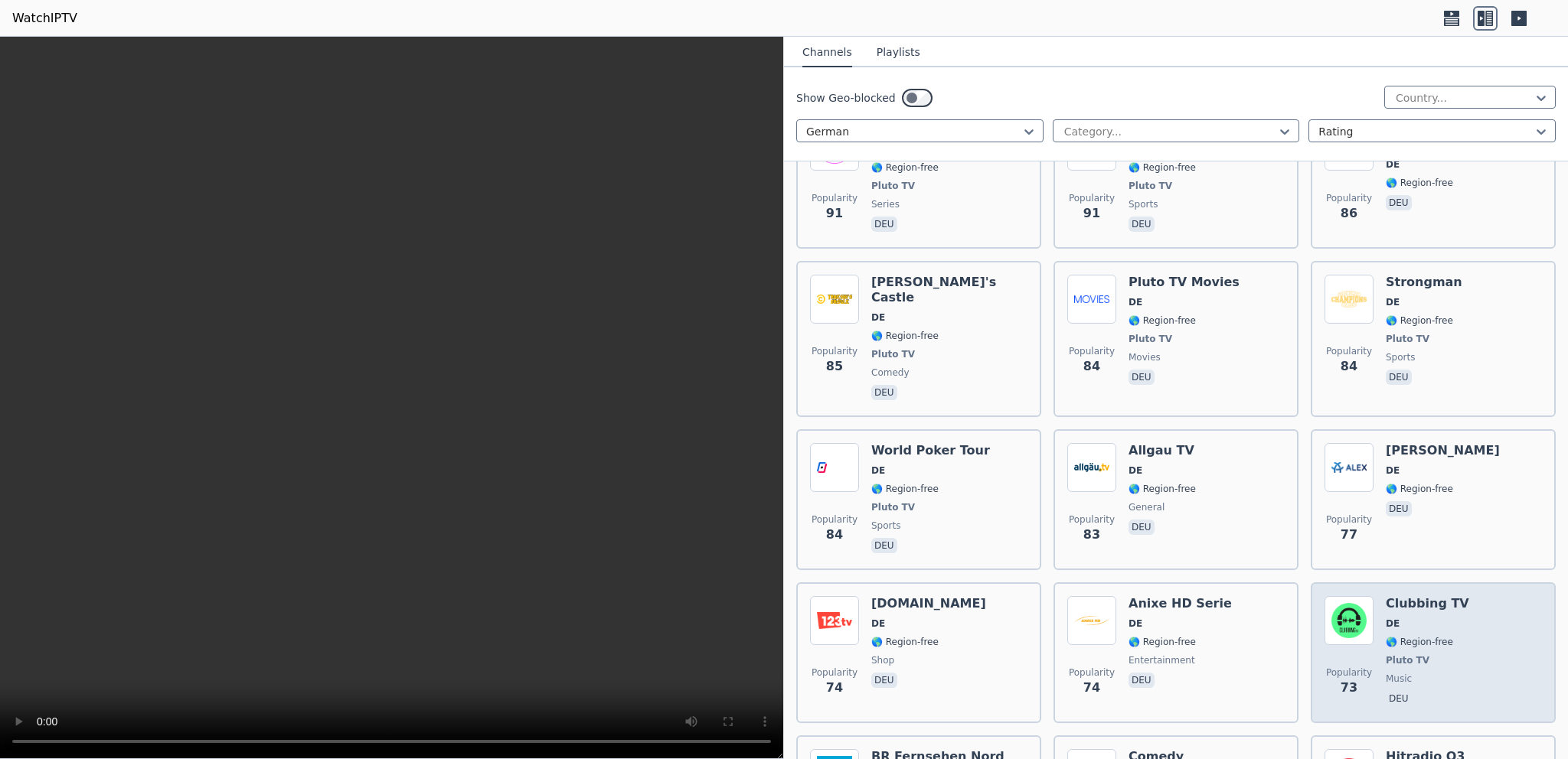
click at [1473, 596] on div "Popularity 73 Clubbing TV DE 🌎 Region-free Pluto TV music deu" at bounding box center [1433, 652] width 217 height 114
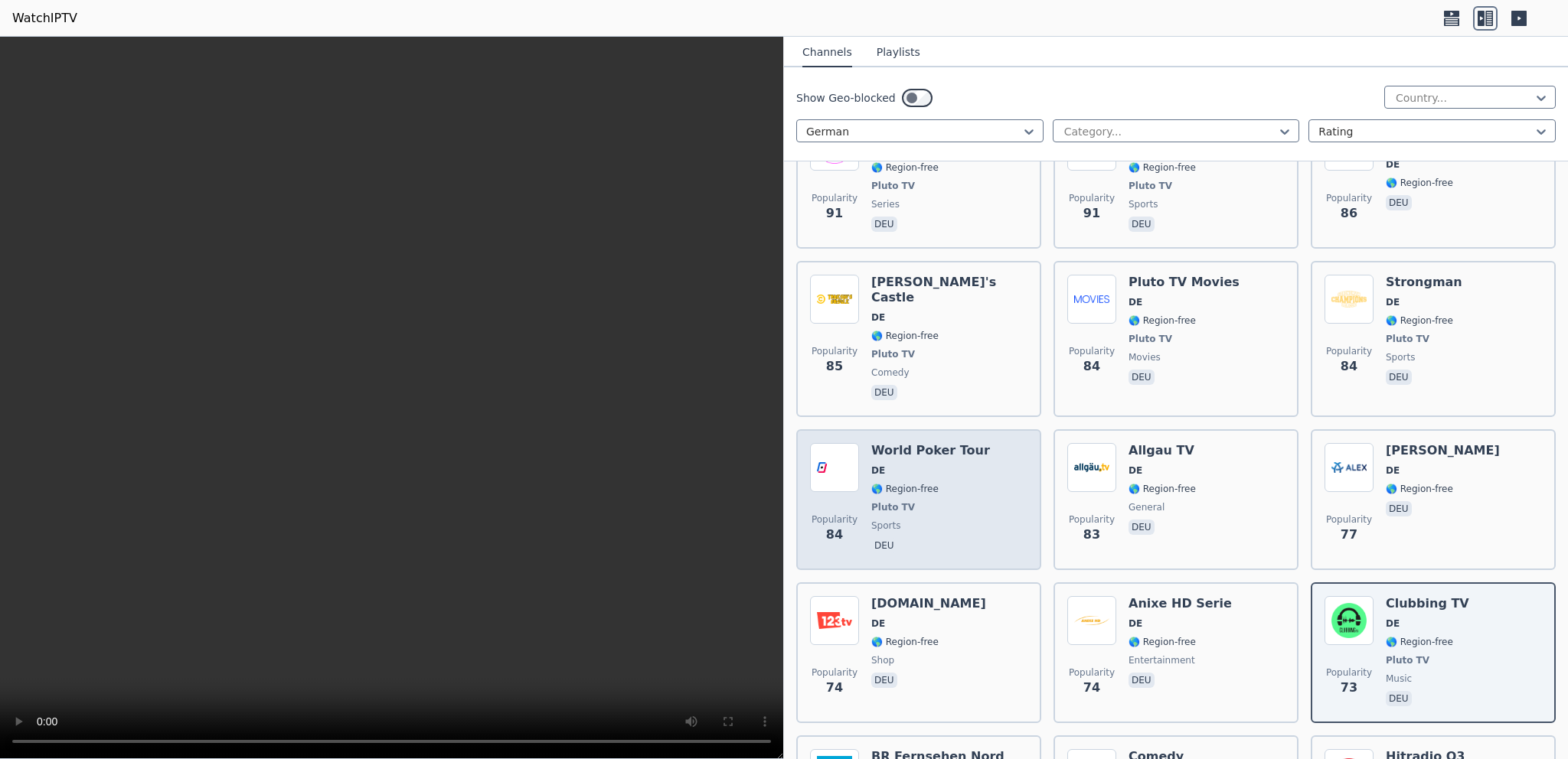
click at [961, 464] on span "DE" at bounding box center [930, 470] width 119 height 12
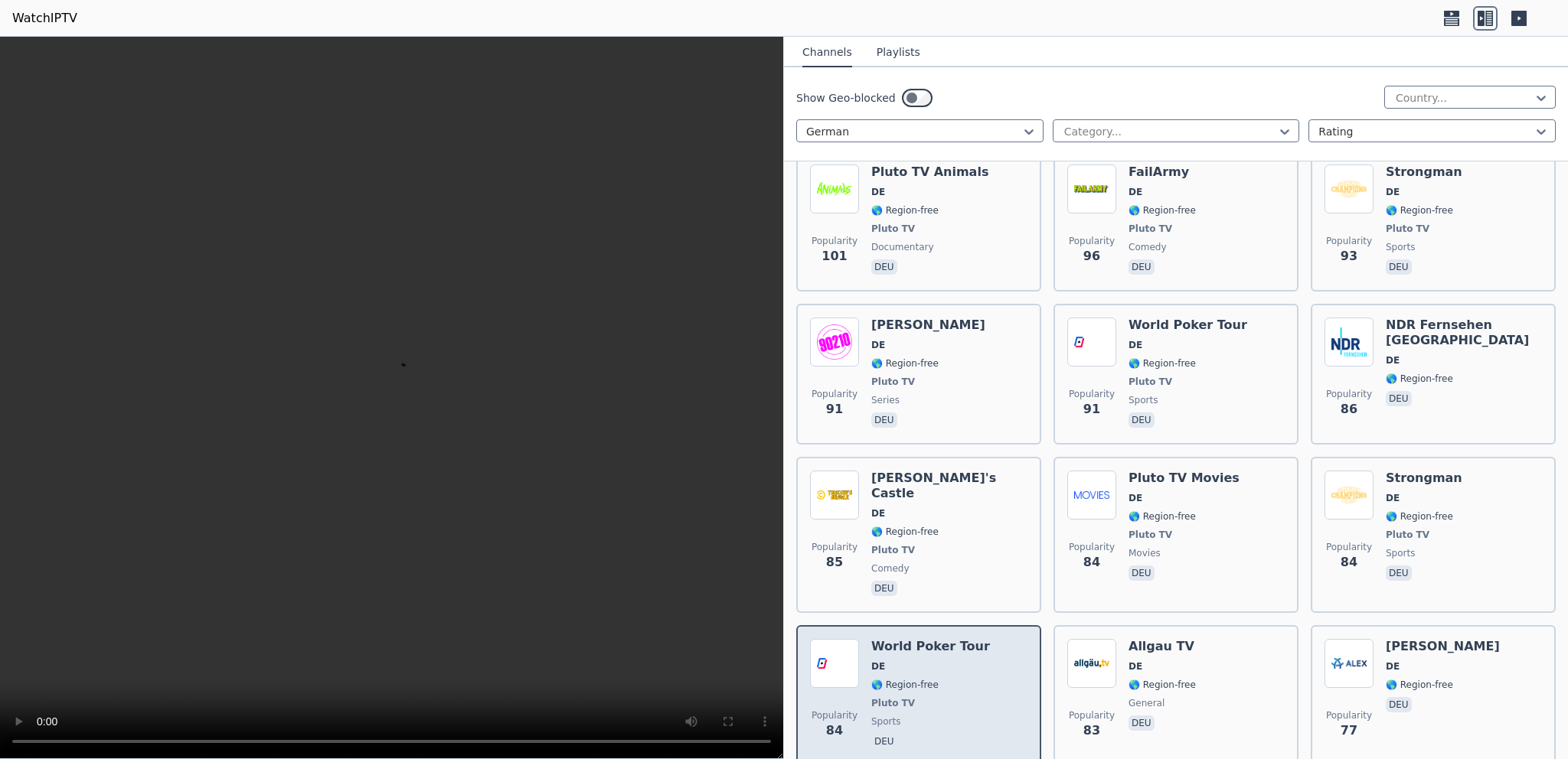
scroll to position [2287, 0]
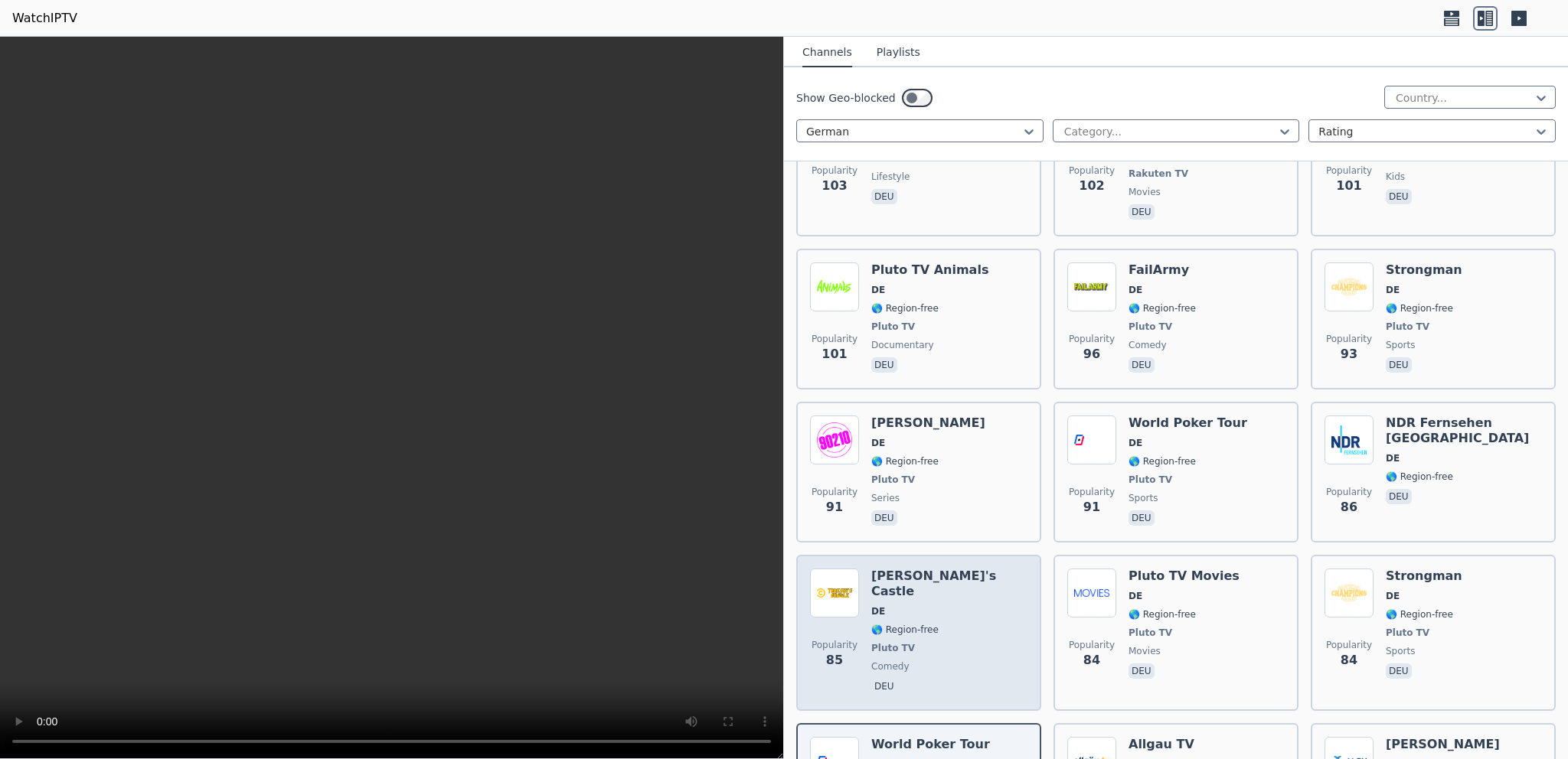
click at [931, 569] on h6 "[PERSON_NAME]'s Castle" at bounding box center [949, 583] width 156 height 30
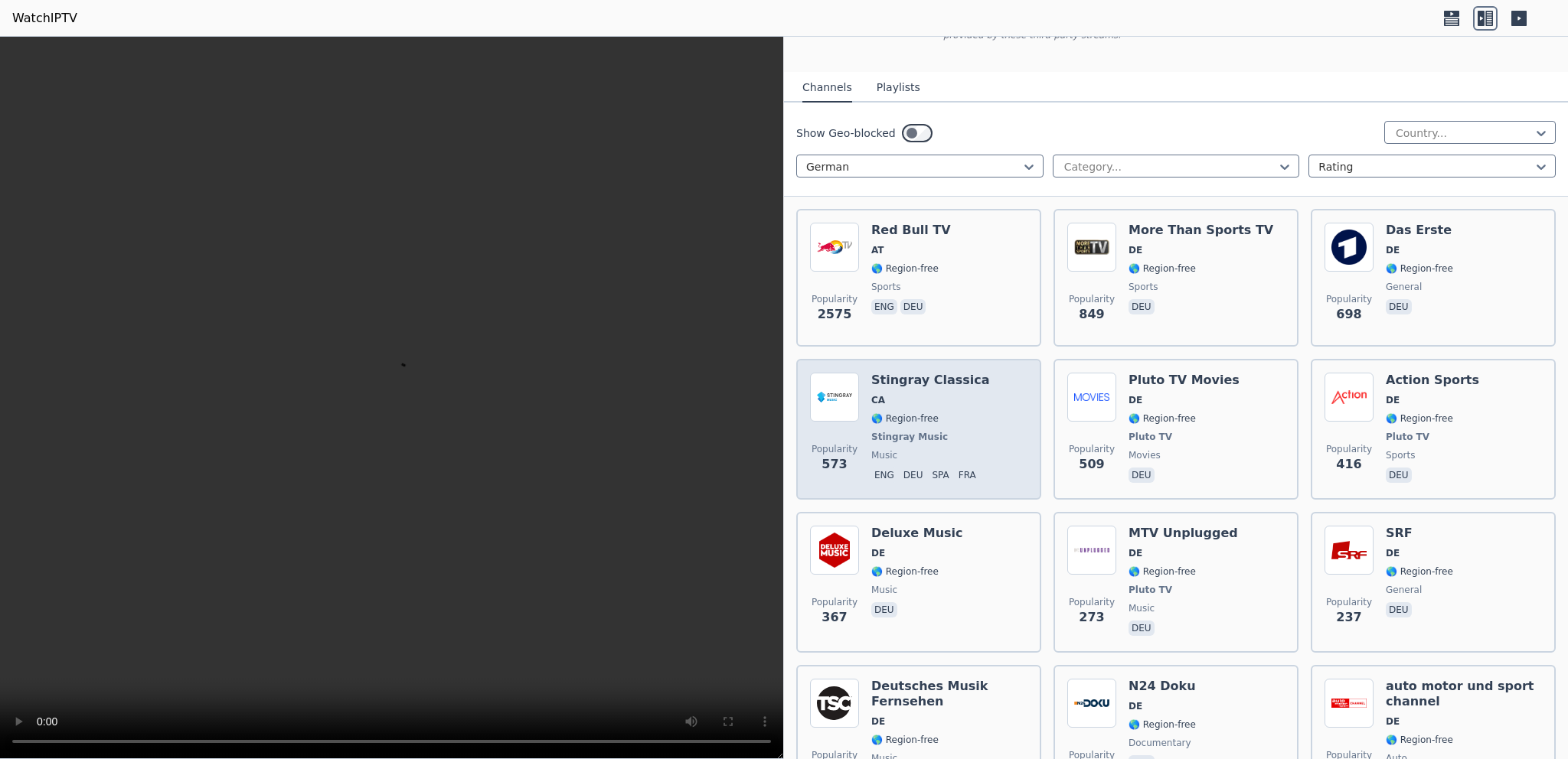
scroll to position [0, 0]
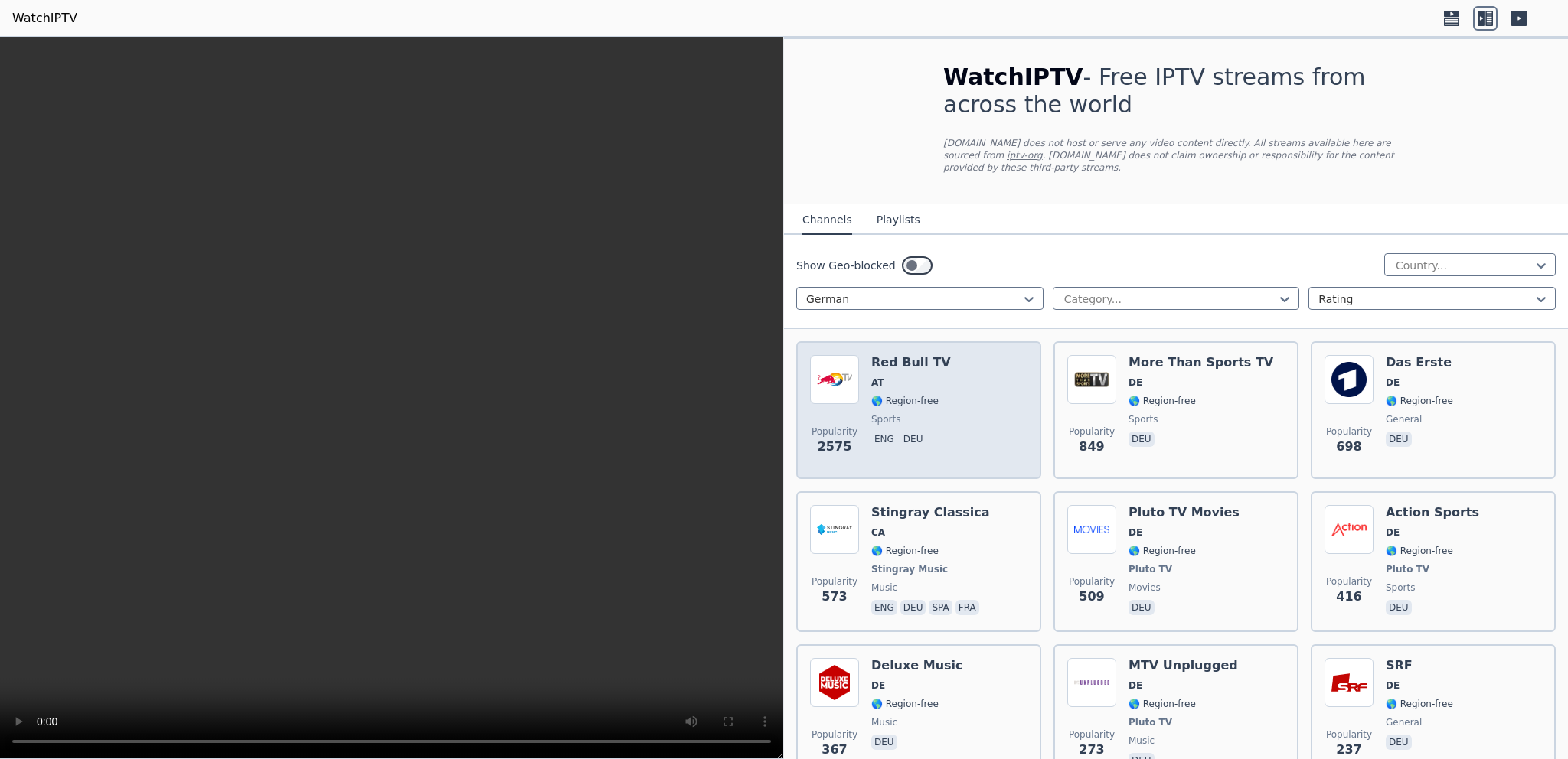
click at [941, 409] on div "Popularity 2575 Red Bull TV AT 🌎 Region-free sports eng deu" at bounding box center [919, 410] width 217 height 110
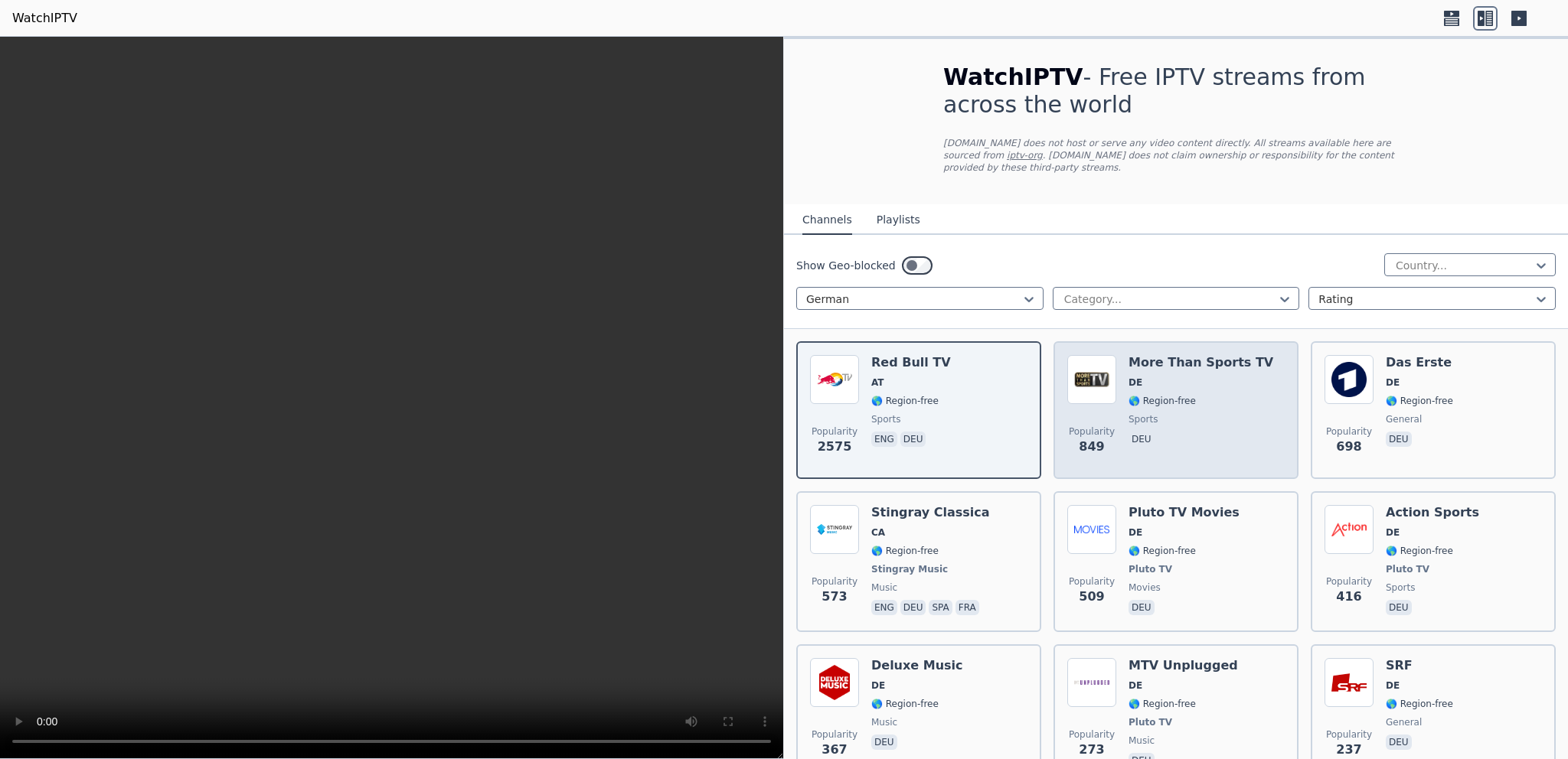
click at [1171, 377] on span "DE" at bounding box center [1200, 382] width 145 height 12
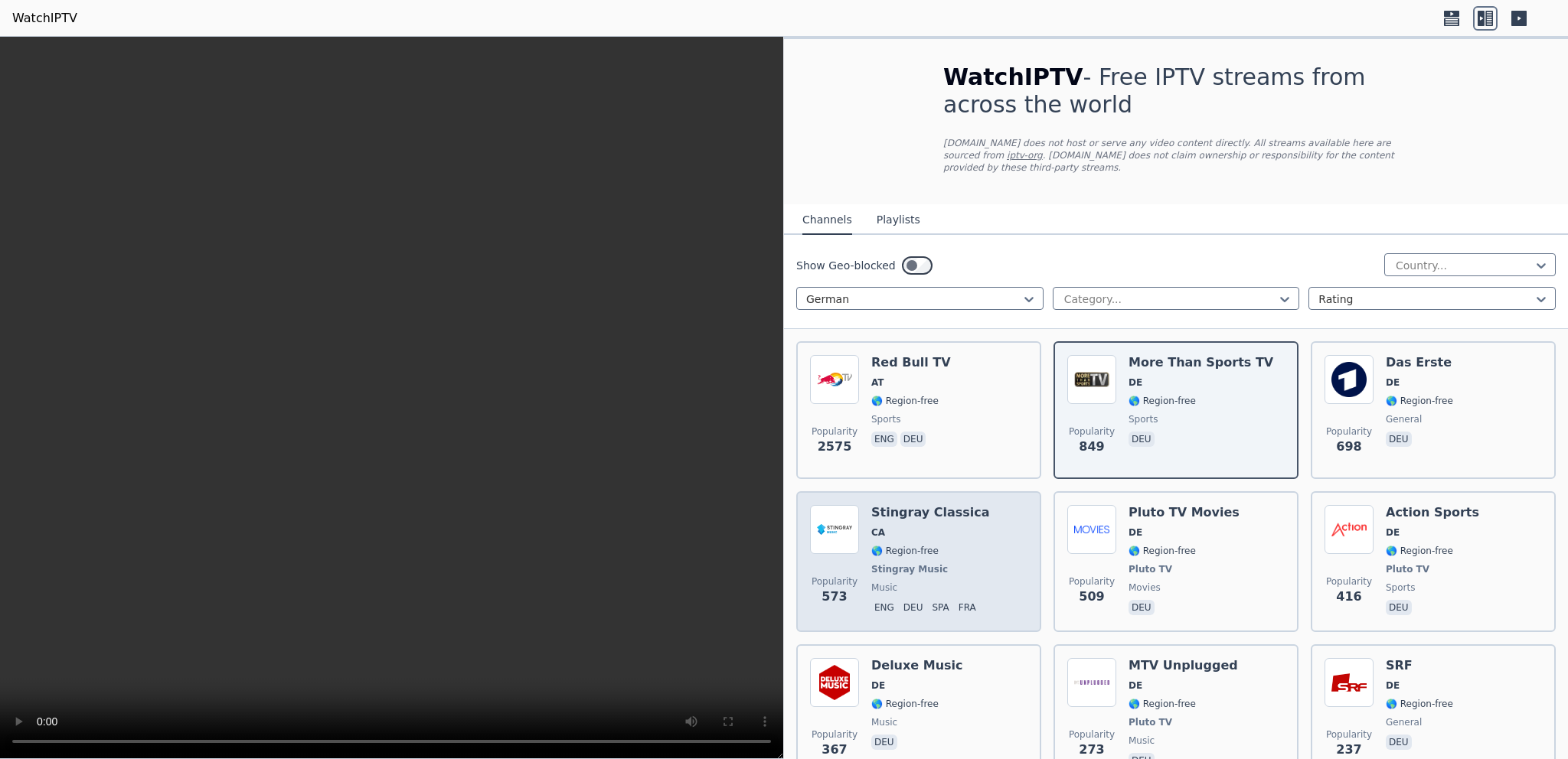
click at [1007, 529] on div "Popularity 573 Stingray Classica CA 🌎 Region-free Stingray Music music eng deu …" at bounding box center [919, 561] width 217 height 114
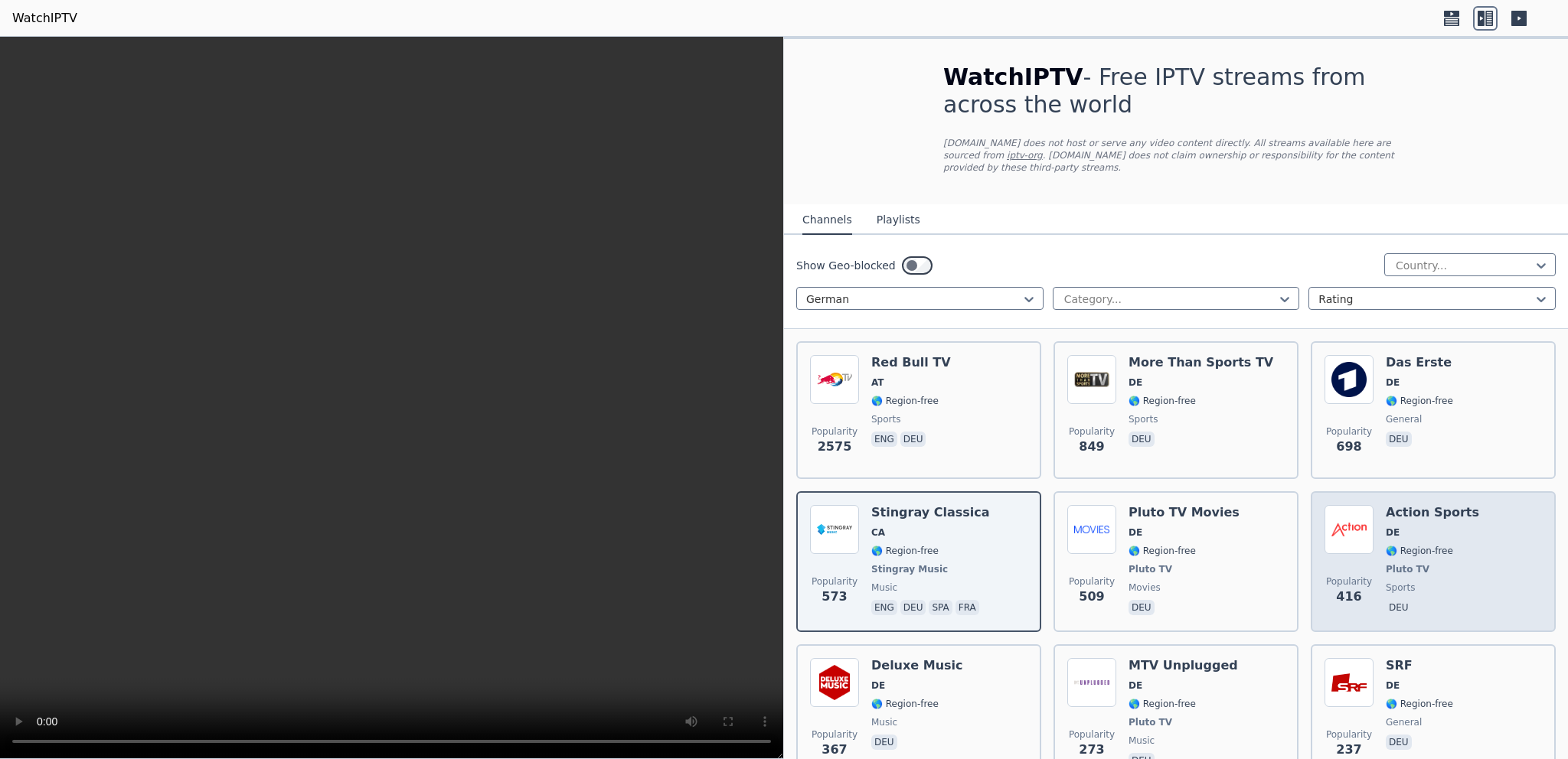
click at [1414, 526] on span "DE" at bounding box center [1432, 532] width 93 height 12
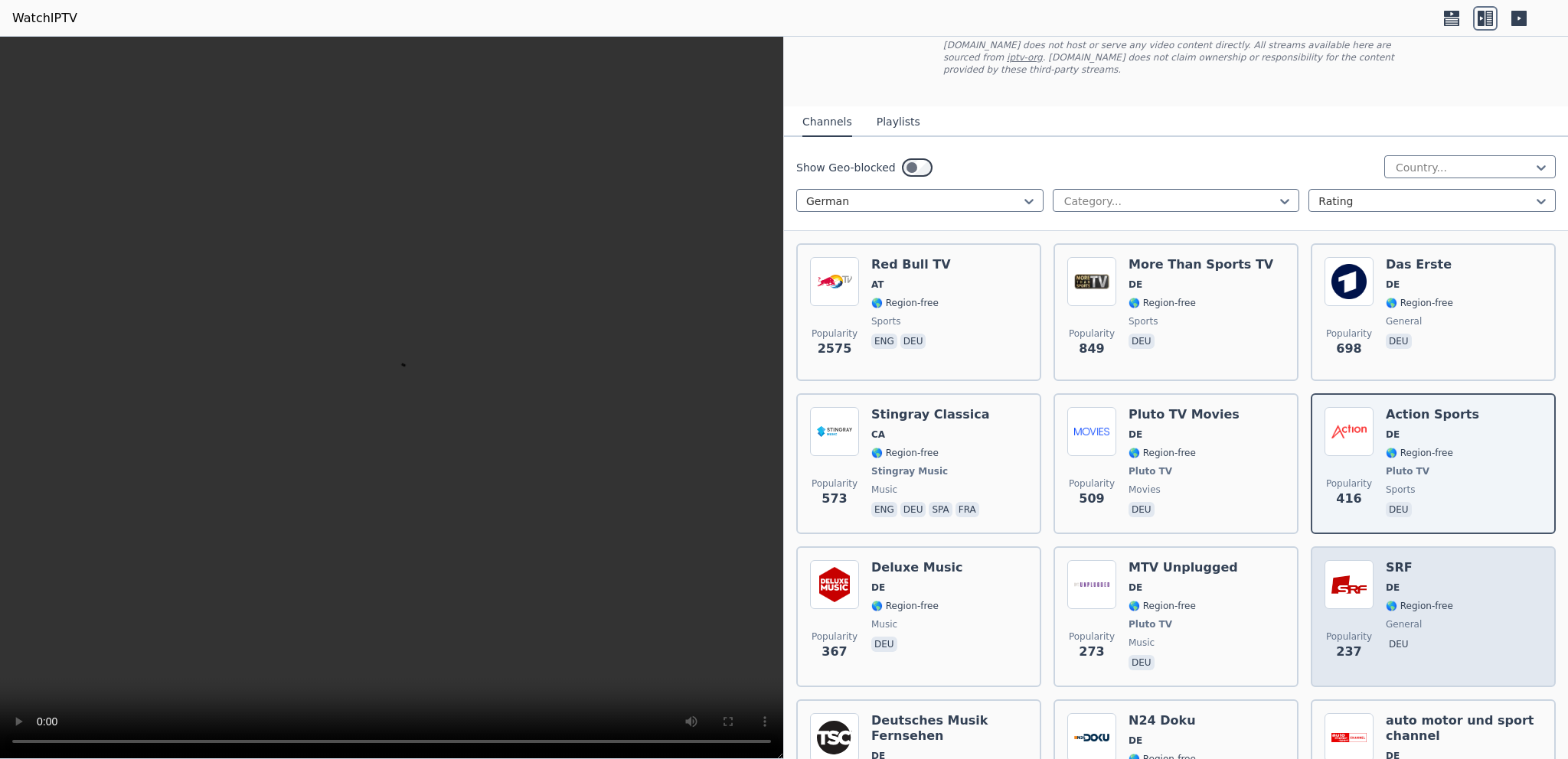
scroll to position [196, 0]
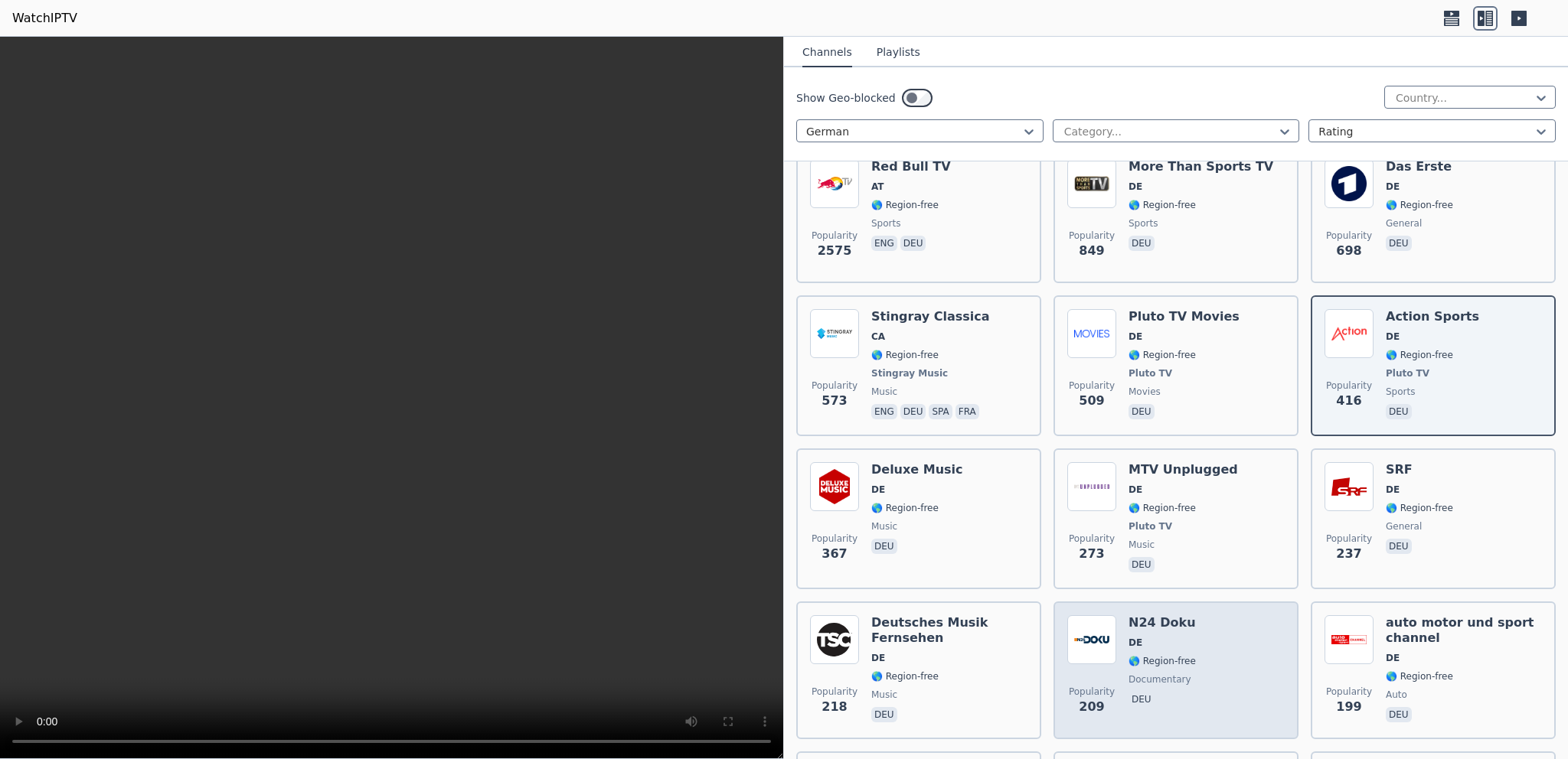
click at [1118, 623] on div "Popularity 209 N24 Doku DE 🌎 Region-free documentary deu" at bounding box center [1176, 670] width 217 height 110
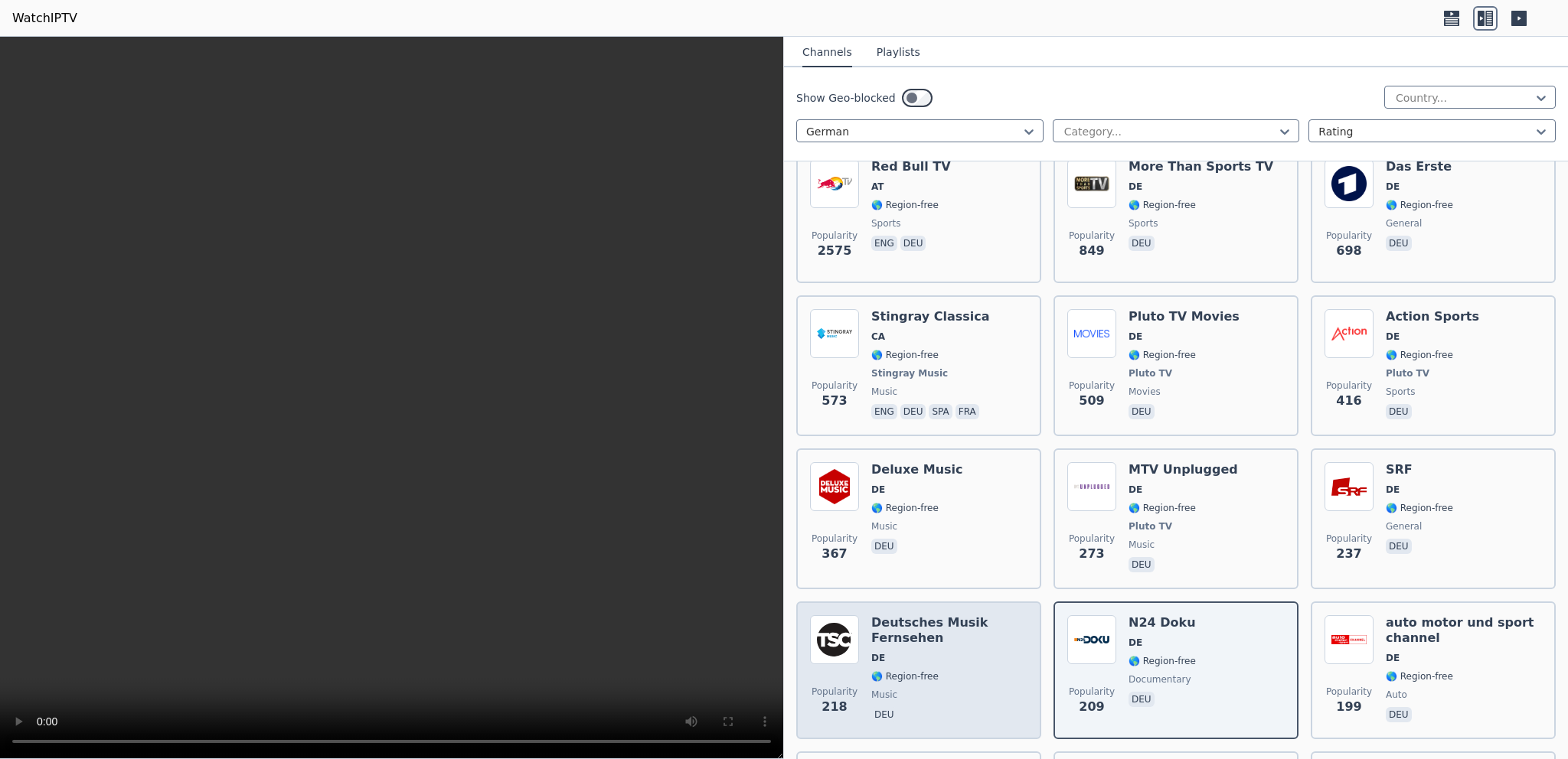
click at [949, 615] on h6 "Deutsches Musik Fernsehen" at bounding box center [949, 630] width 156 height 30
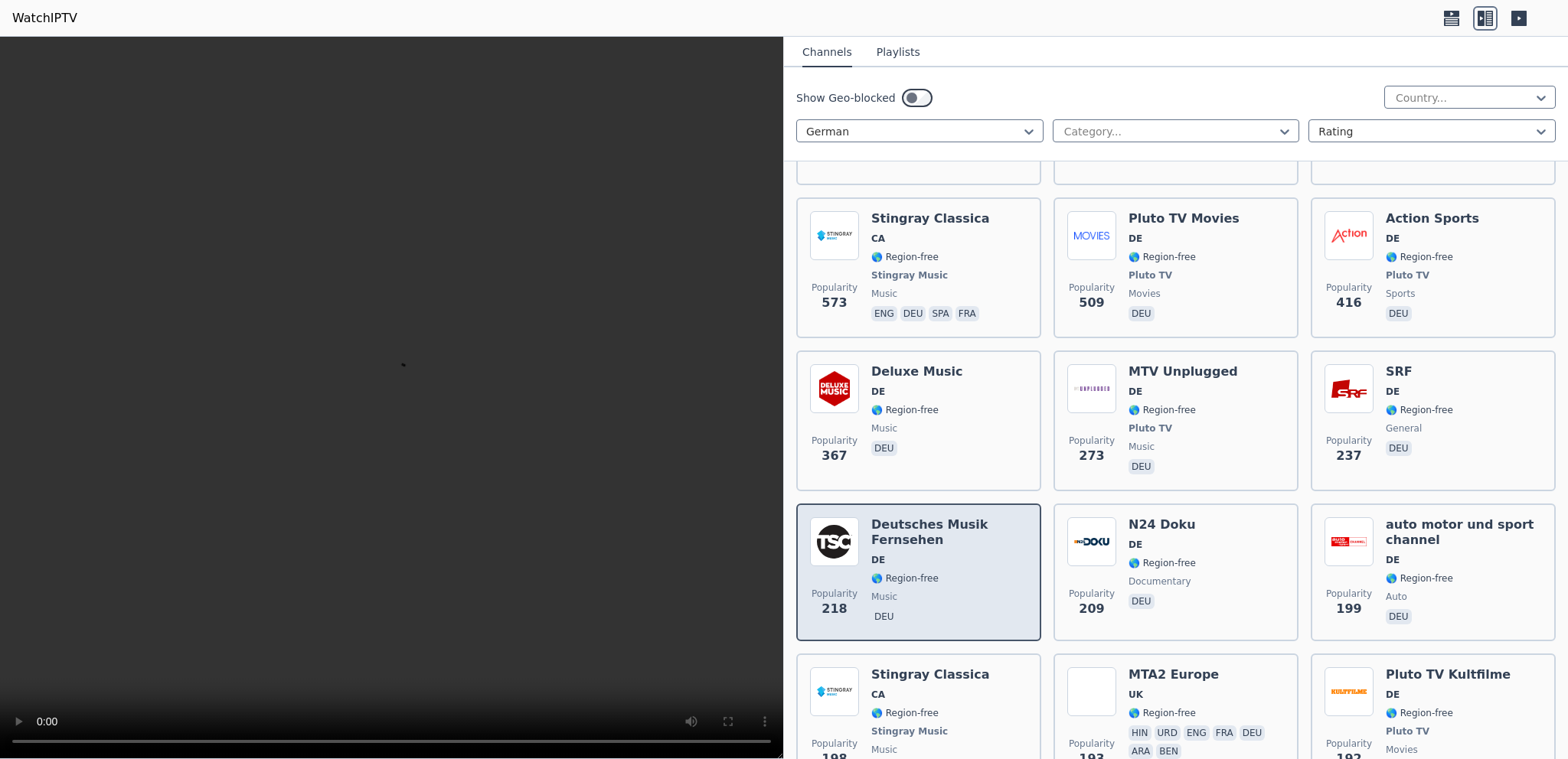
scroll to position [391, 0]
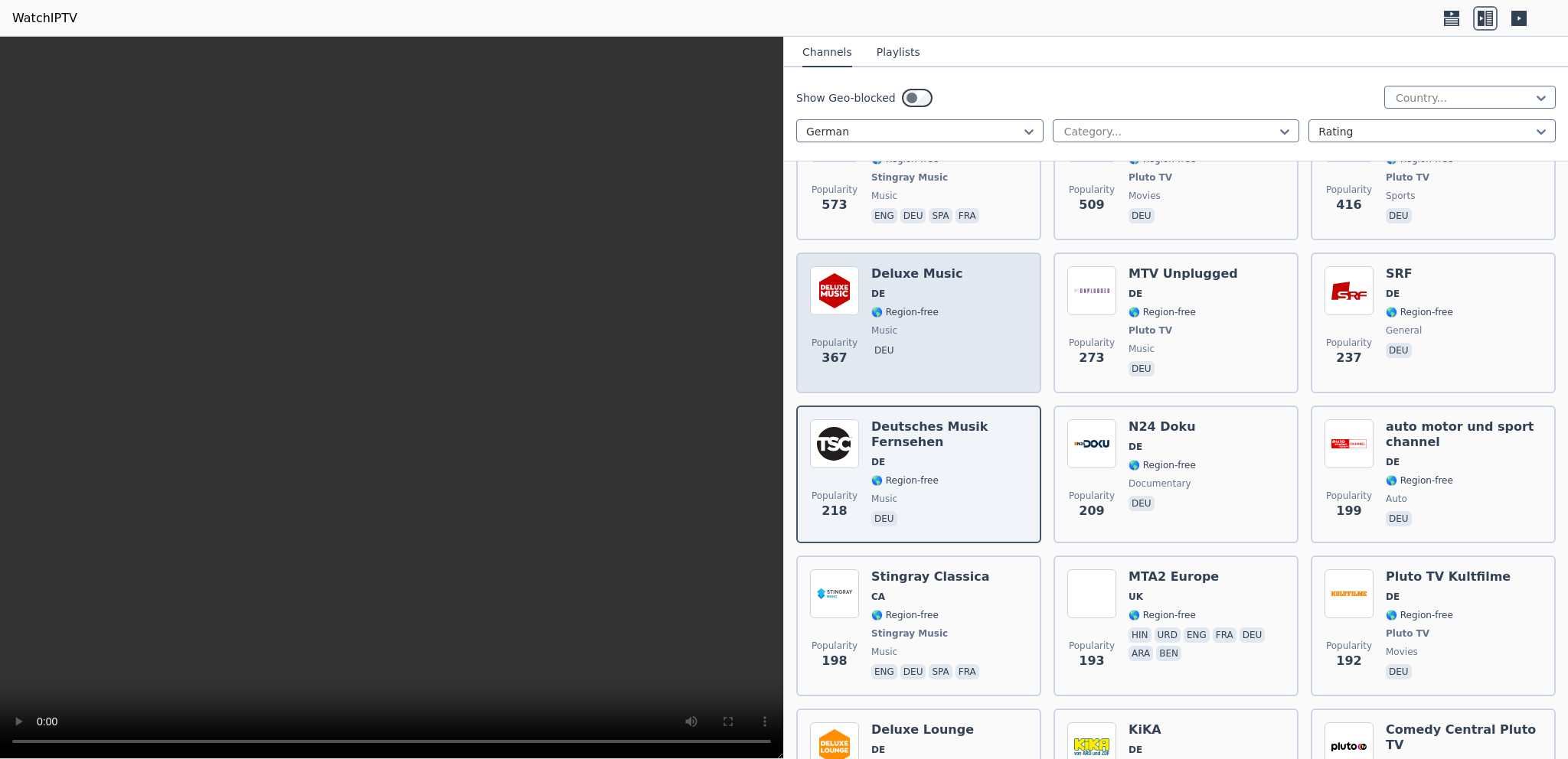
click at [912, 266] on h6 "Deluxe Music" at bounding box center [917, 274] width 92 height 16
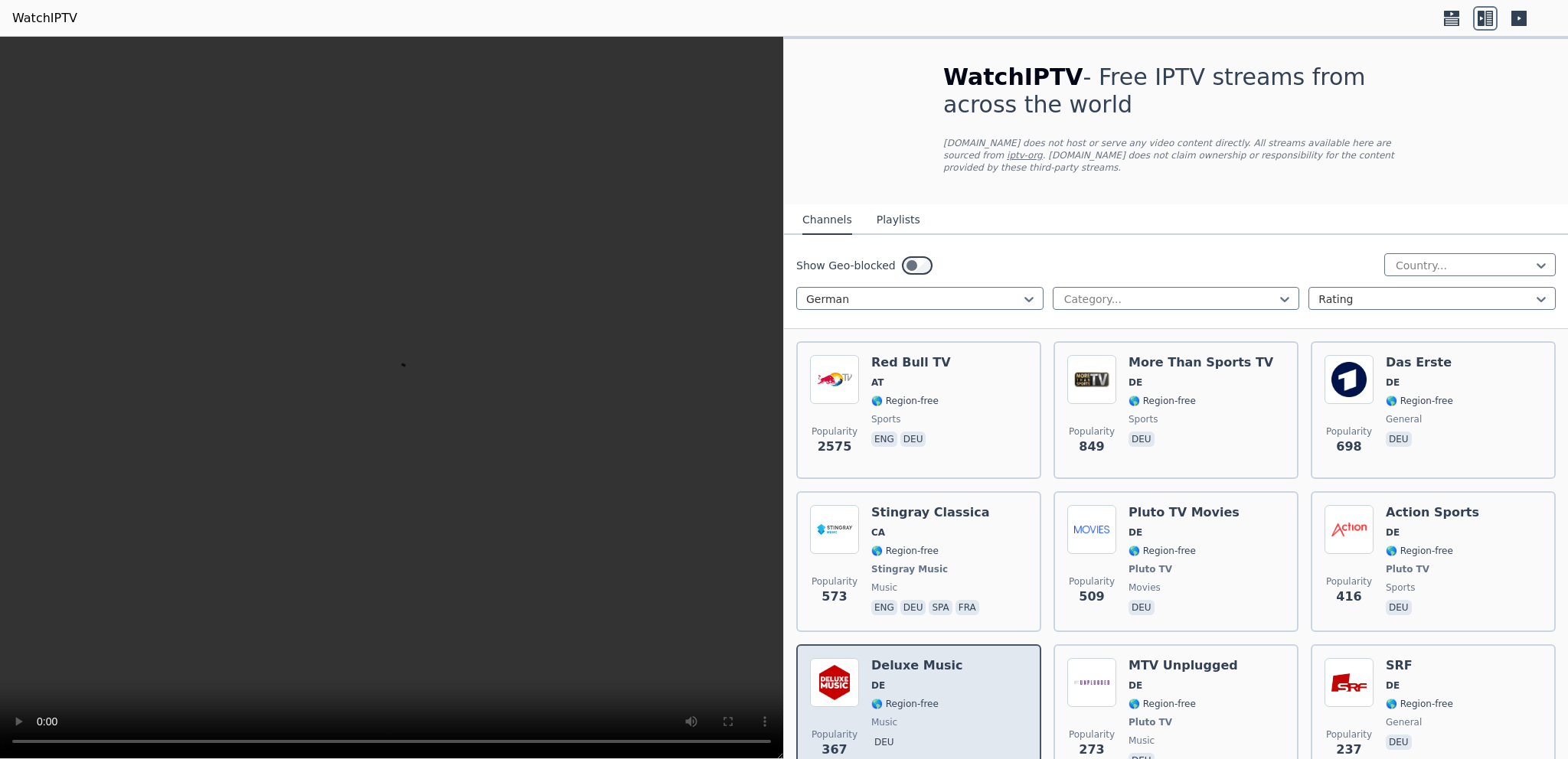
scroll to position [196, 0]
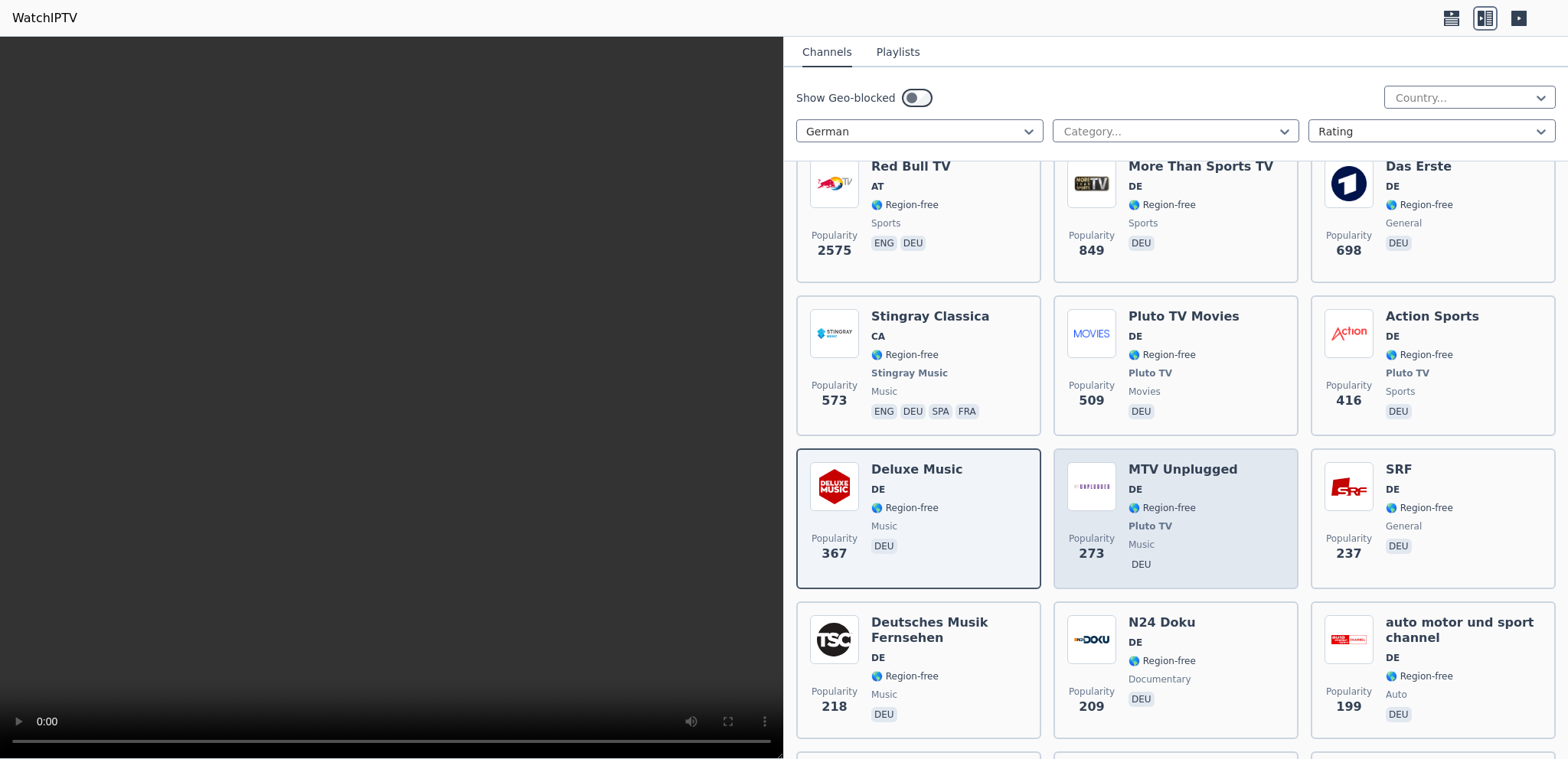
click at [1166, 484] on div "MTV Unplugged DE 🌎 Region-free Pluto TV music deu" at bounding box center [1183, 519] width 110 height 114
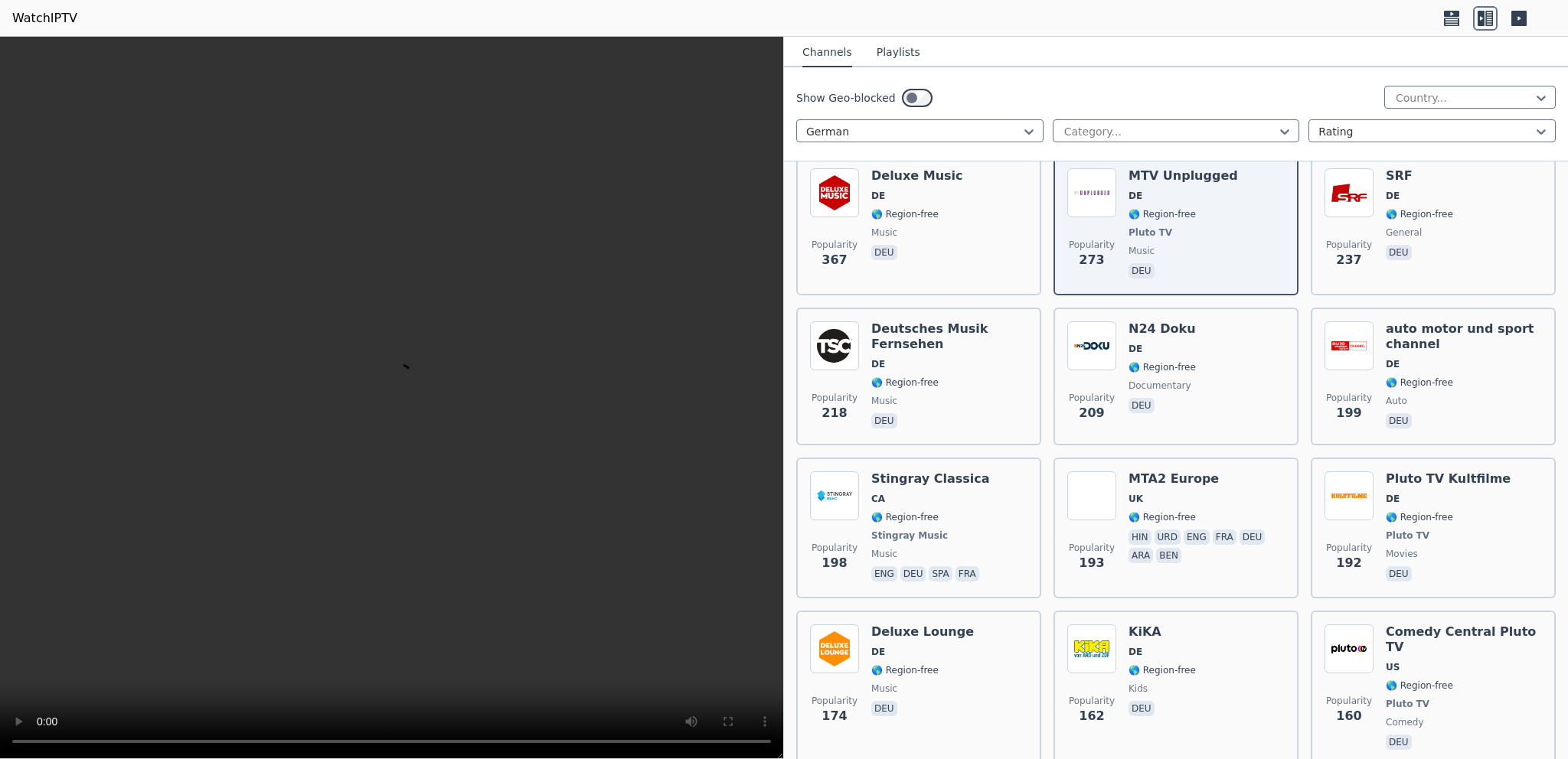
scroll to position [685, 0]
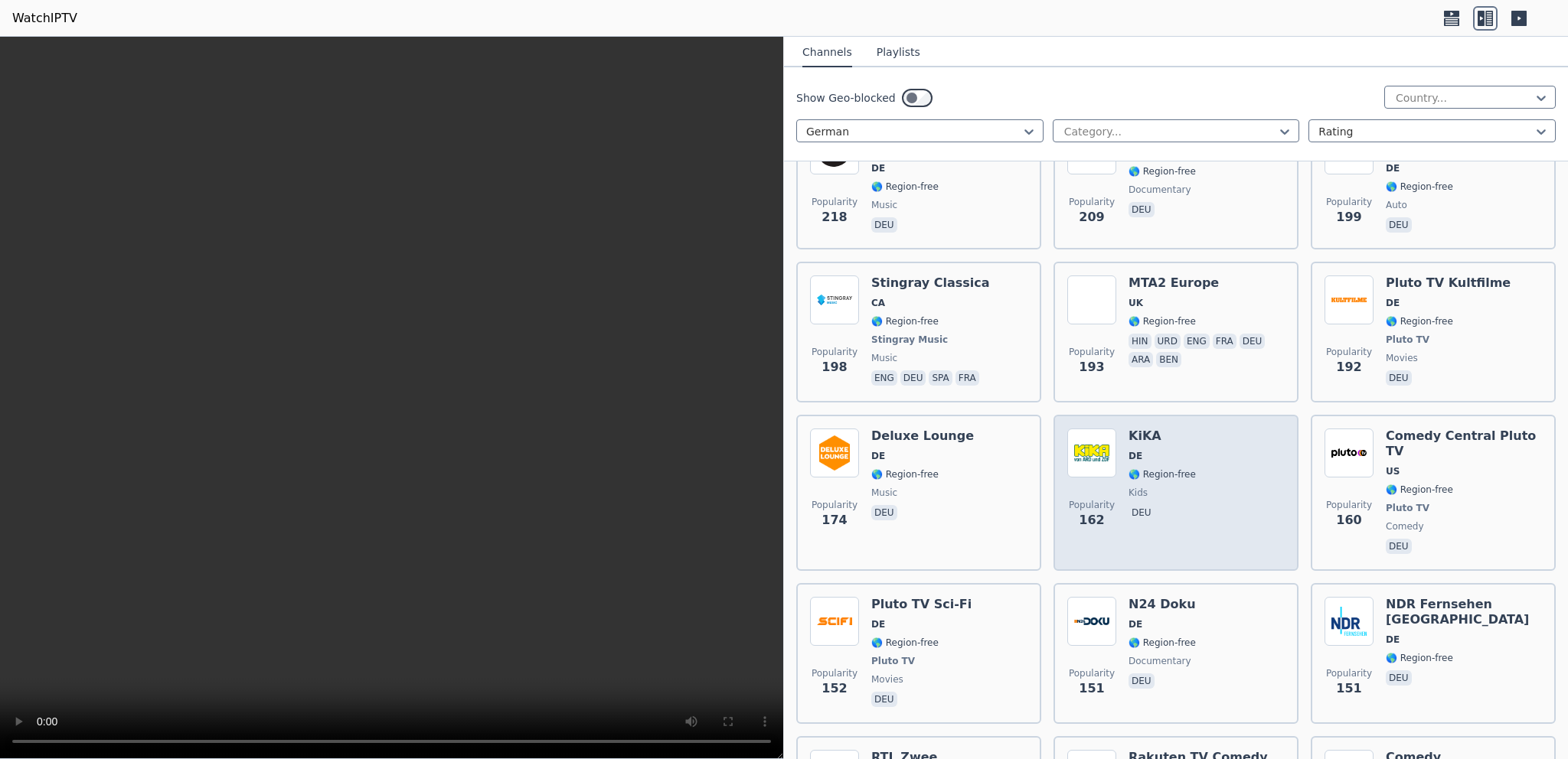
click at [1100, 465] on div "Popularity 162" at bounding box center [1091, 492] width 49 height 128
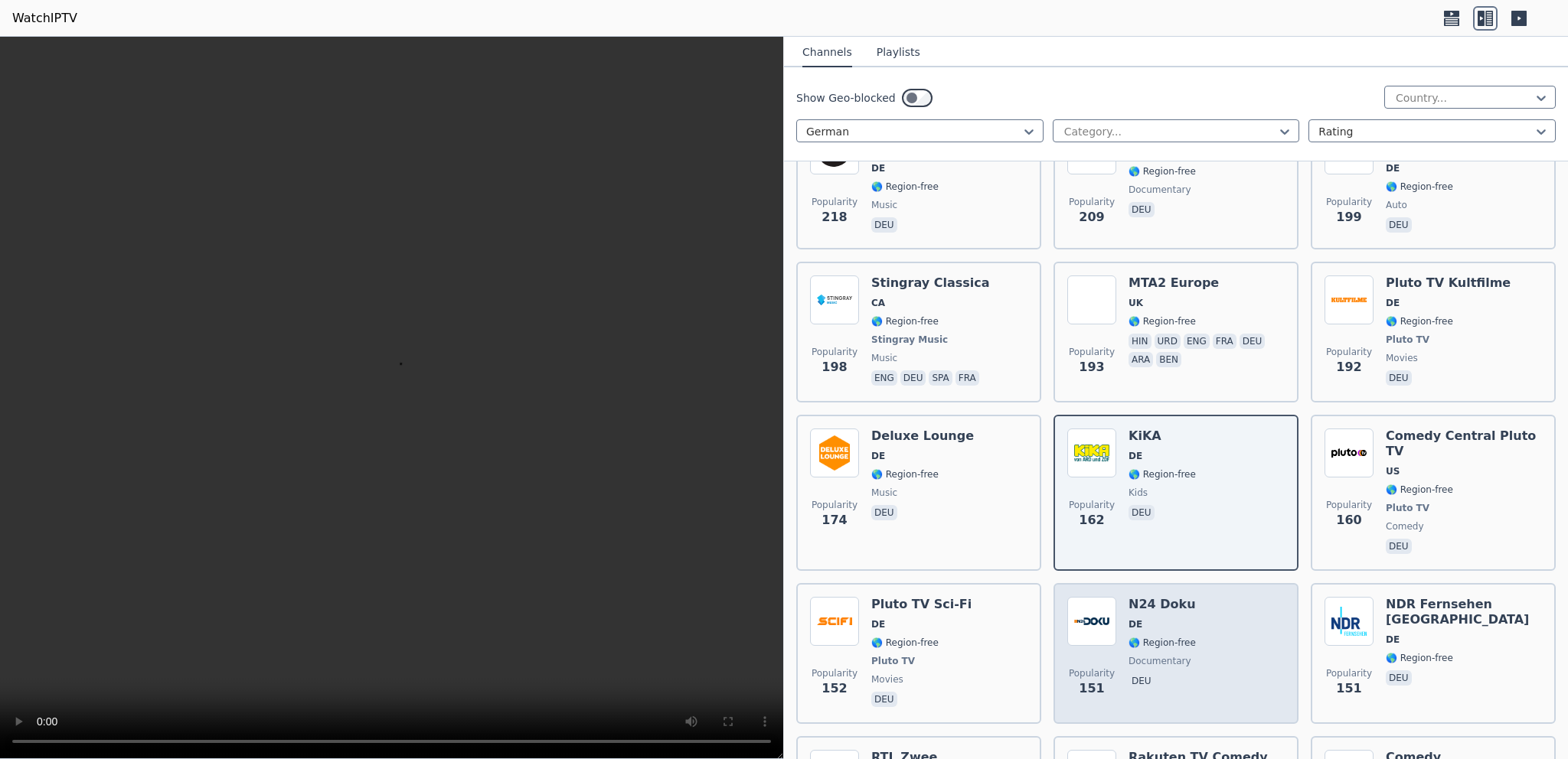
scroll to position [882, 0]
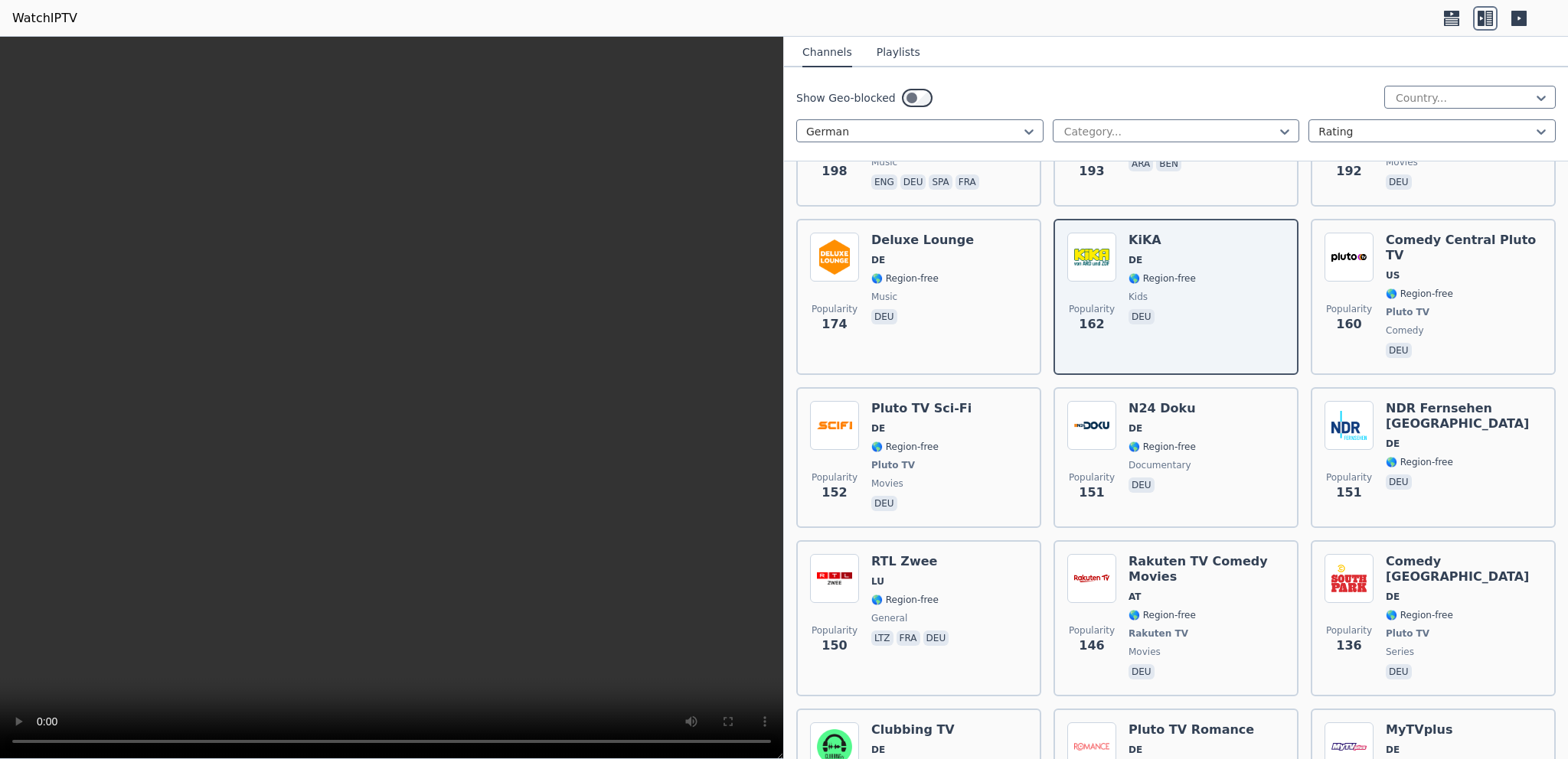
click at [1512, 19] on icon at bounding box center [1519, 18] width 16 height 16
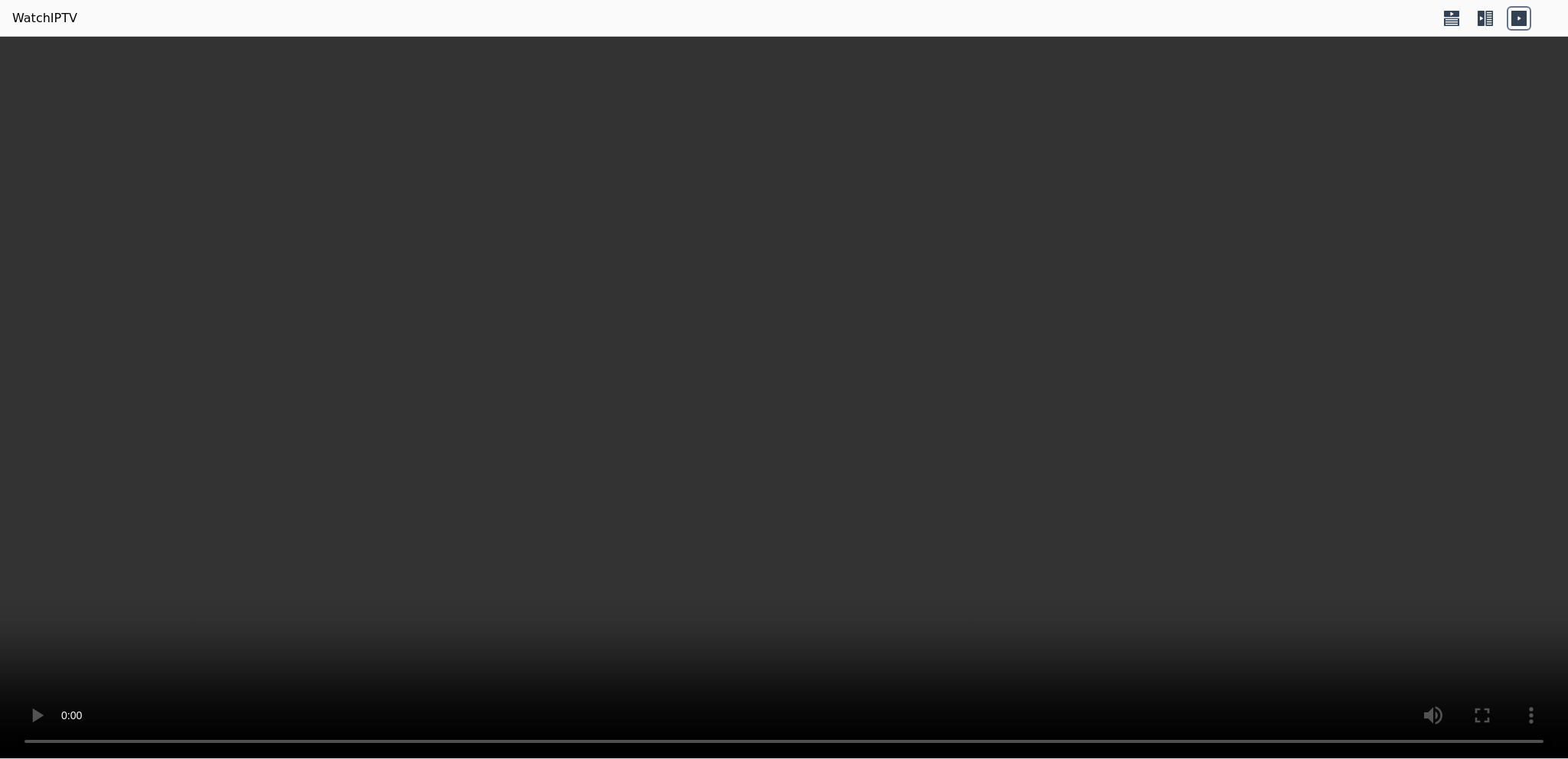
click at [1490, 18] on icon at bounding box center [1489, 18] width 7 height 16
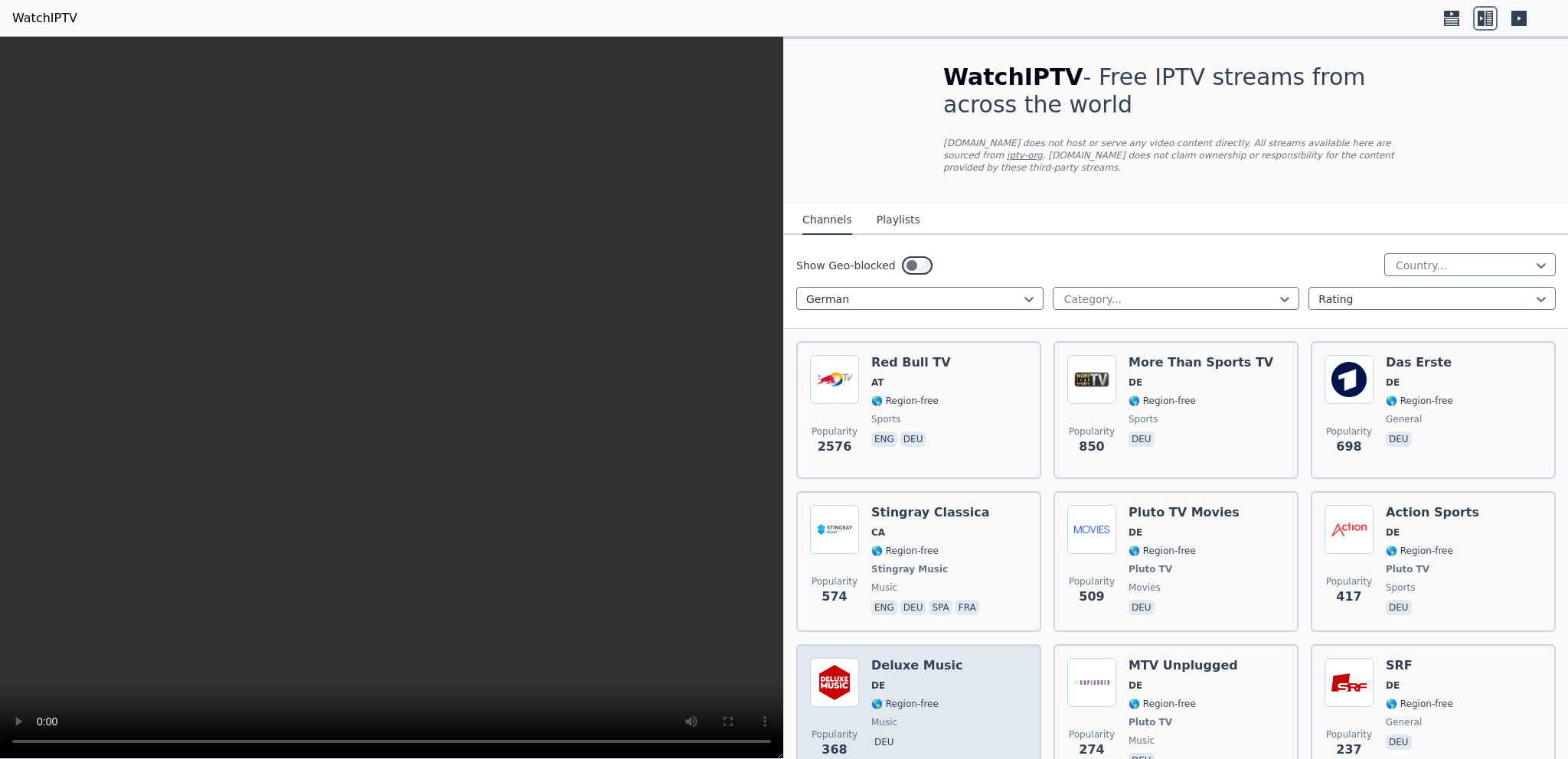
click at [903, 659] on div "Deluxe Music DE 🌎 Region-free music deu" at bounding box center [917, 714] width 92 height 114
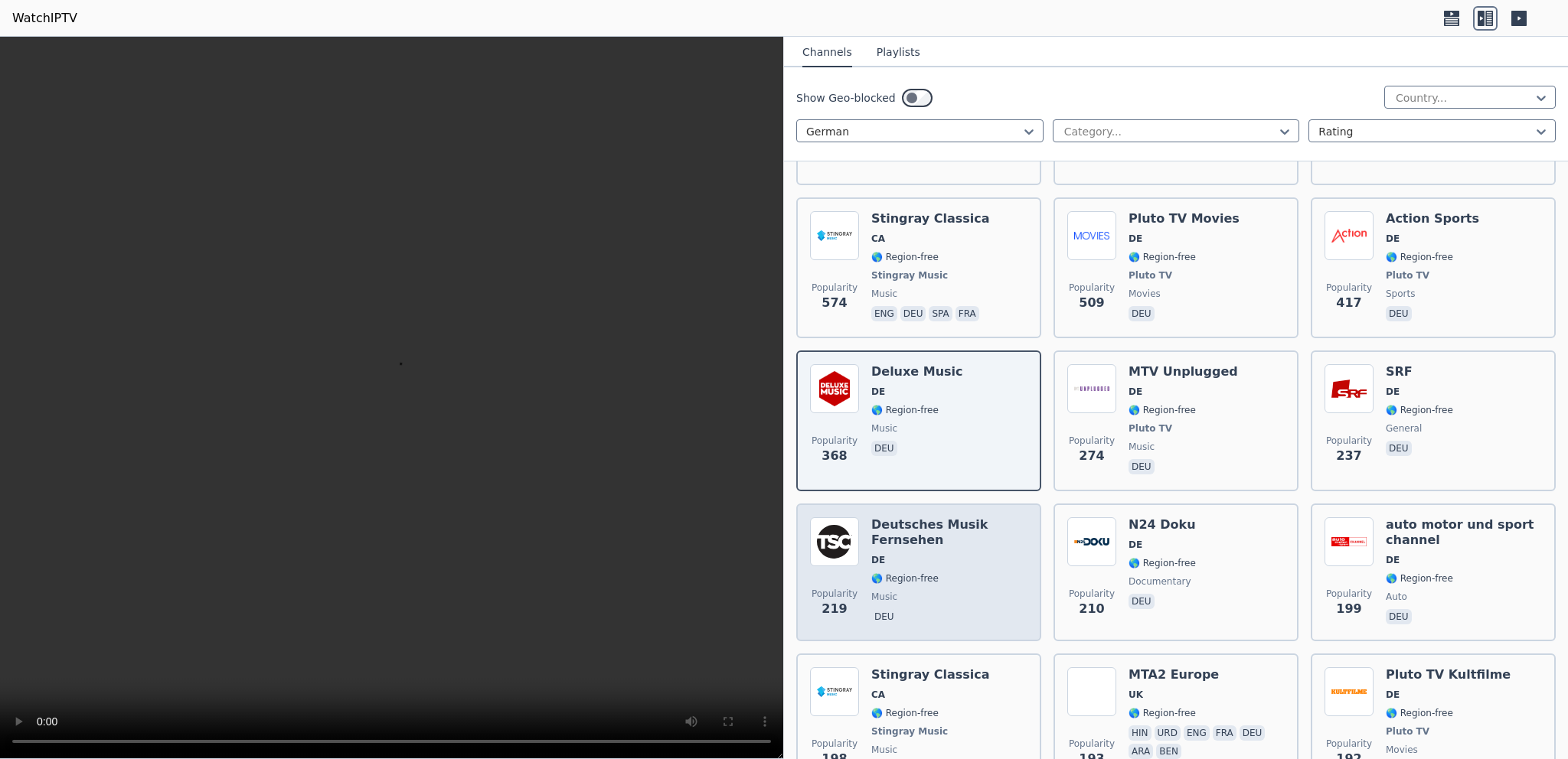
scroll to position [587, 0]
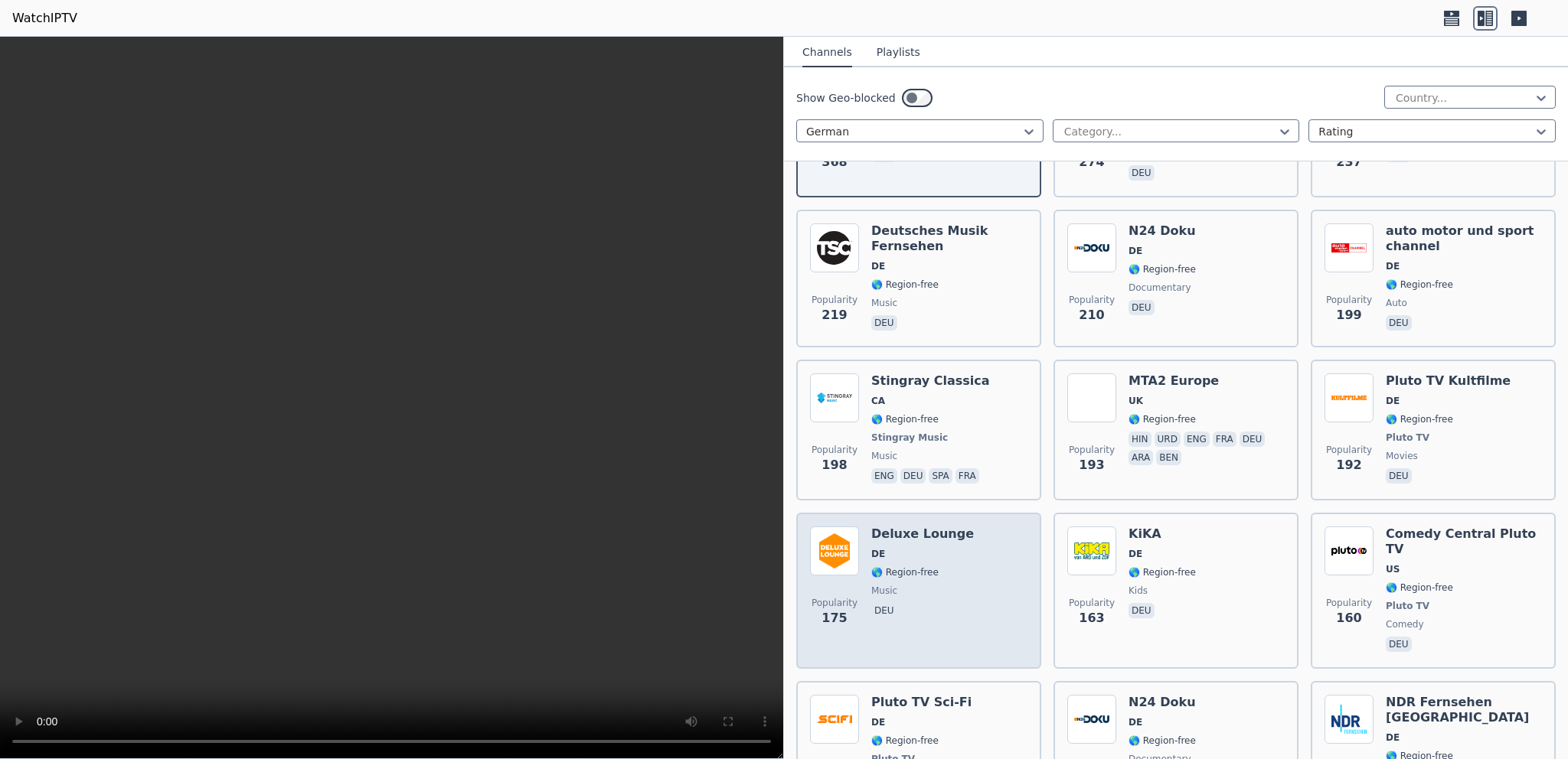
click at [970, 545] on div "Popularity 175 Deluxe Lounge DE 🌎 Region-free music deu" at bounding box center [919, 590] width 217 height 128
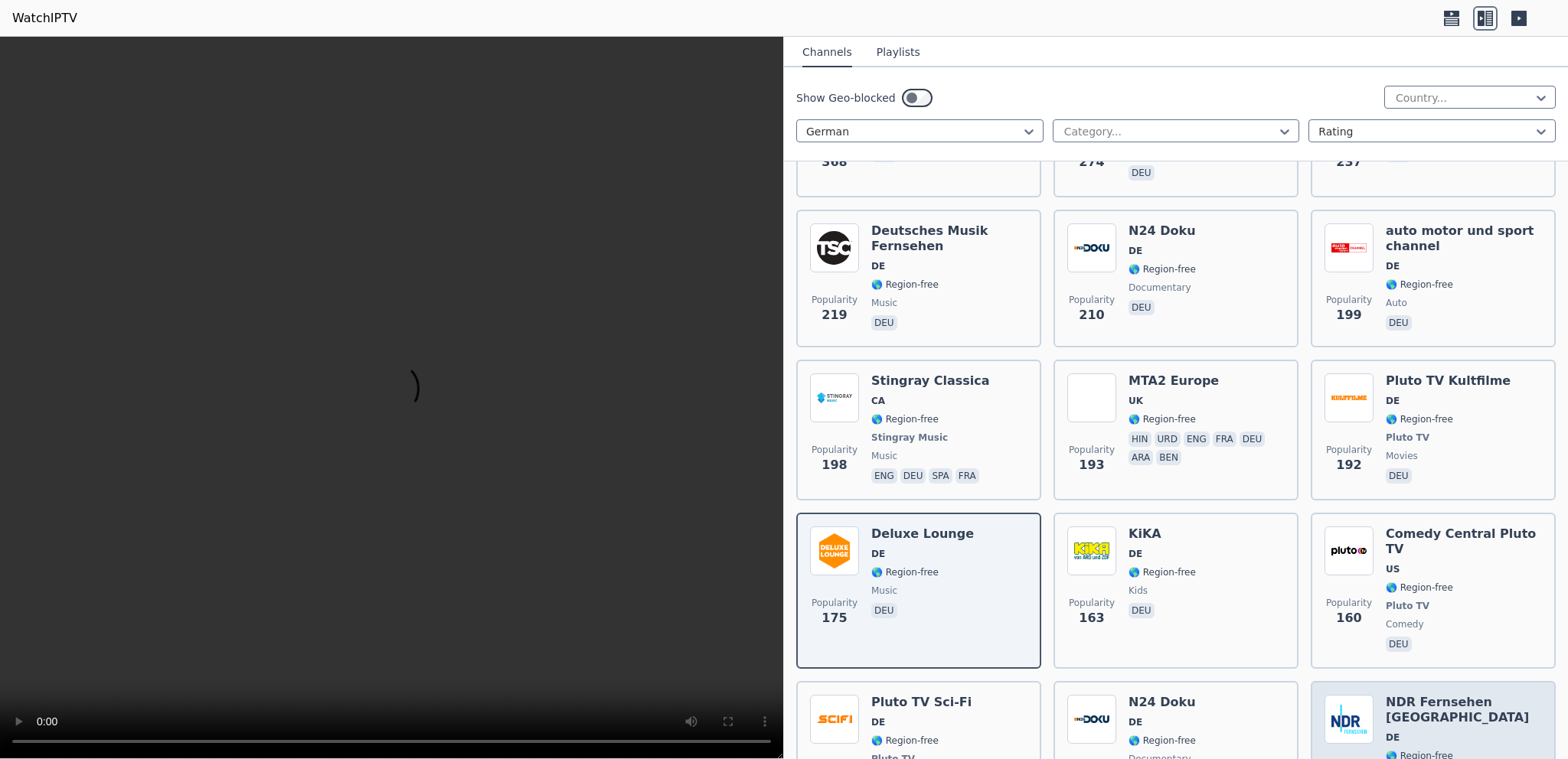
scroll to position [784, 0]
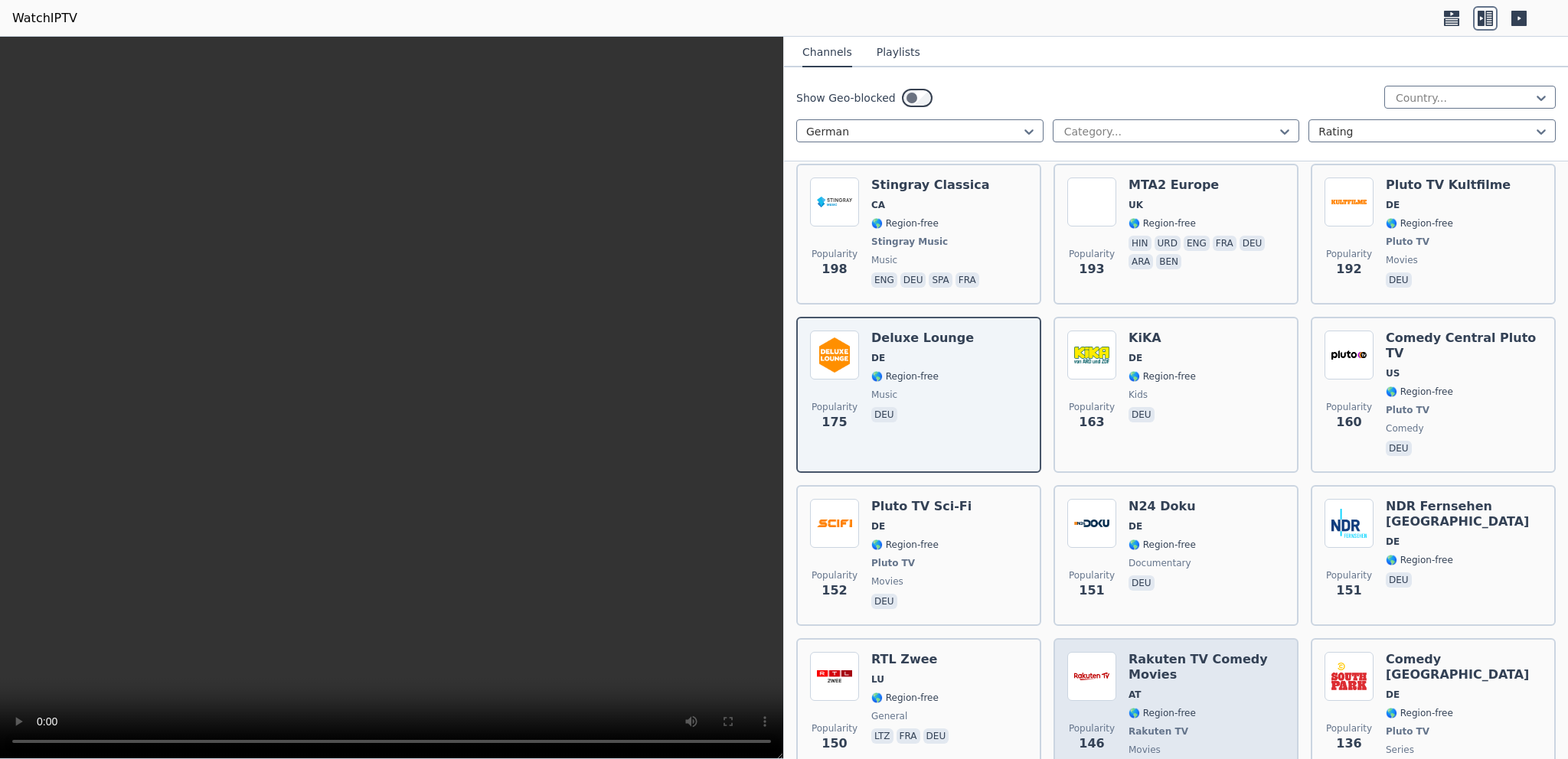
click at [1165, 689] on span "AT" at bounding box center [1206, 694] width 156 height 12
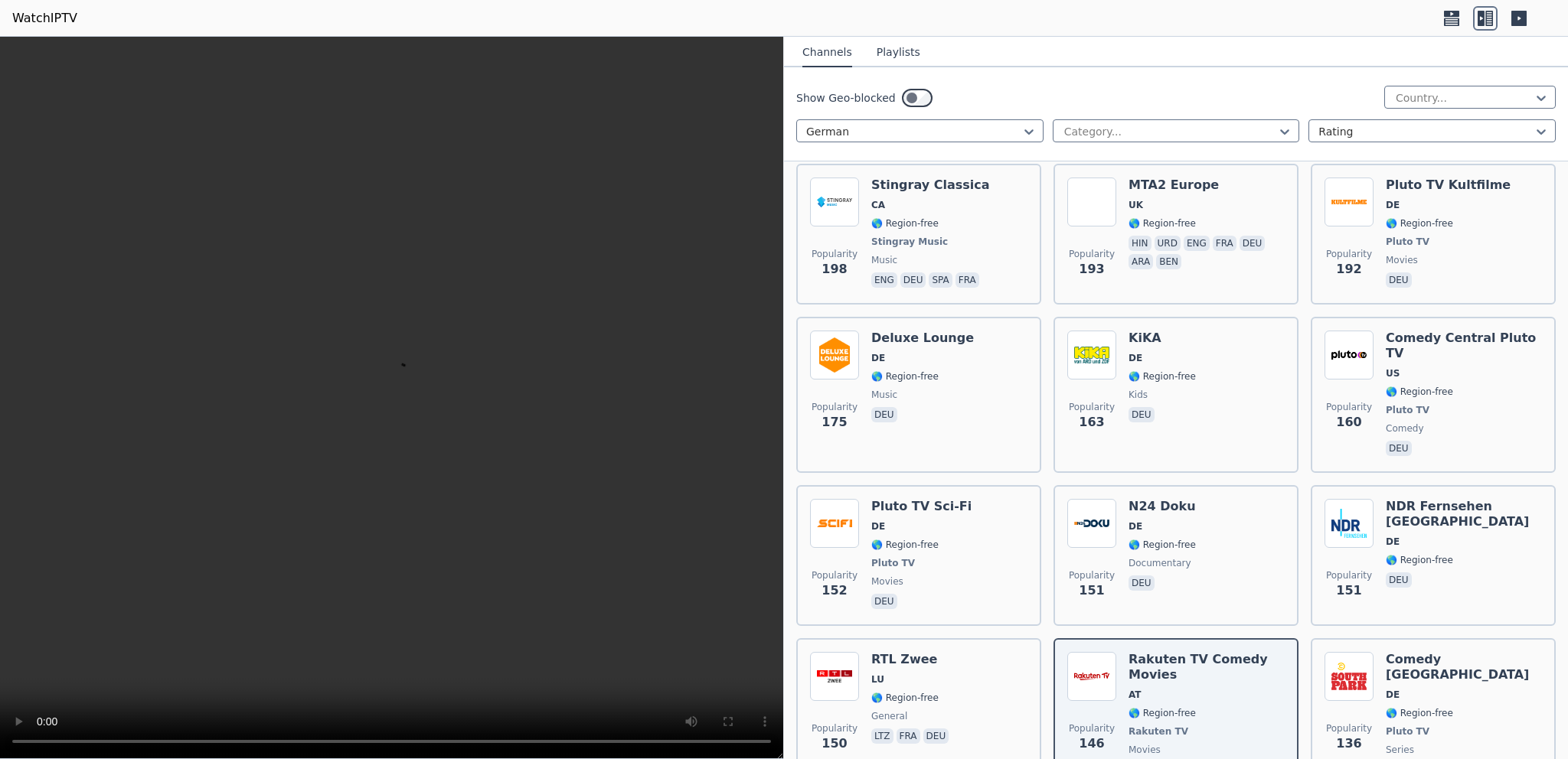
scroll to position [1078, 0]
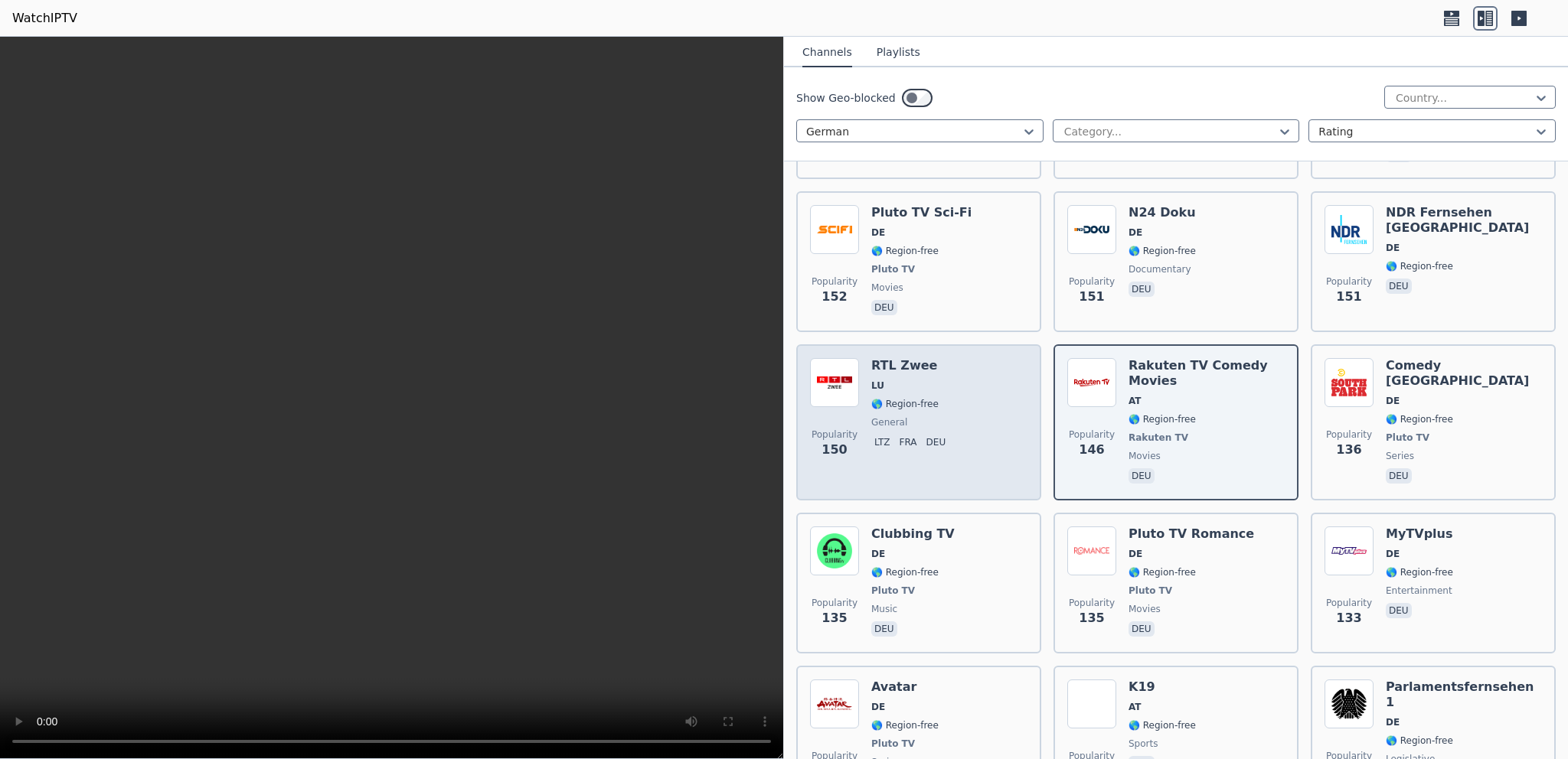
click at [914, 382] on div "RTL Zwee LU 🌎 Region-free general ltz fra deu" at bounding box center [912, 422] width 80 height 128
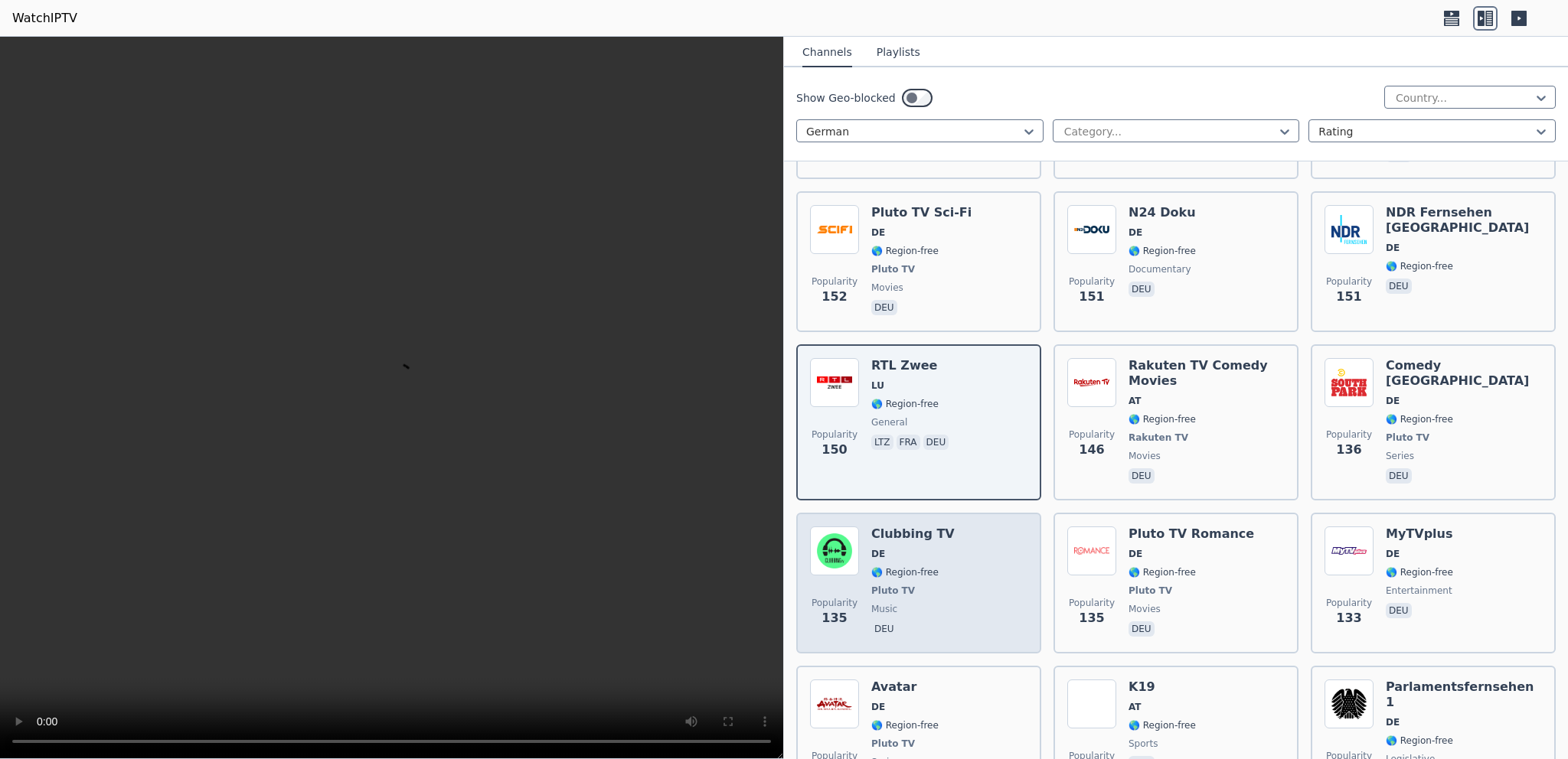
scroll to position [1175, 0]
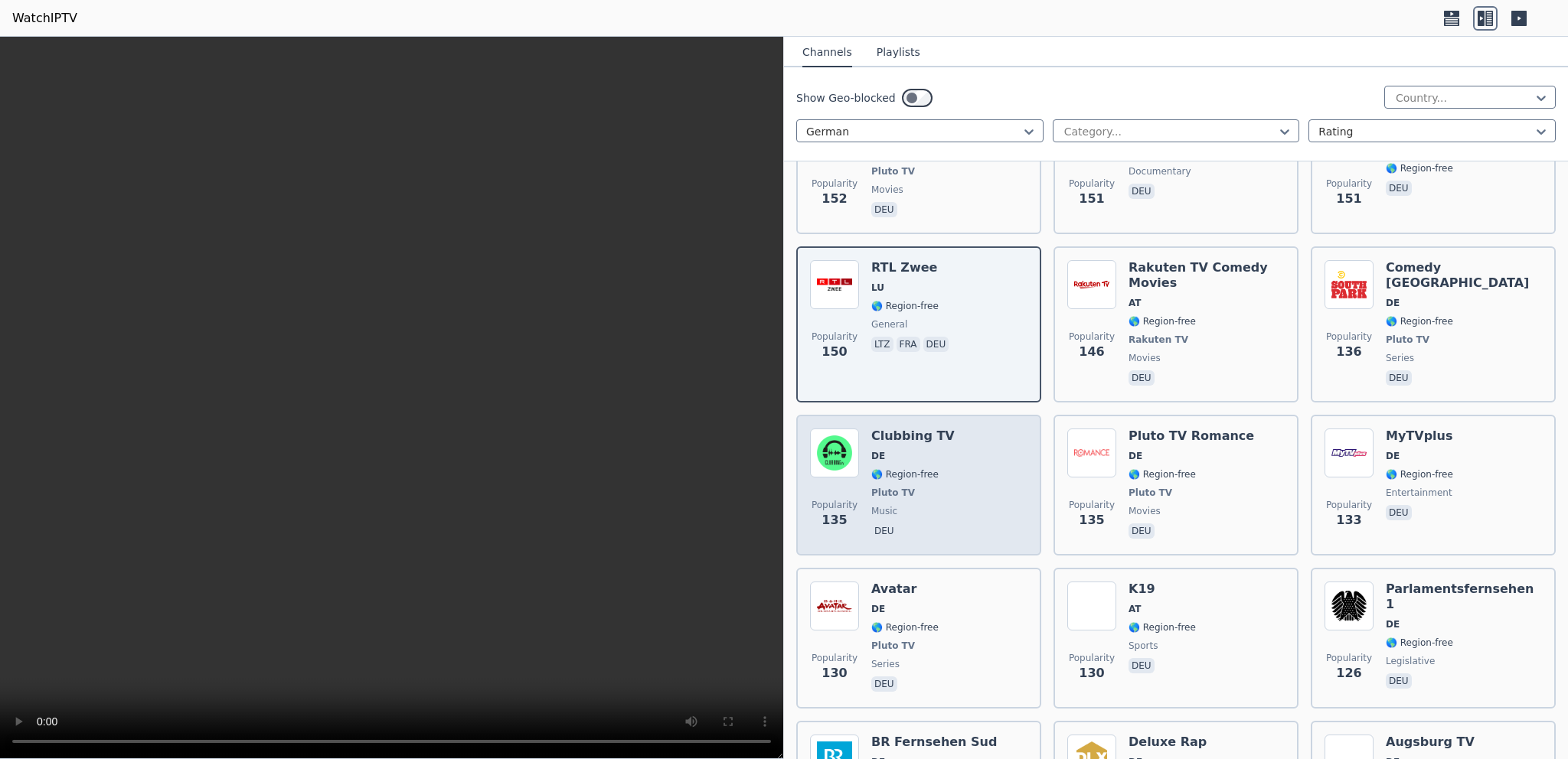
click at [904, 468] on span "🌎 Region-free" at bounding box center [905, 474] width 67 height 12
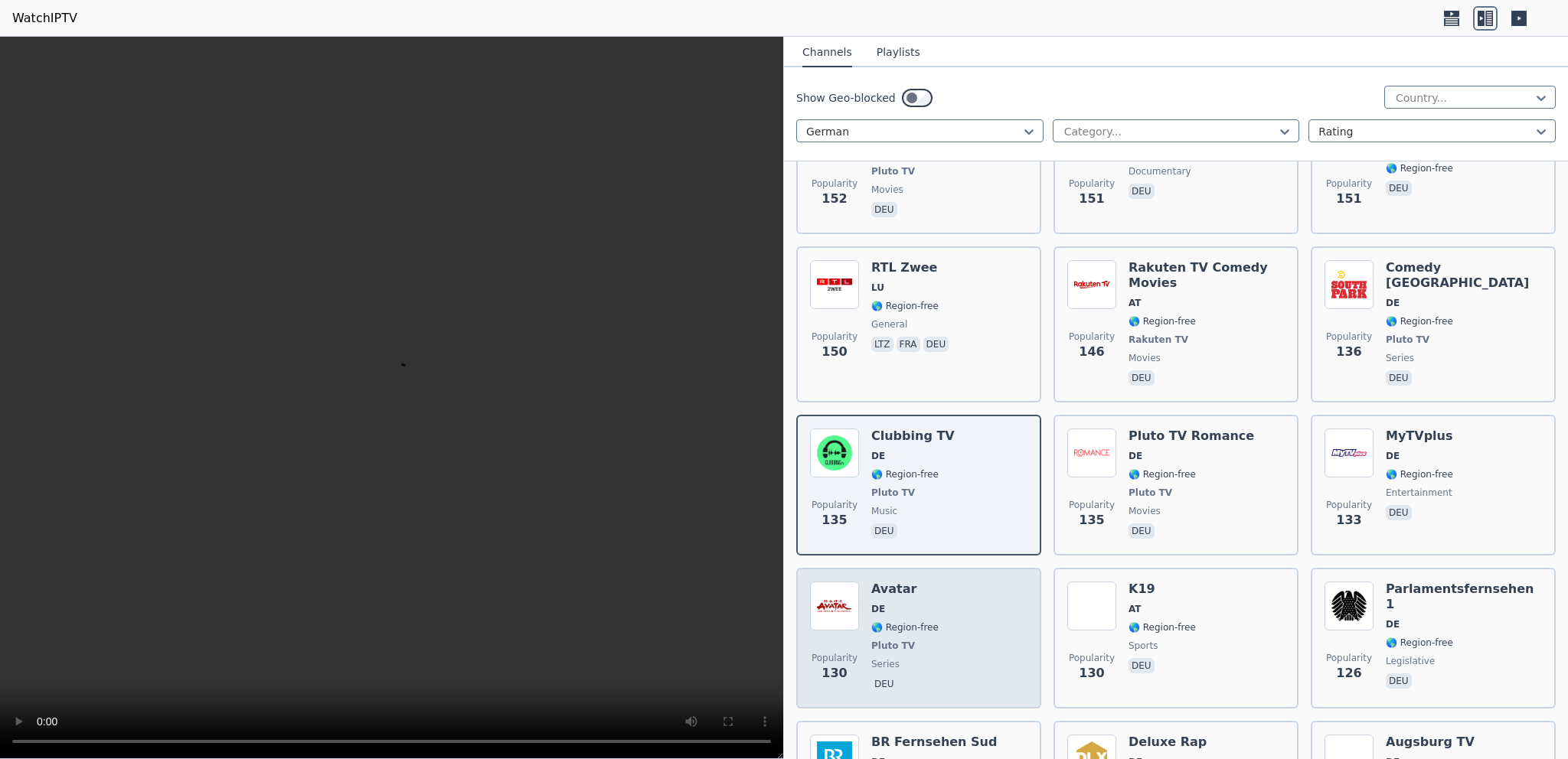
click at [893, 603] on span "DE" at bounding box center [905, 609] width 67 height 12
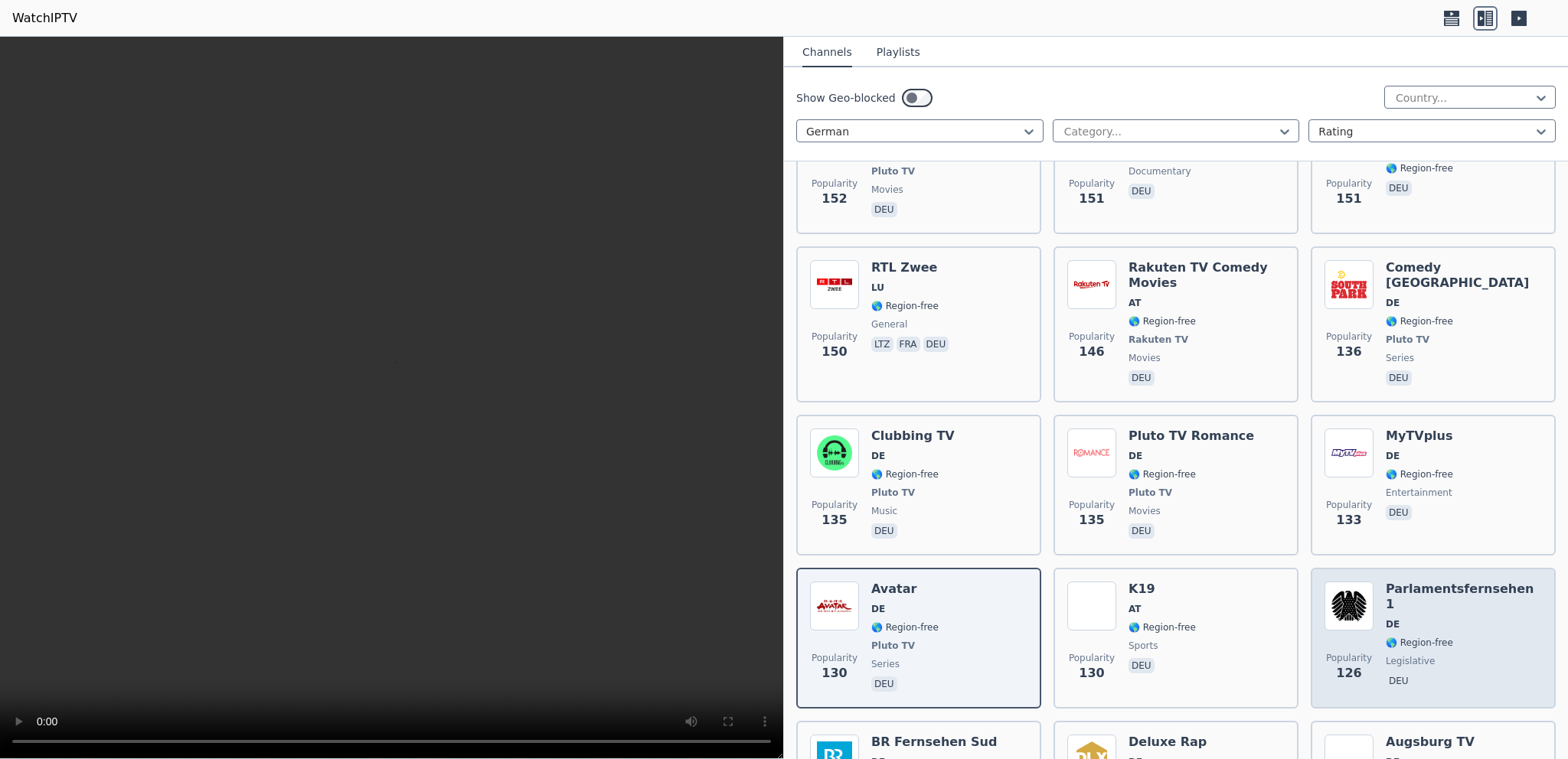
click at [1390, 582] on h6 "Parlamentsfernsehen 1" at bounding box center [1463, 596] width 156 height 30
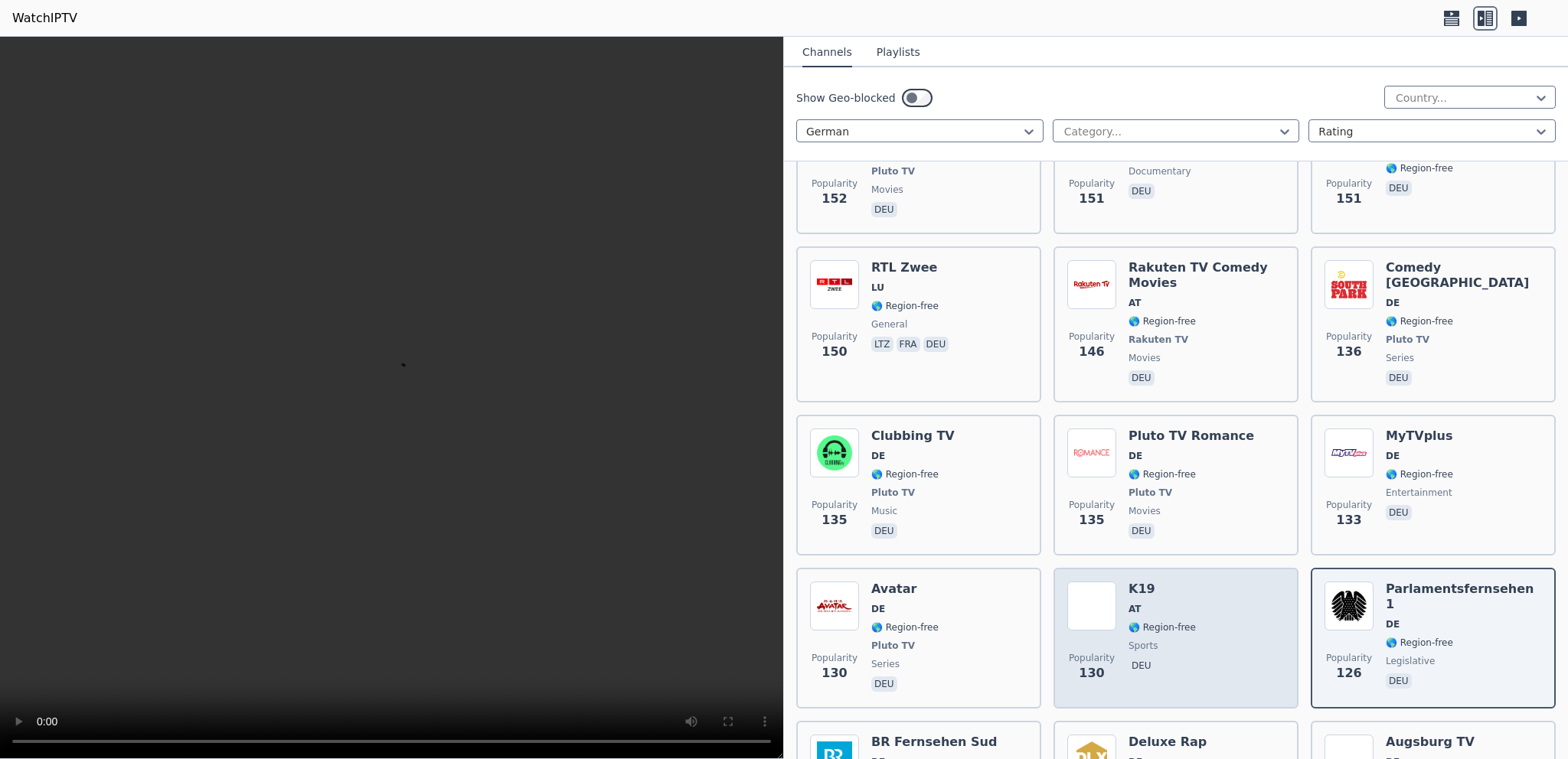
scroll to position [1371, 0]
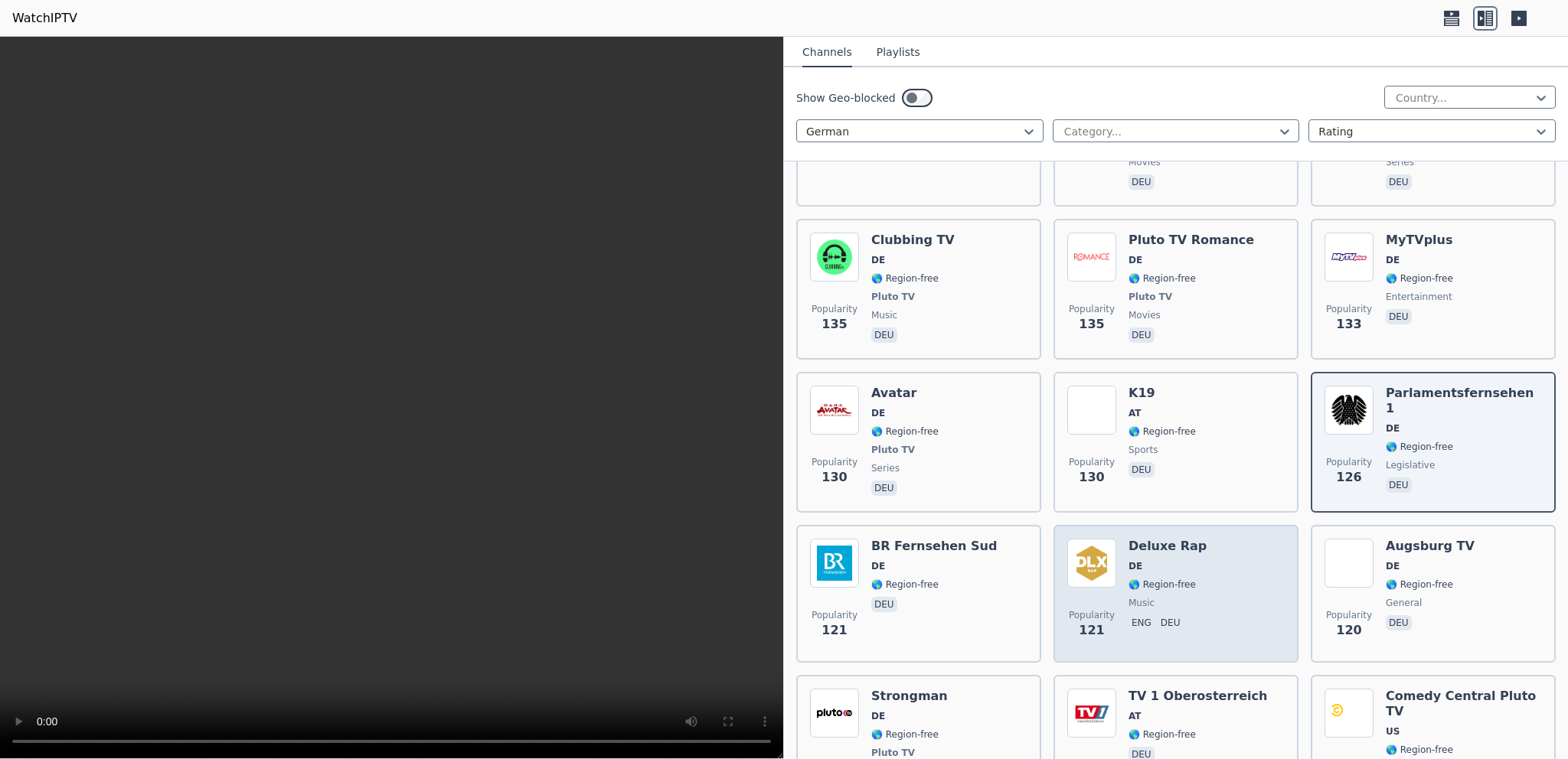
click at [1128, 538] on div "Deluxe Rap DE 🌎 Region-free music eng deu" at bounding box center [1167, 593] width 78 height 110
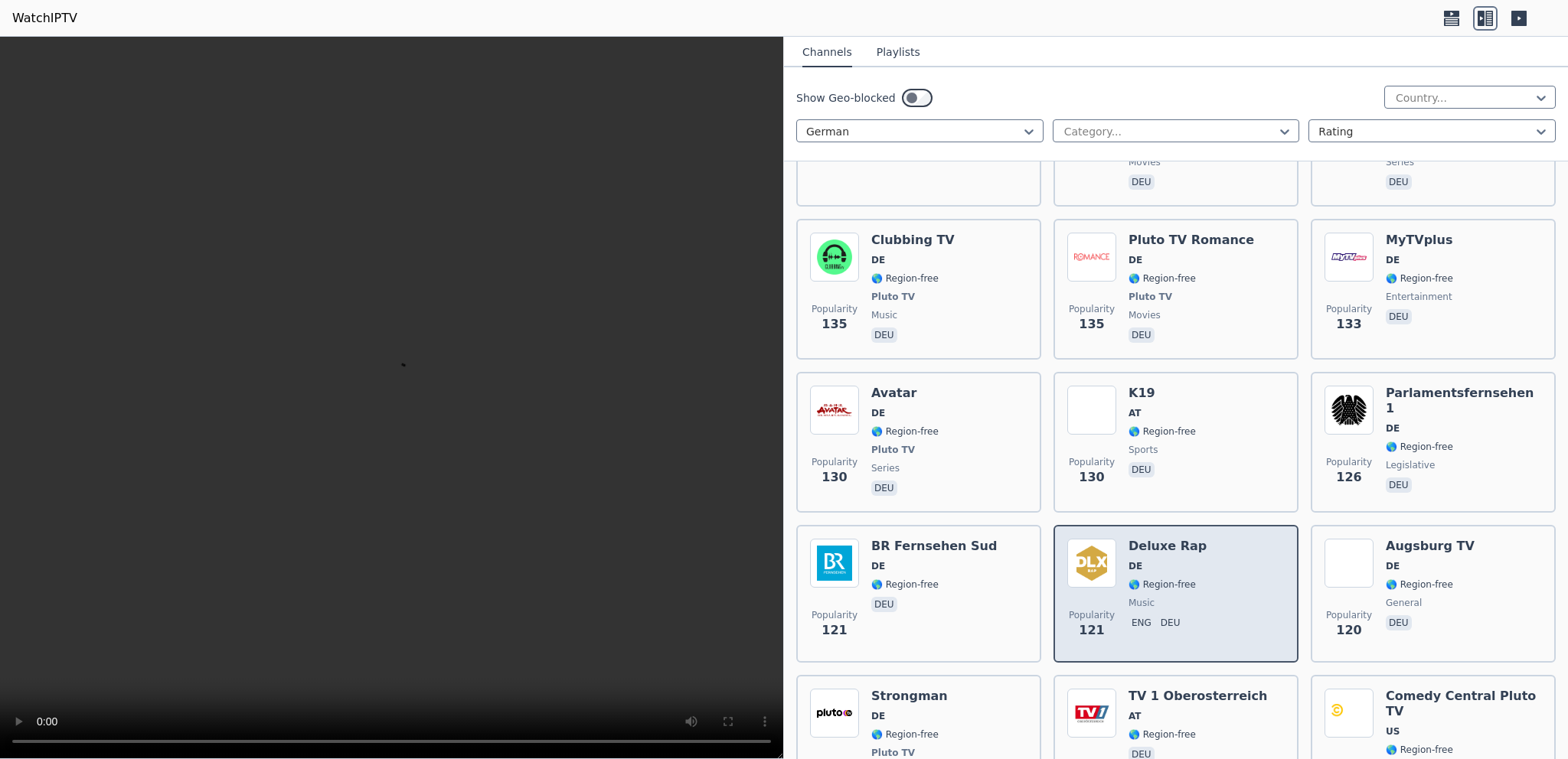
click at [1089, 538] on img at bounding box center [1091, 563] width 49 height 49
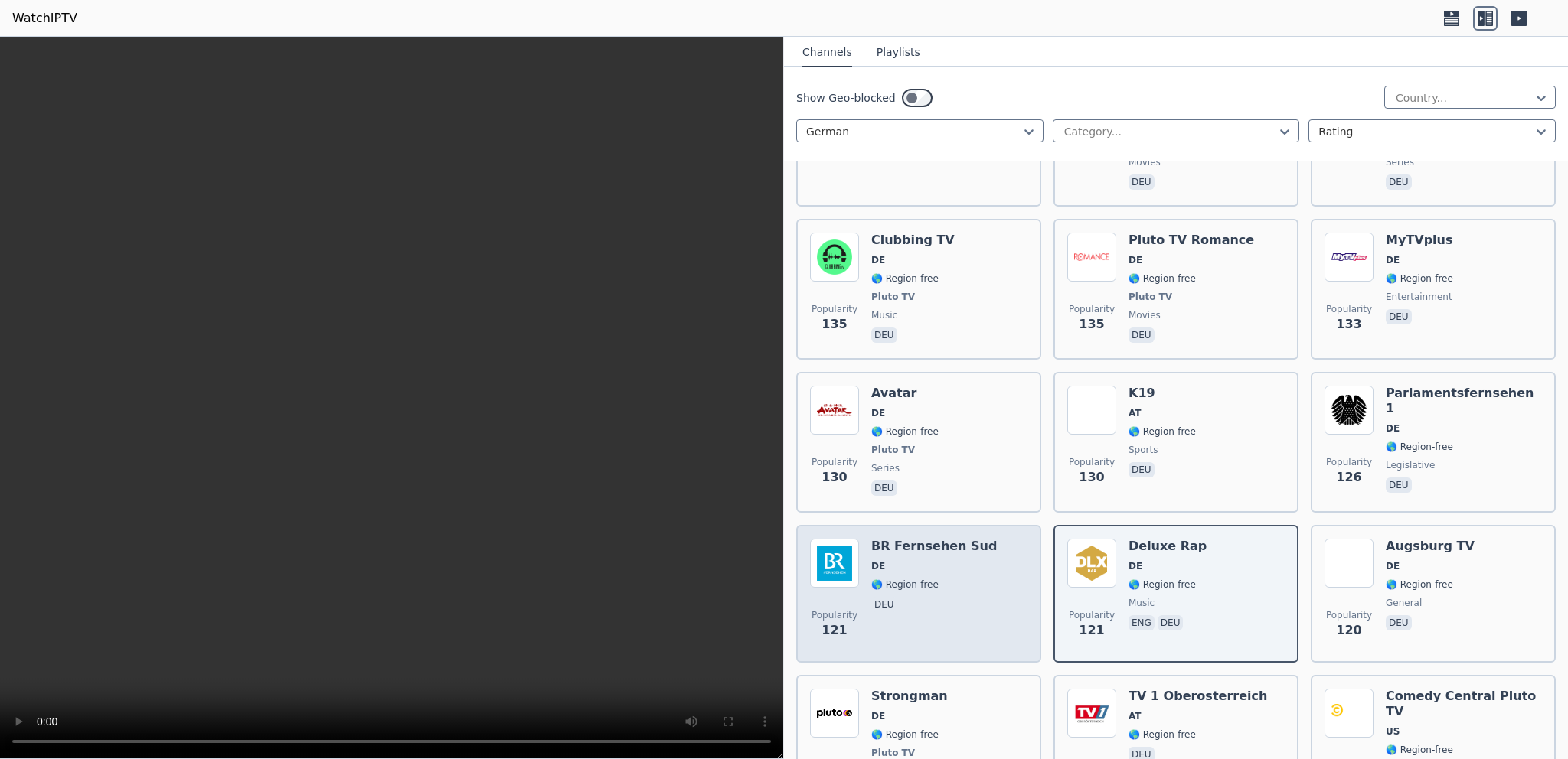
click at [898, 538] on div "BR Fernsehen Sud DE 🌎 Region-free deu" at bounding box center [934, 593] width 126 height 110
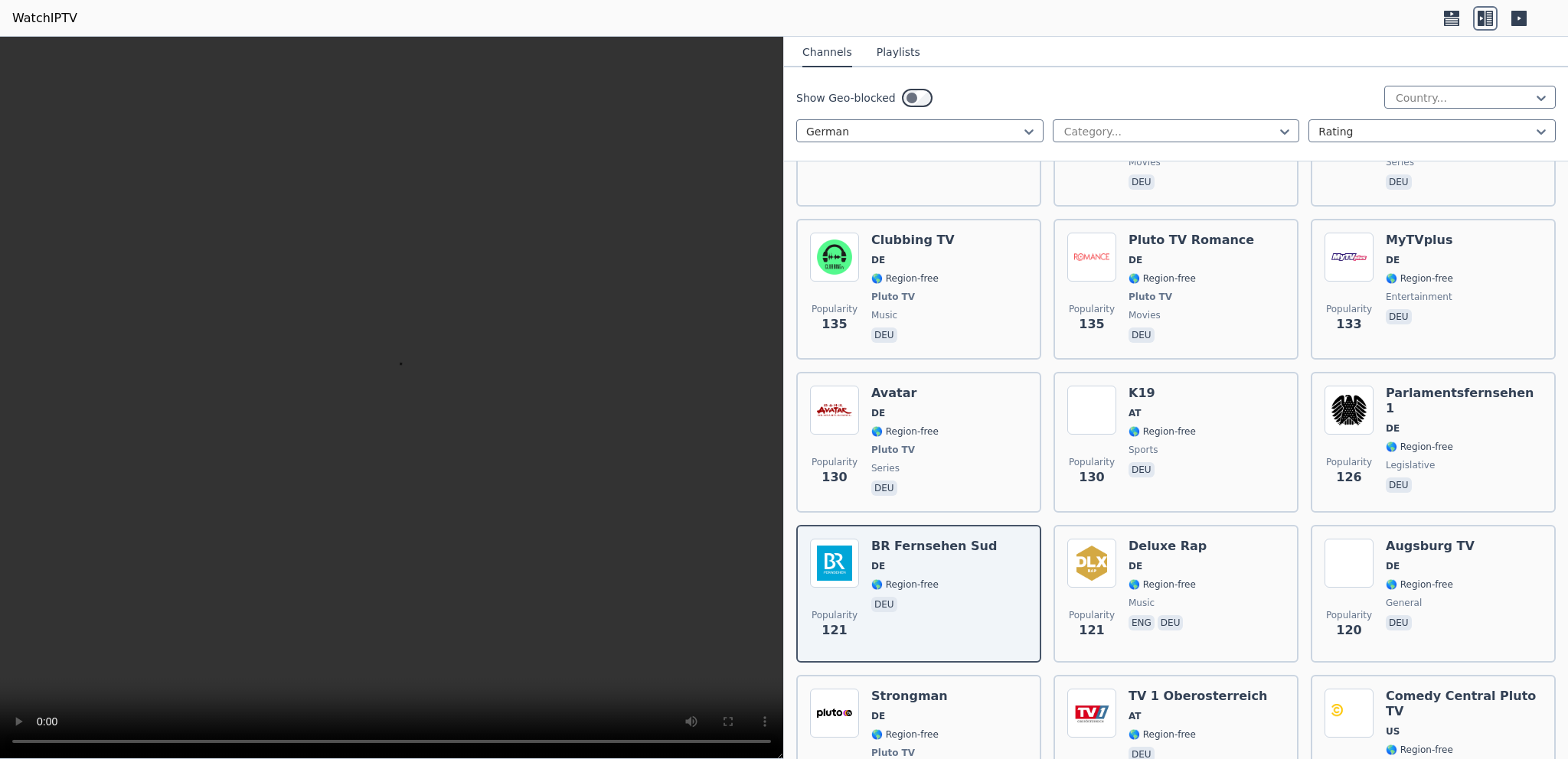
scroll to position [1763, 0]
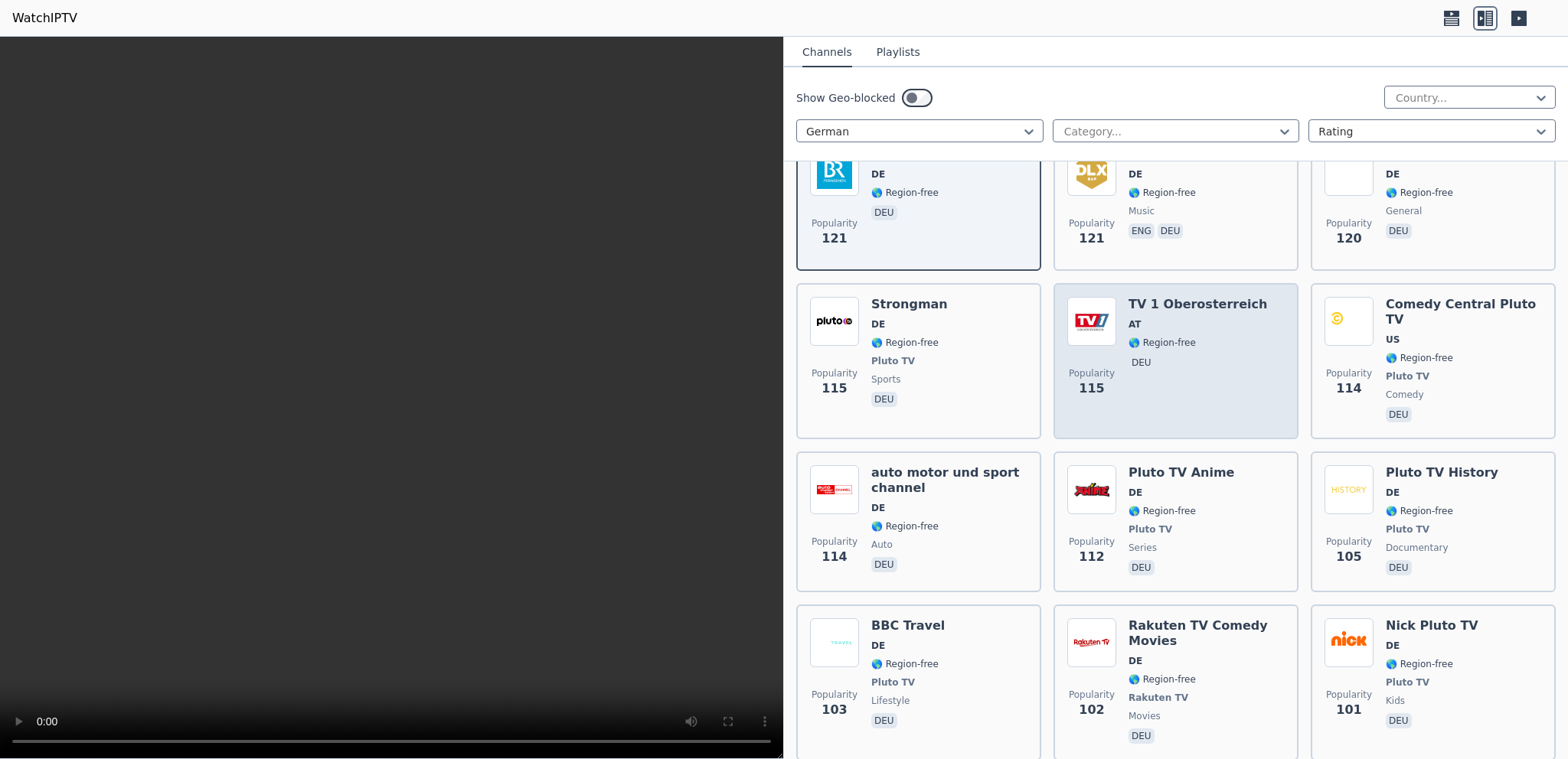
click at [1147, 298] on div "TV 1 Oberosterreich AT 🌎 Region-free deu" at bounding box center [1197, 360] width 138 height 128
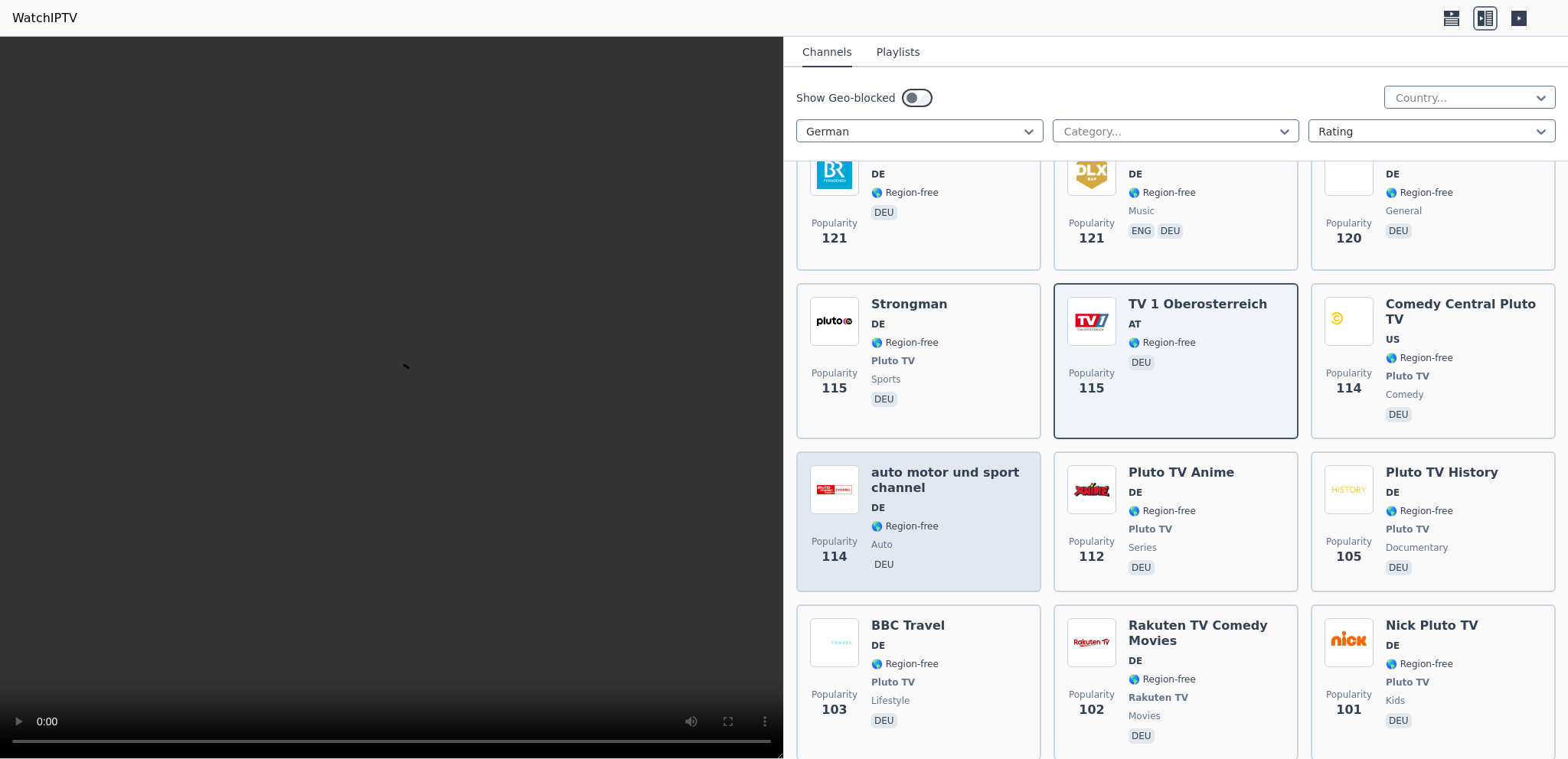
click at [861, 465] on div "Popularity 114 auto motor und sport channel DE 🌎 Region-free auto deu" at bounding box center [919, 521] width 217 height 114
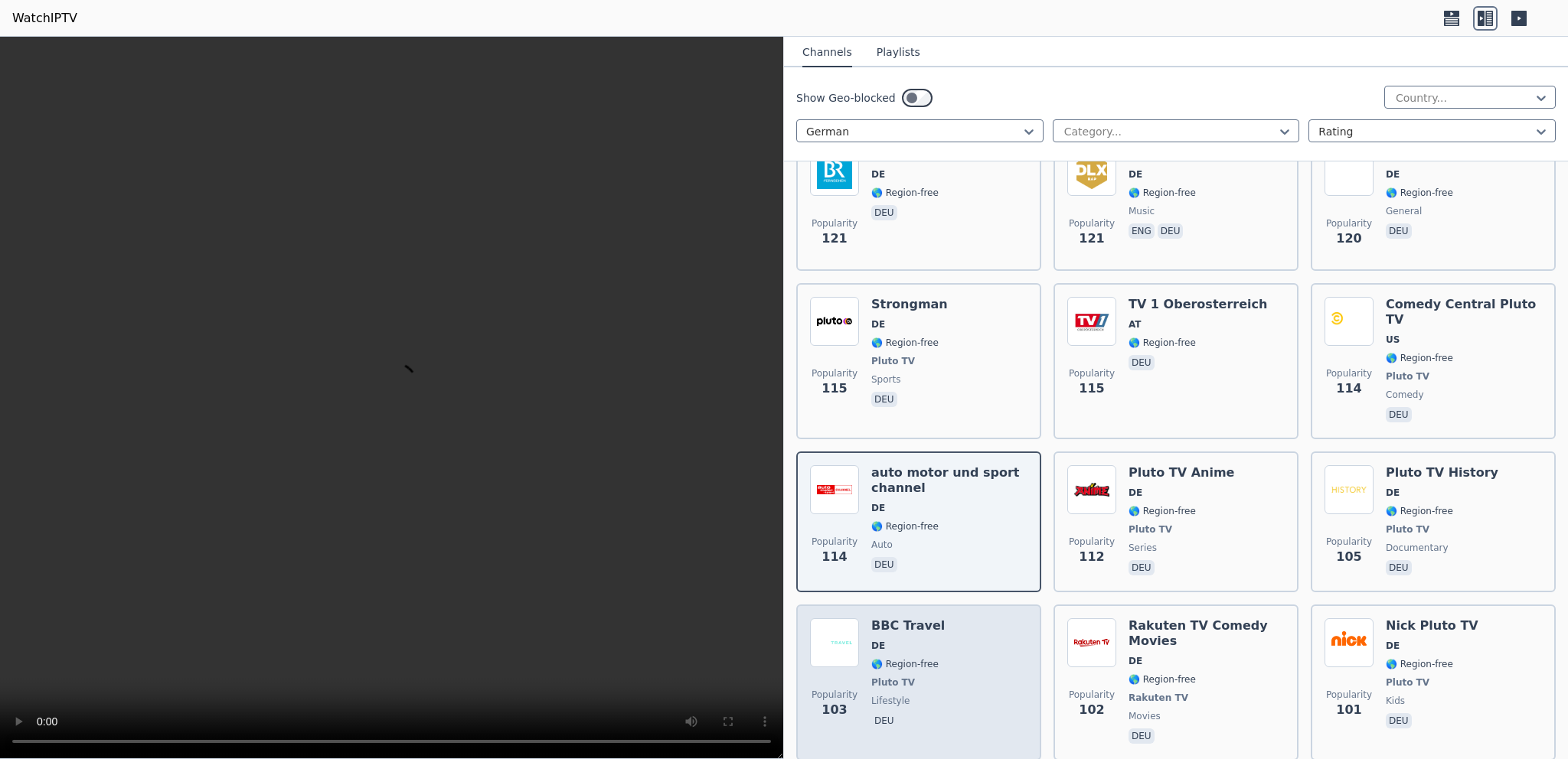
scroll to position [2056, 0]
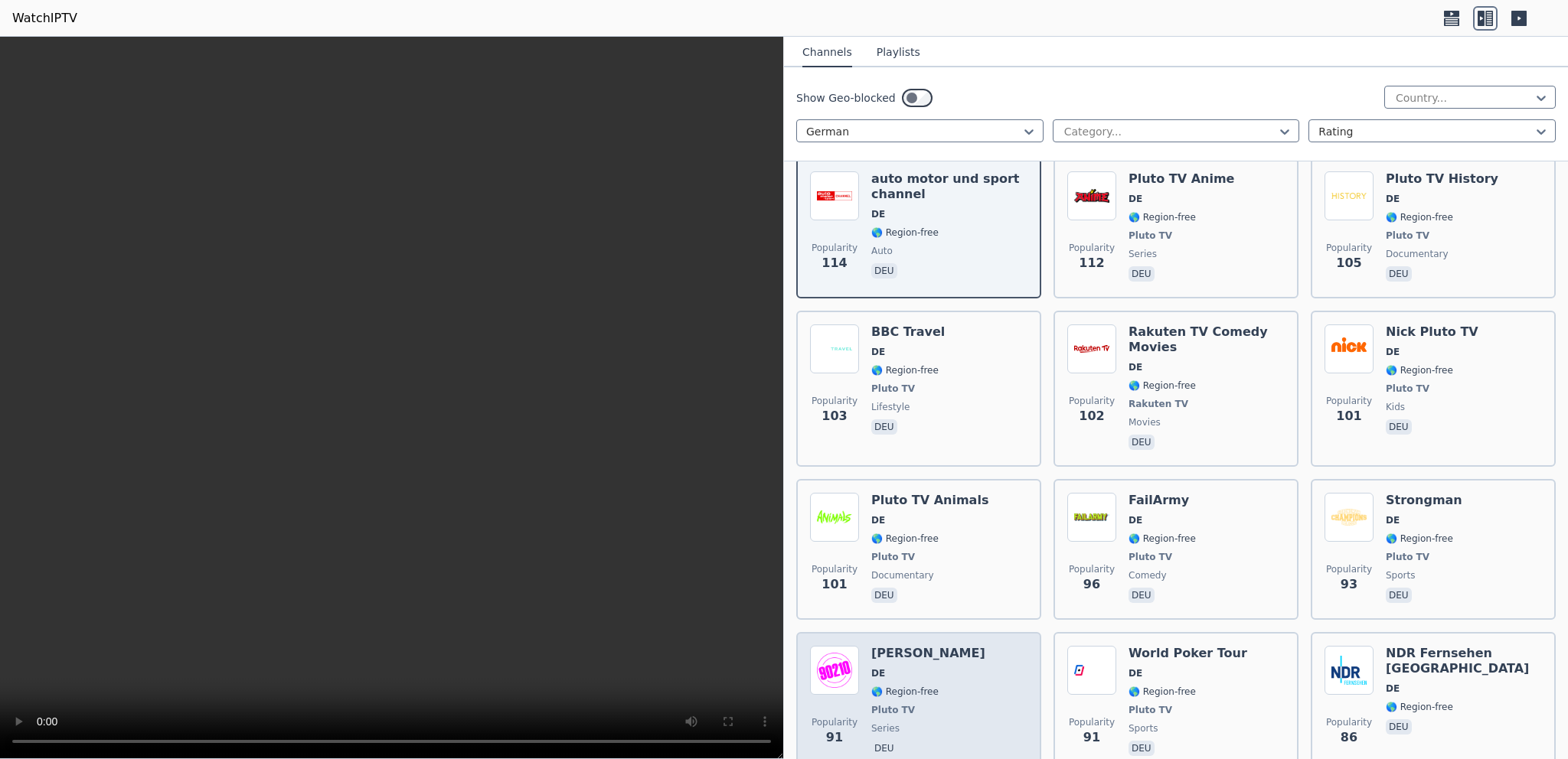
click at [921, 645] on h6 "[PERSON_NAME]" at bounding box center [929, 653] width 114 height 16
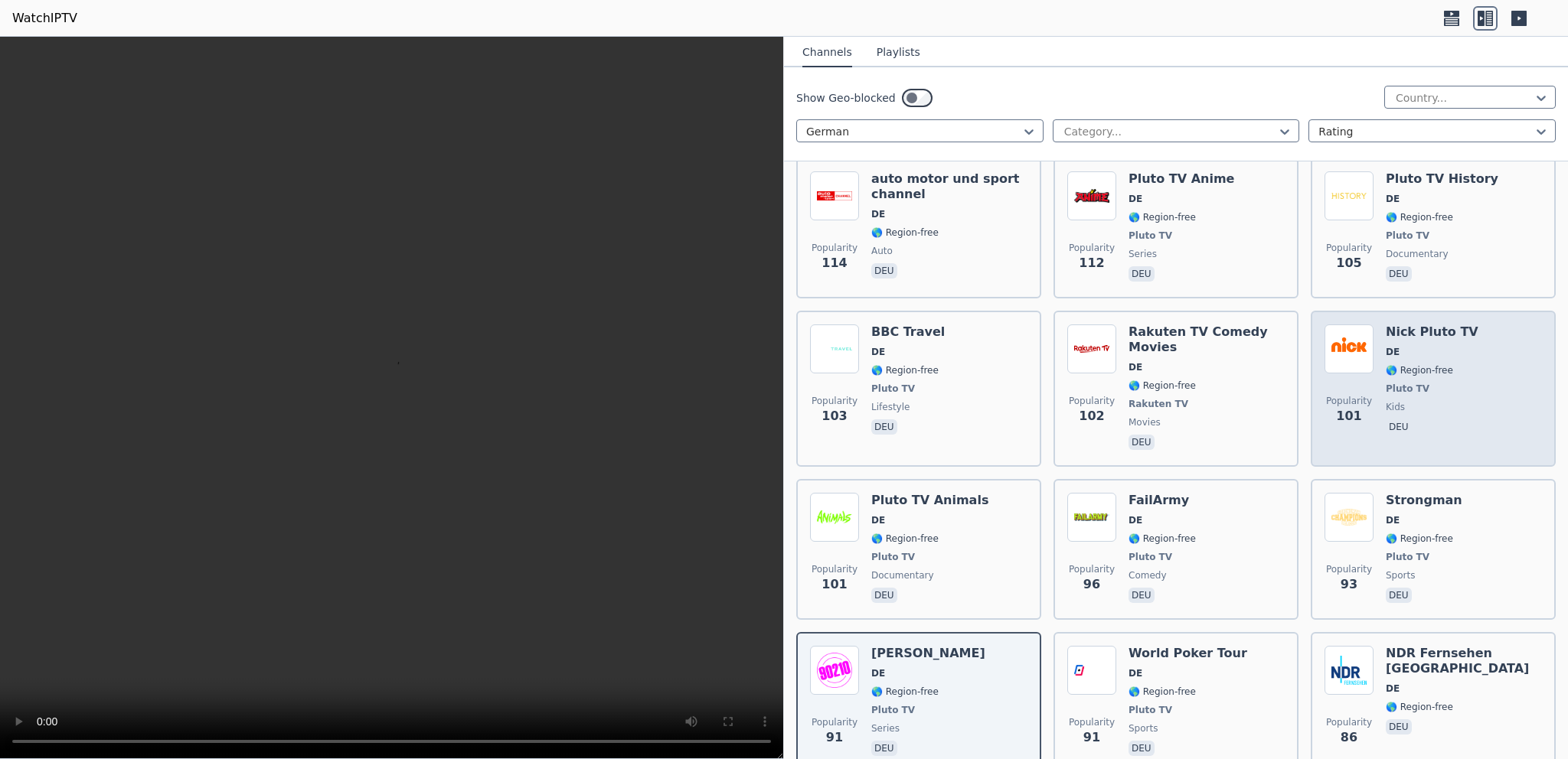
click at [1350, 324] on img at bounding box center [1349, 349] width 49 height 49
